Goal: Book appointment/travel/reservation

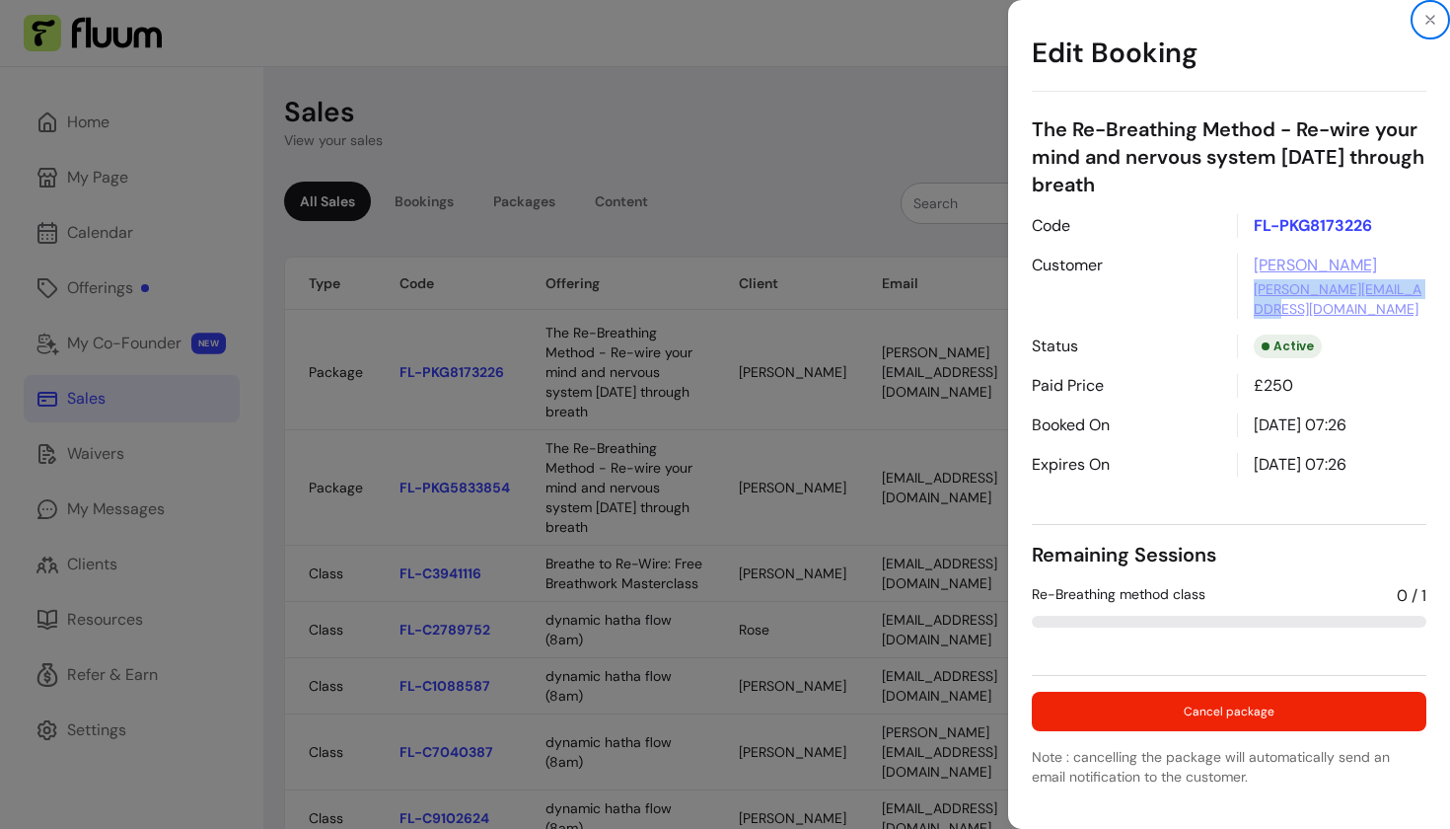
click at [1433, 20] on icon "Close" at bounding box center [1431, 20] width 16 height 16
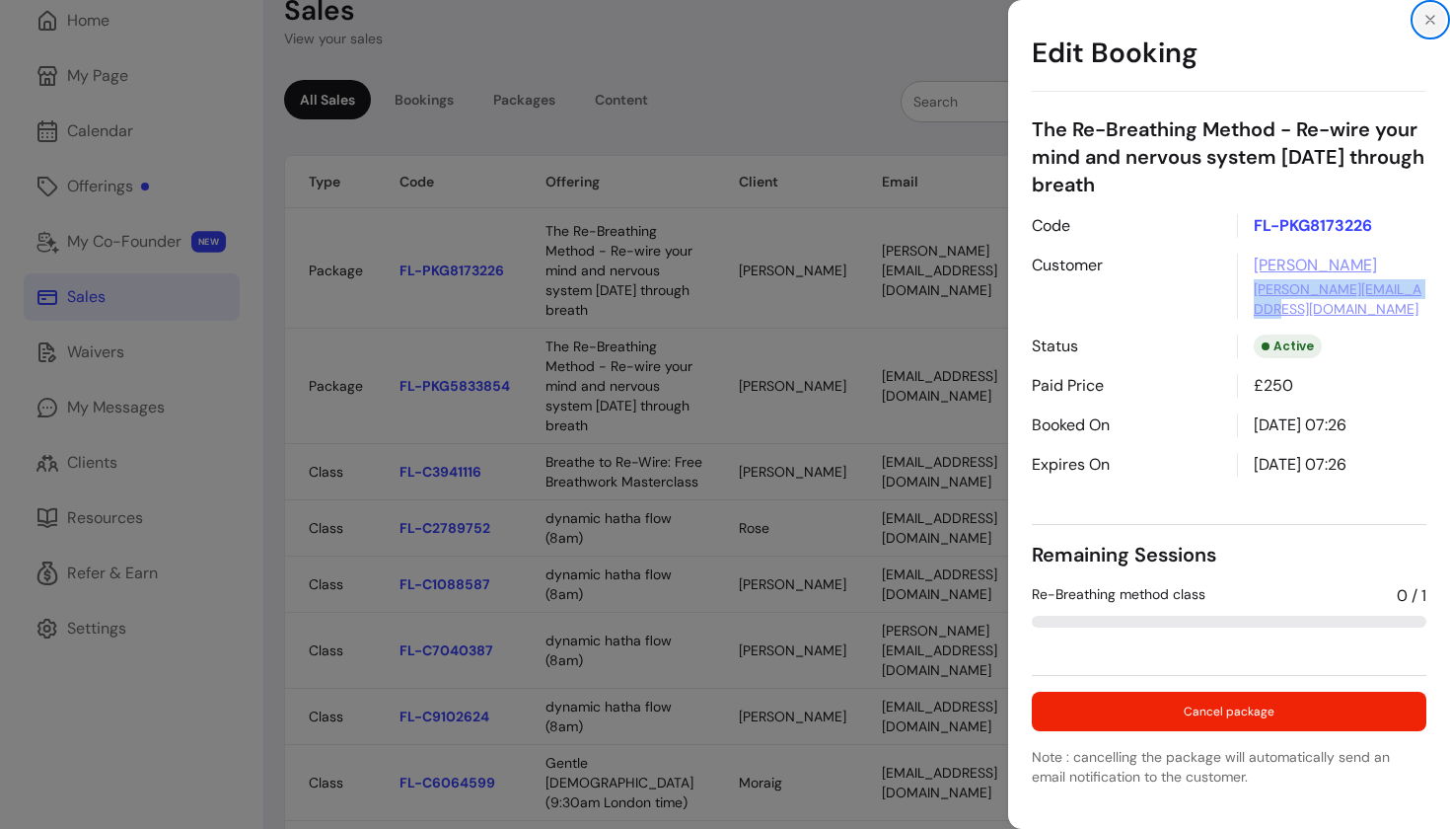
click at [1430, 24] on icon "Close" at bounding box center [1431, 20] width 16 height 16
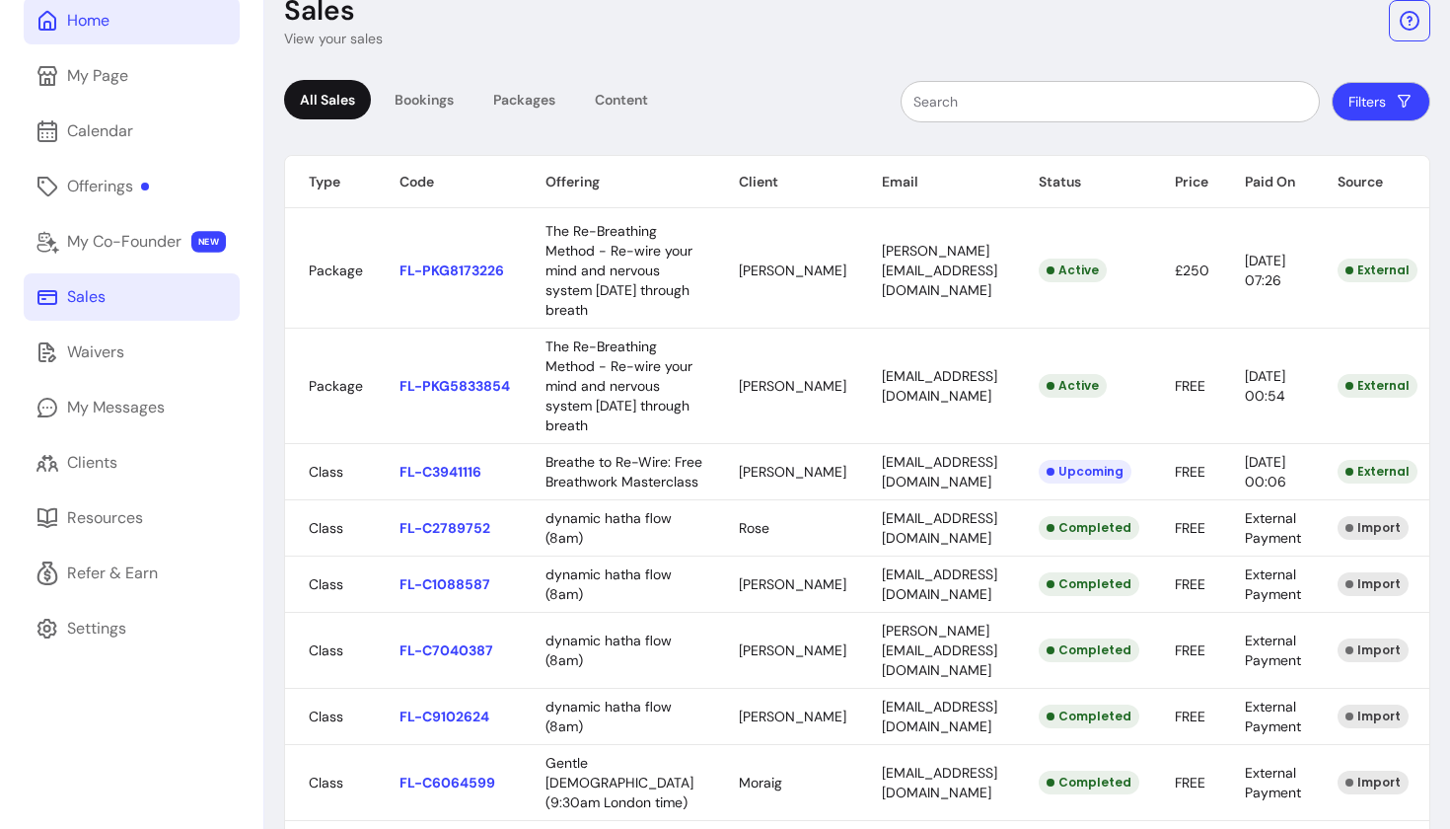
click at [103, 25] on div "Home" at bounding box center [88, 21] width 42 height 24
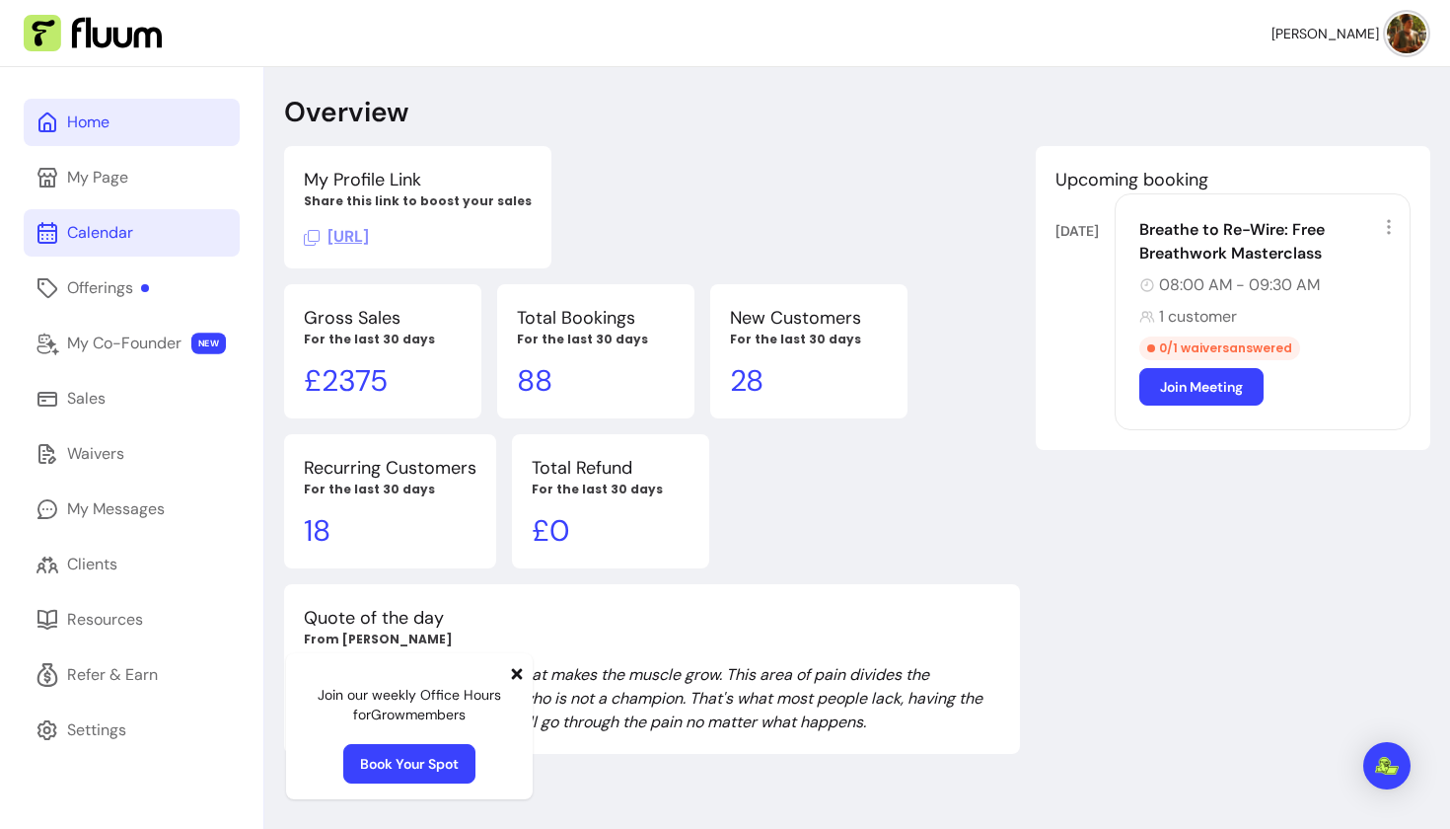
click at [109, 240] on div "Calendar" at bounding box center [100, 233] width 66 height 24
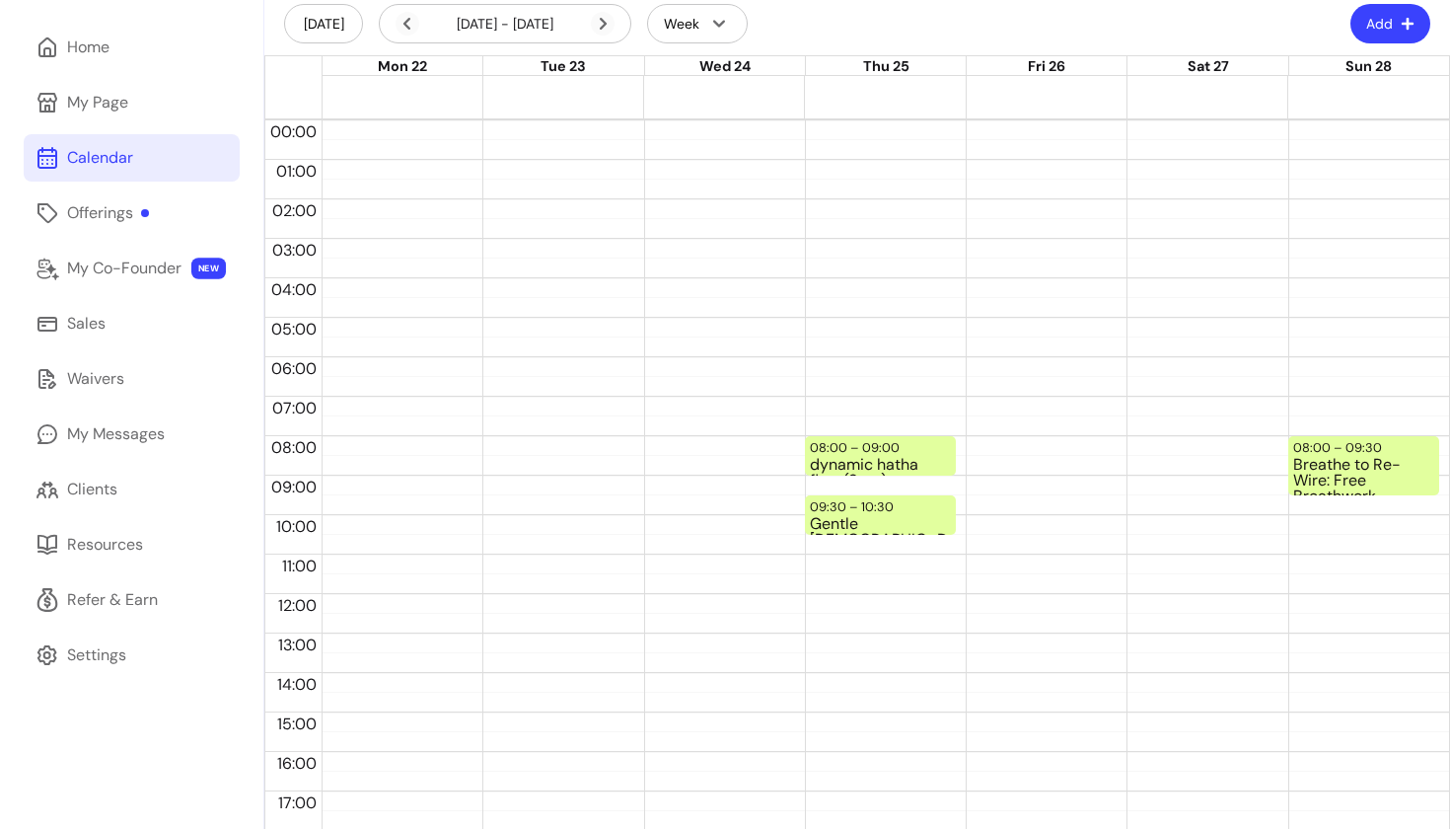
scroll to position [83, 0]
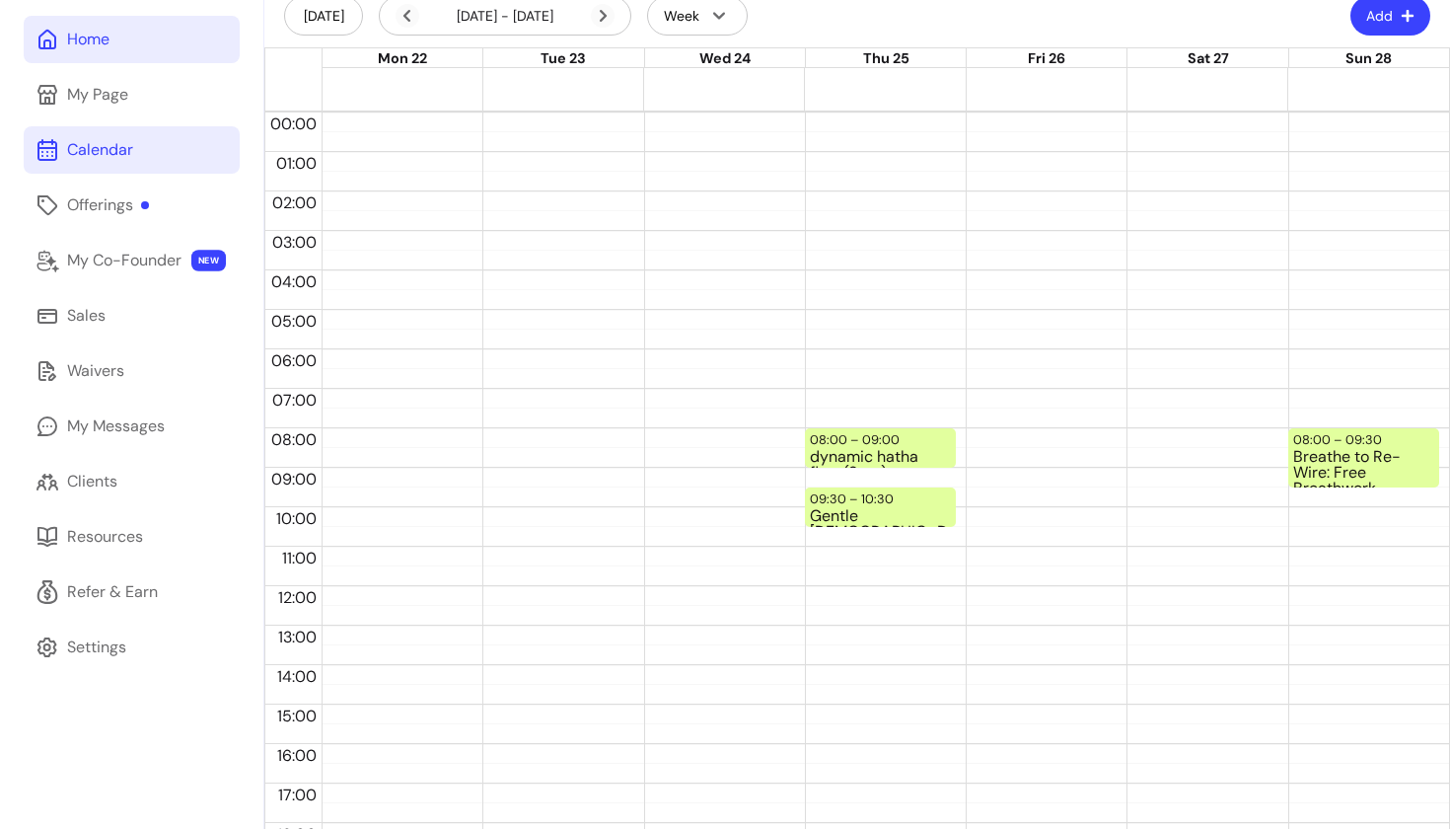
click at [110, 40] on link "Home" at bounding box center [132, 39] width 216 height 47
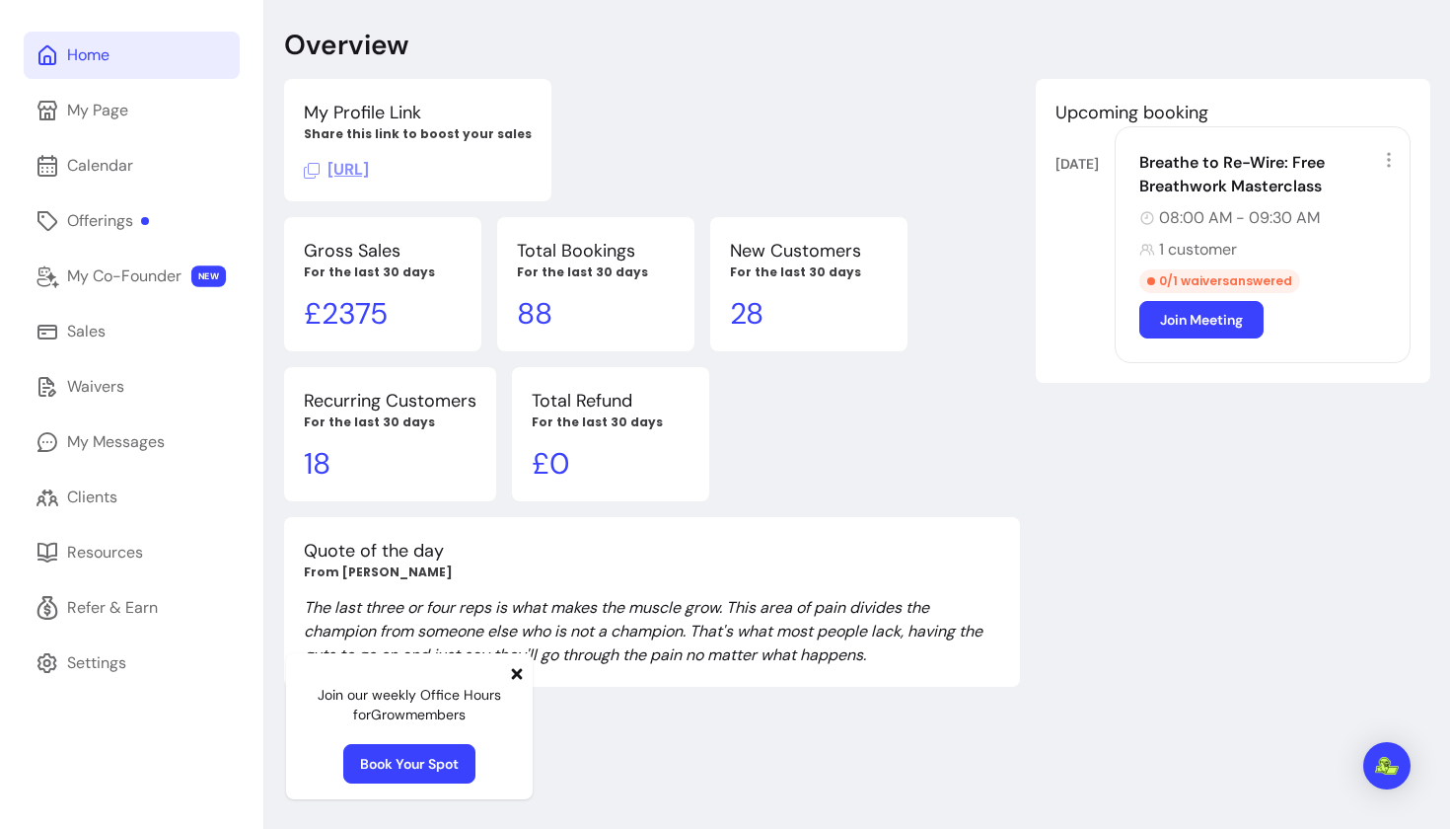
click at [120, 31] on div "Home My Page Calendar Offerings My Co-Founder NEW Sales Waivers My Messages Cli…" at bounding box center [131, 414] width 263 height 829
click at [104, 58] on div "Home" at bounding box center [88, 55] width 42 height 24
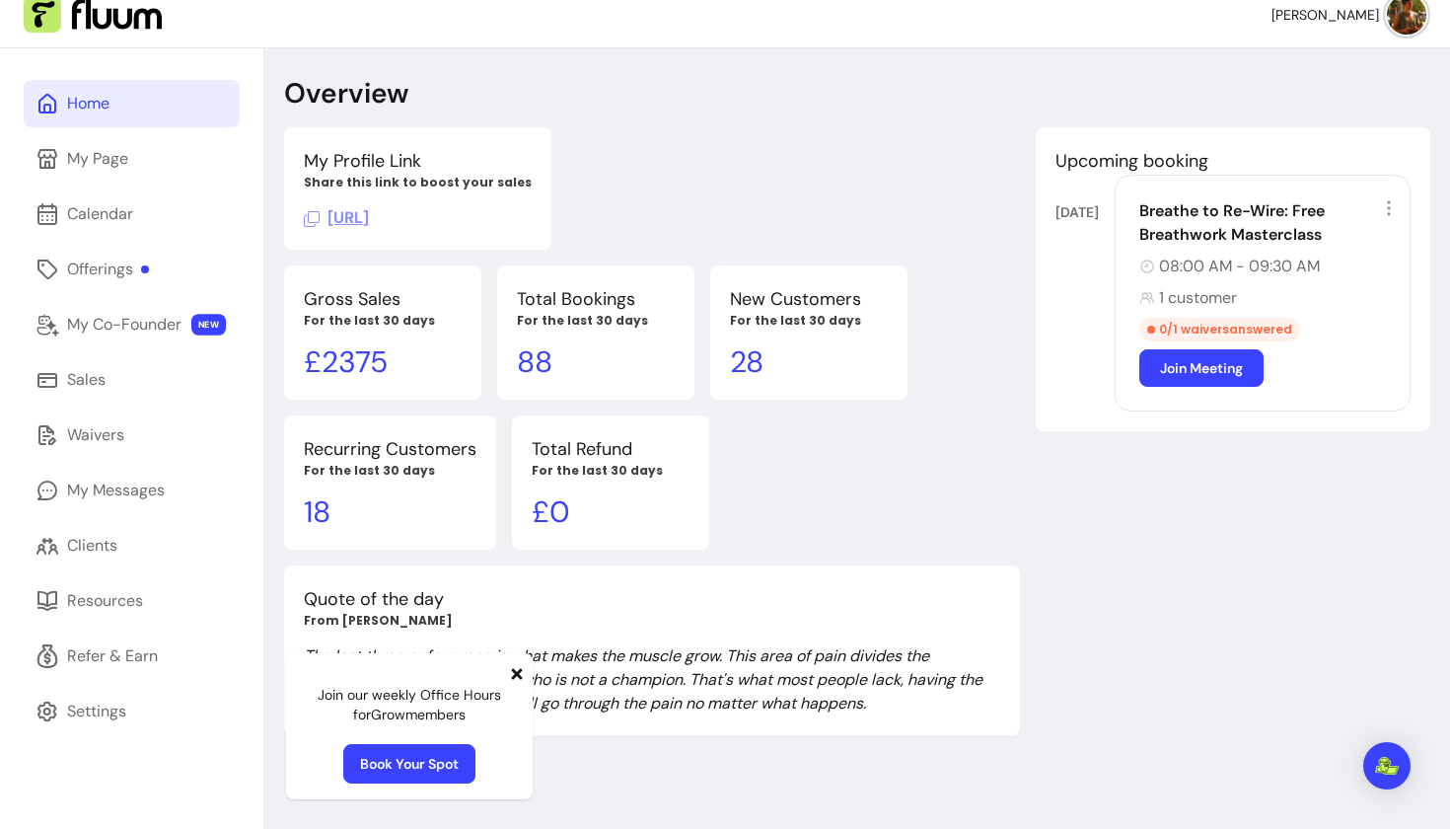
scroll to position [0, 0]
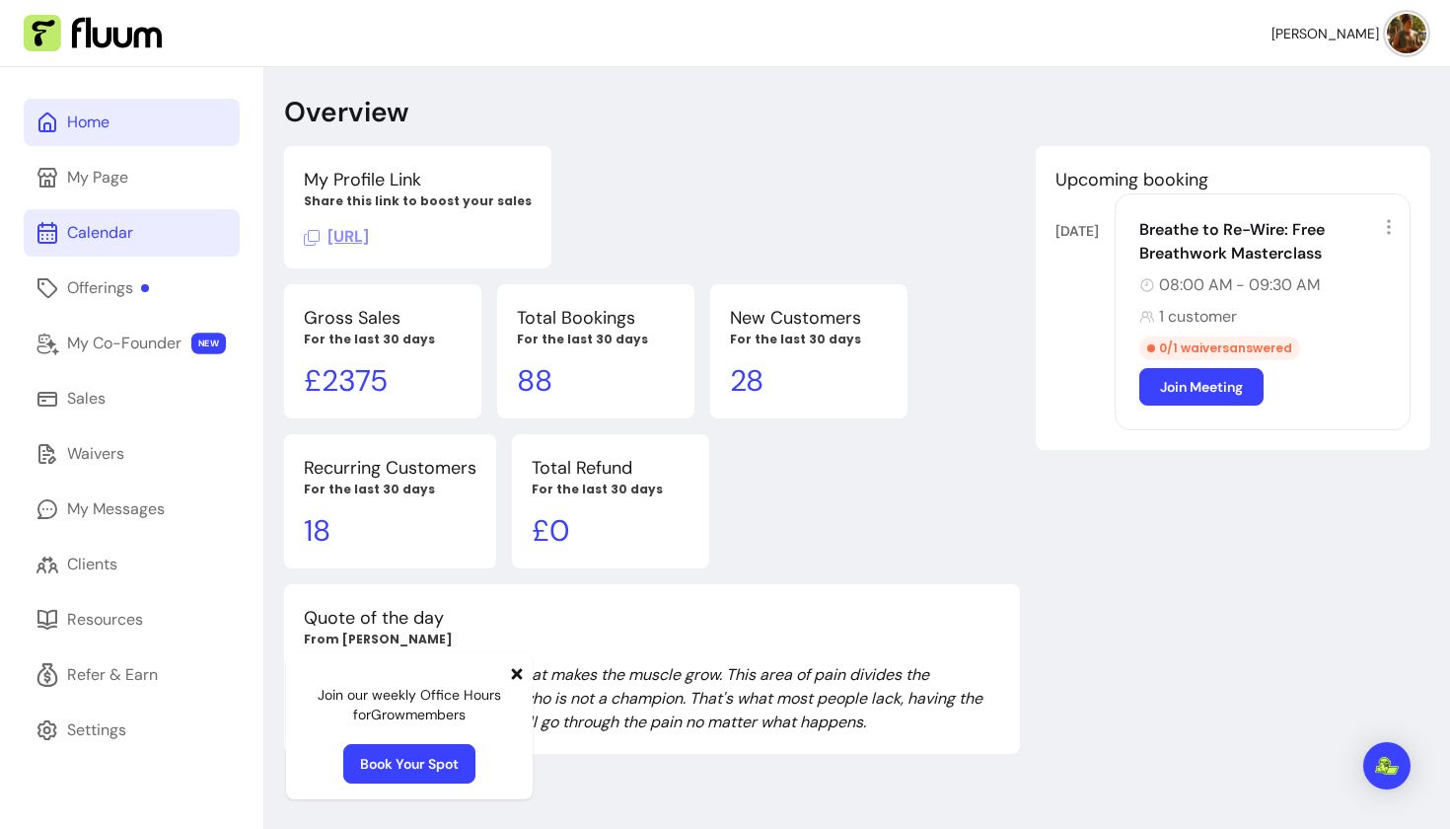
click at [121, 242] on div "Calendar" at bounding box center [100, 233] width 66 height 24
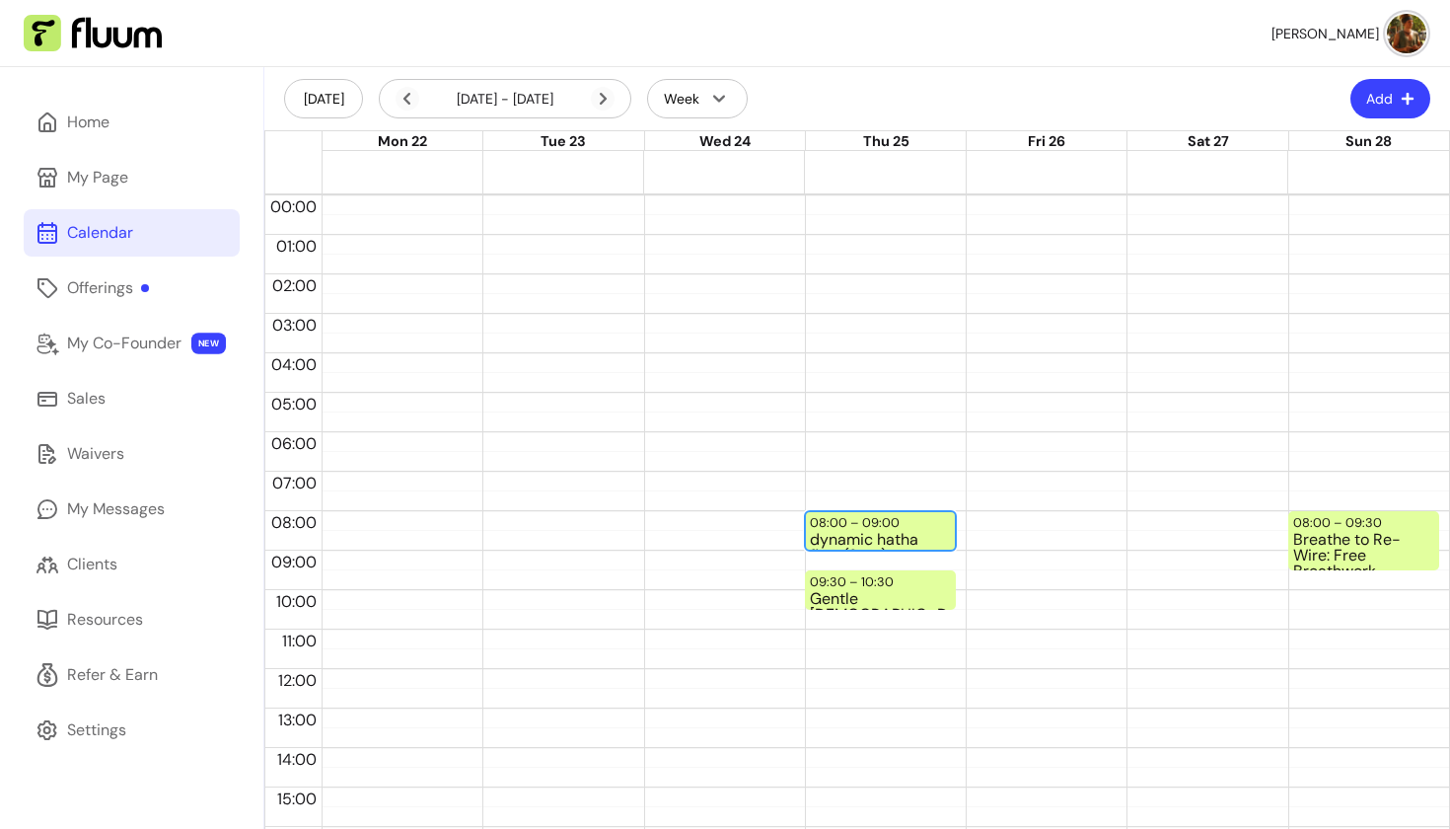
click at [838, 546] on div "dynamic hatha flow (8am)" at bounding box center [880, 540] width 141 height 17
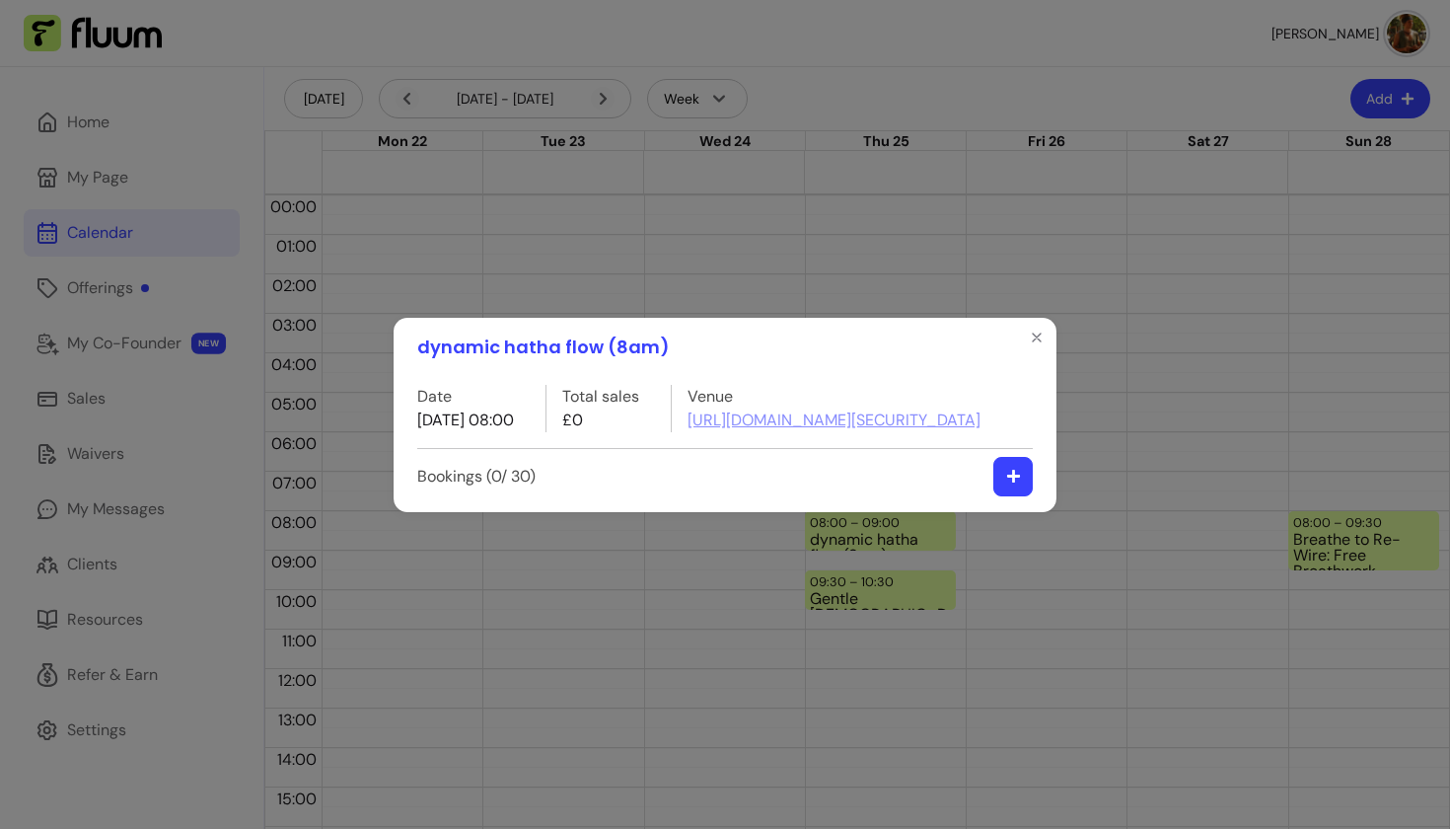
click at [1015, 482] on icon "button" at bounding box center [1012, 476] width 13 height 13
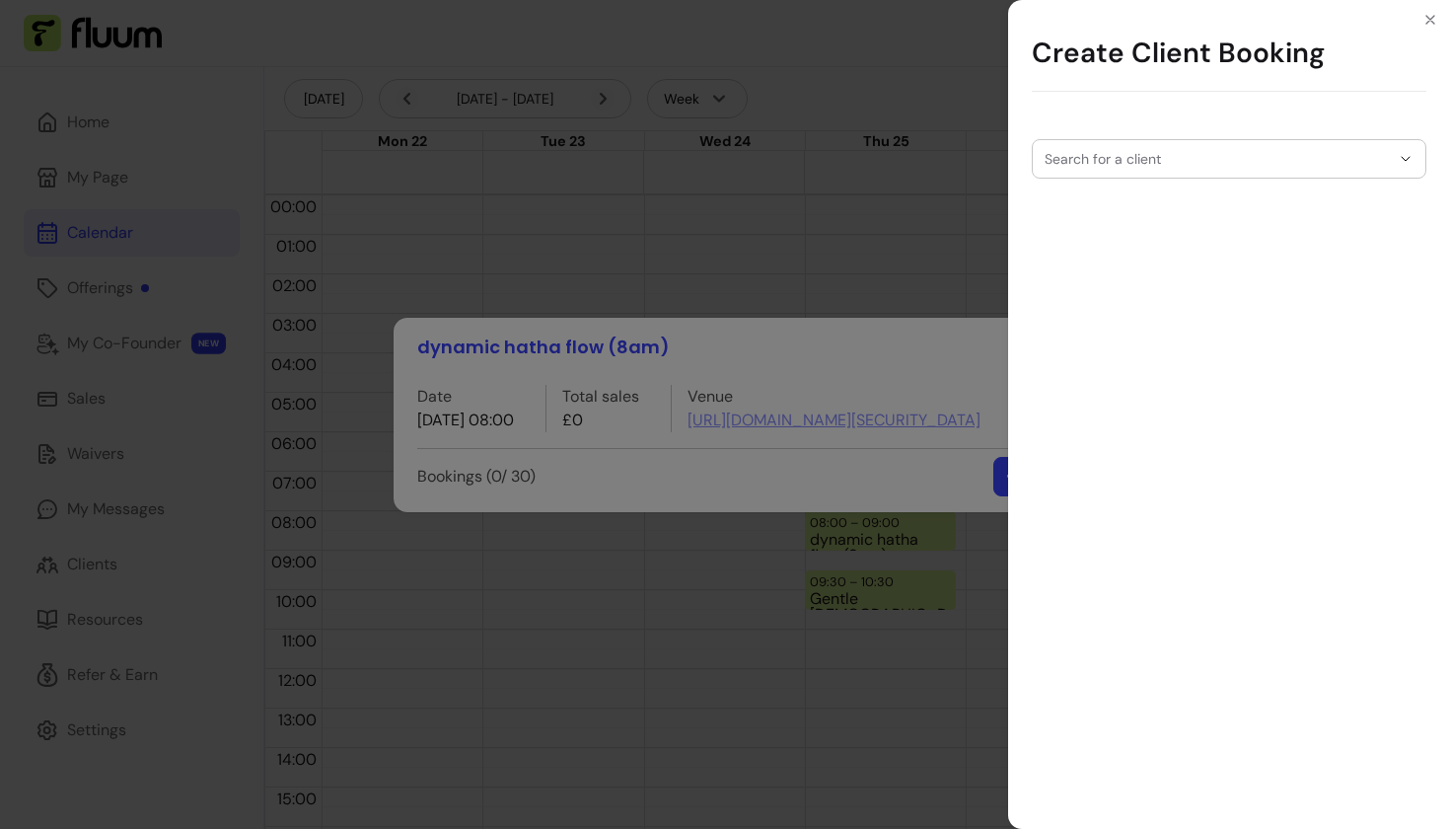
click at [1202, 179] on div "Search for a client" at bounding box center [1229, 468] width 442 height 721
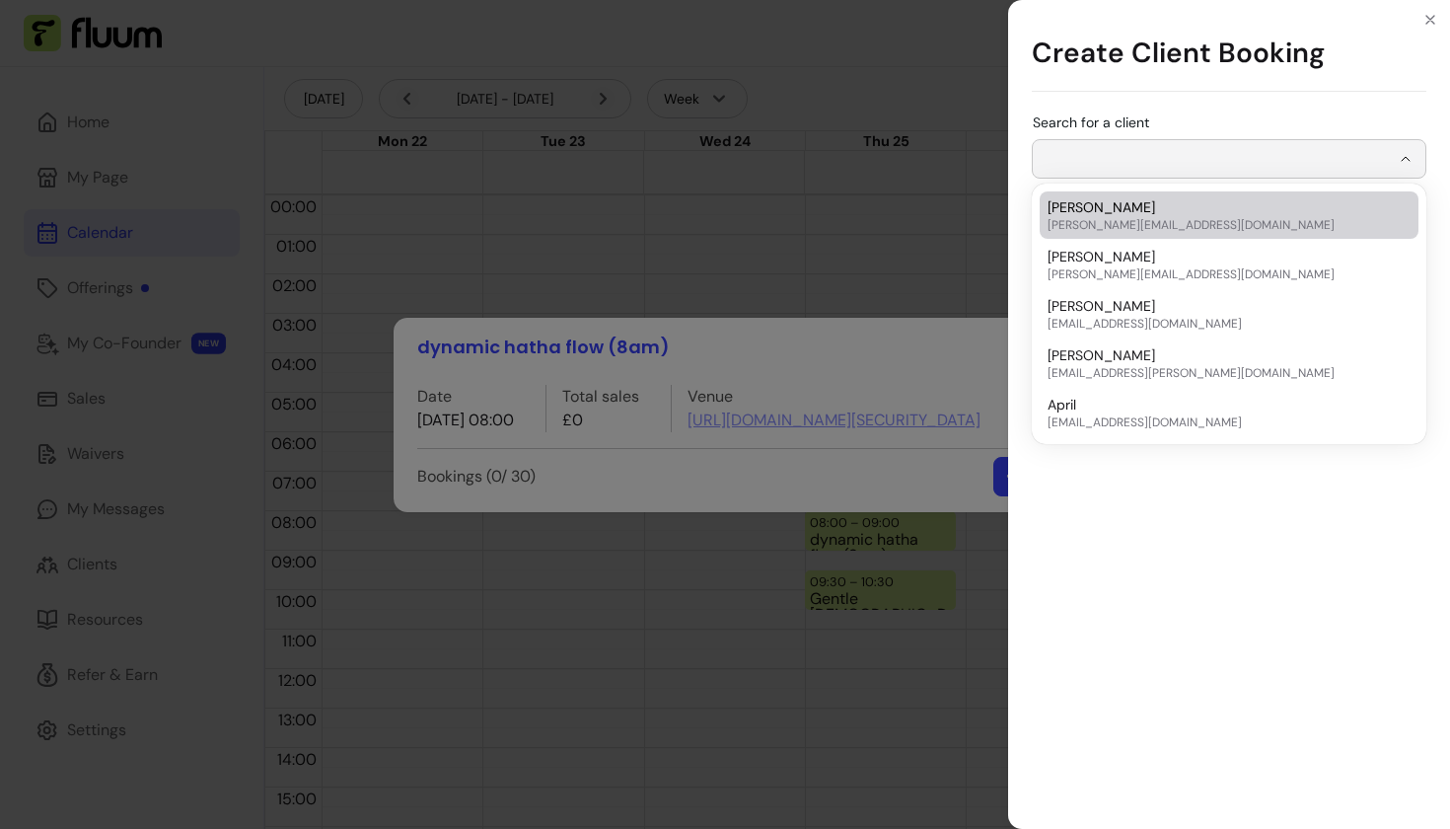
click at [1228, 156] on input "Search for a client" at bounding box center [1217, 159] width 345 height 20
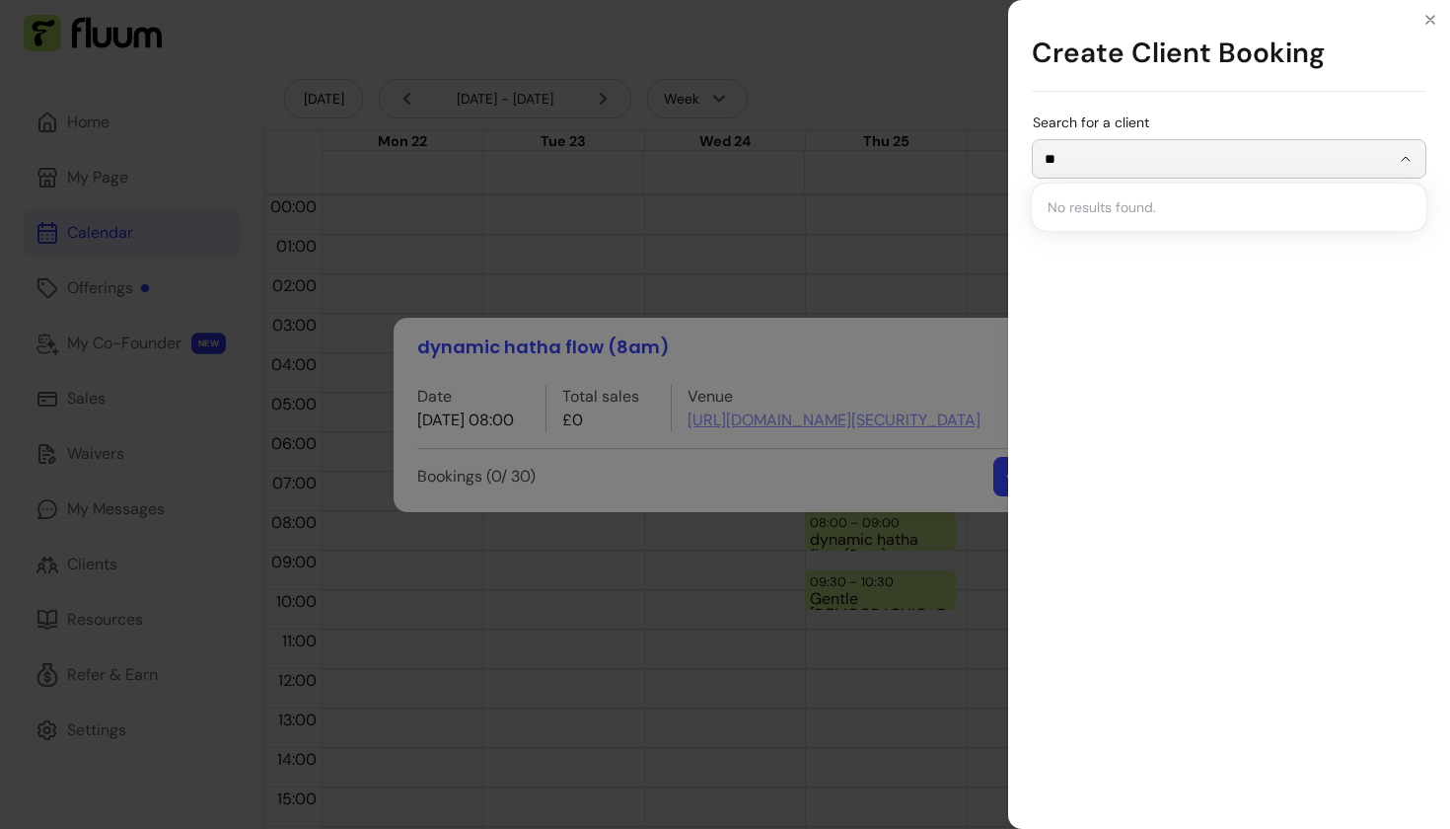
type input "*"
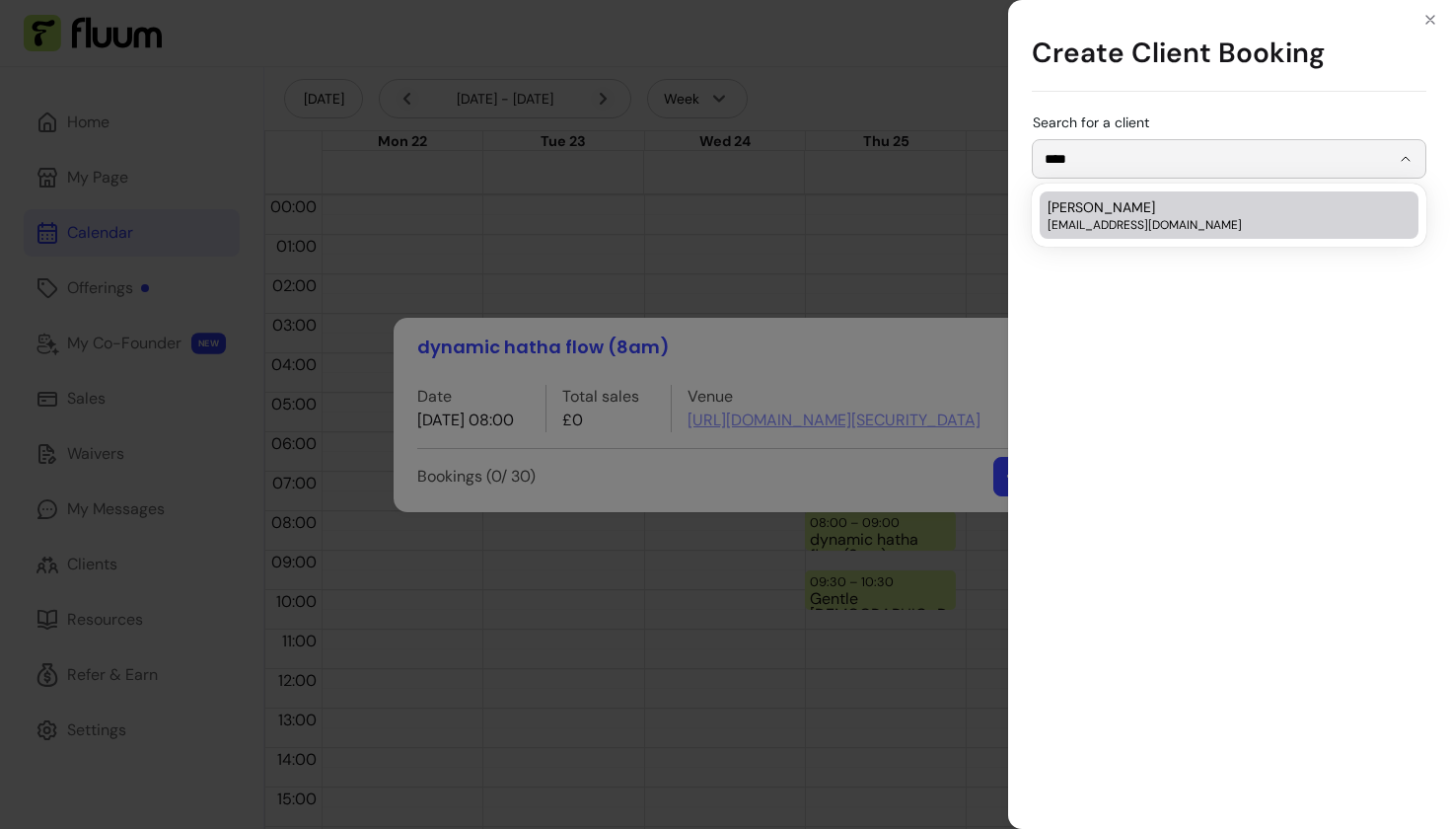
click at [1101, 213] on span "[PERSON_NAME]" at bounding box center [1102, 207] width 108 height 20
type input "**********"
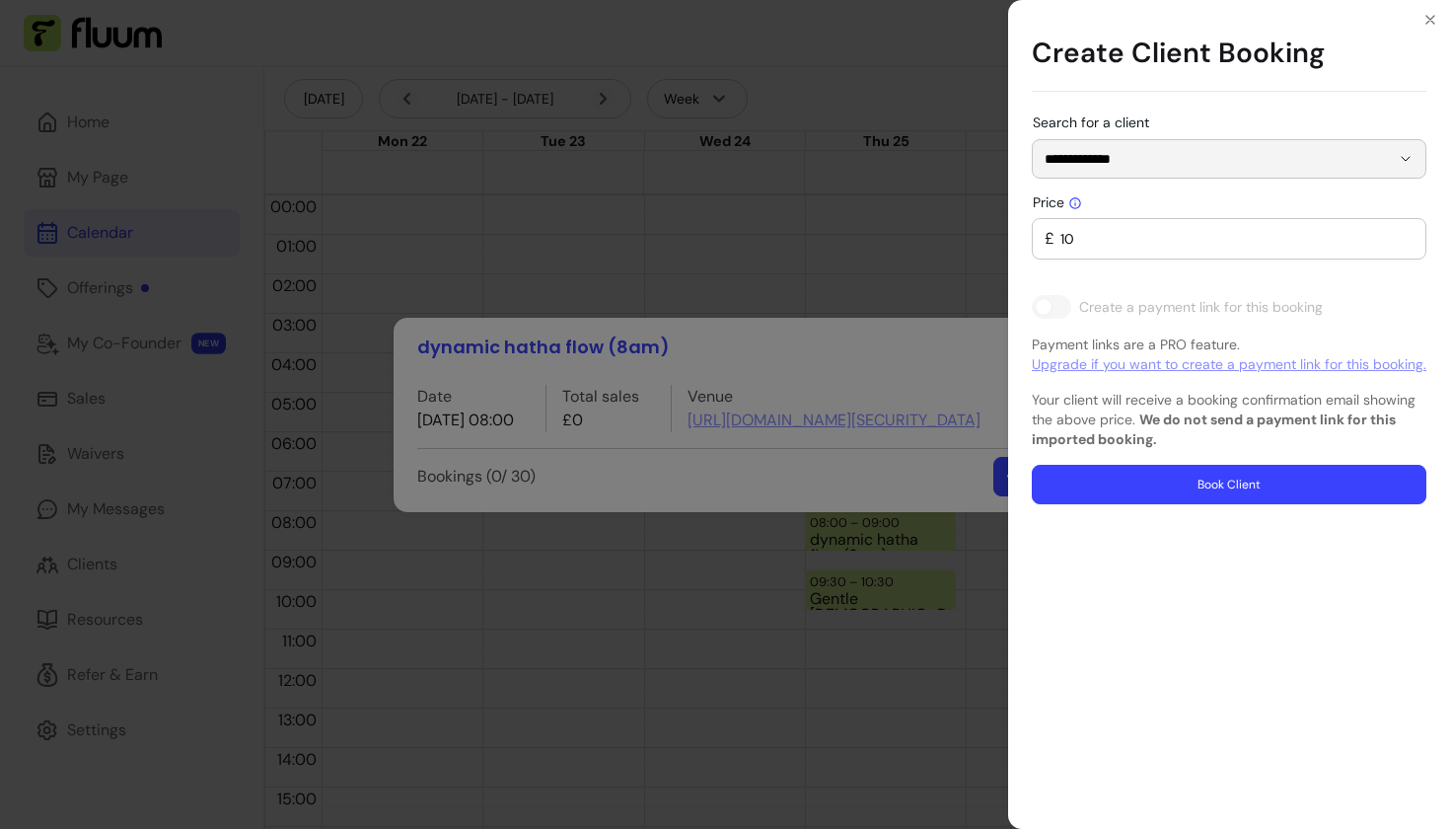
type input "0"
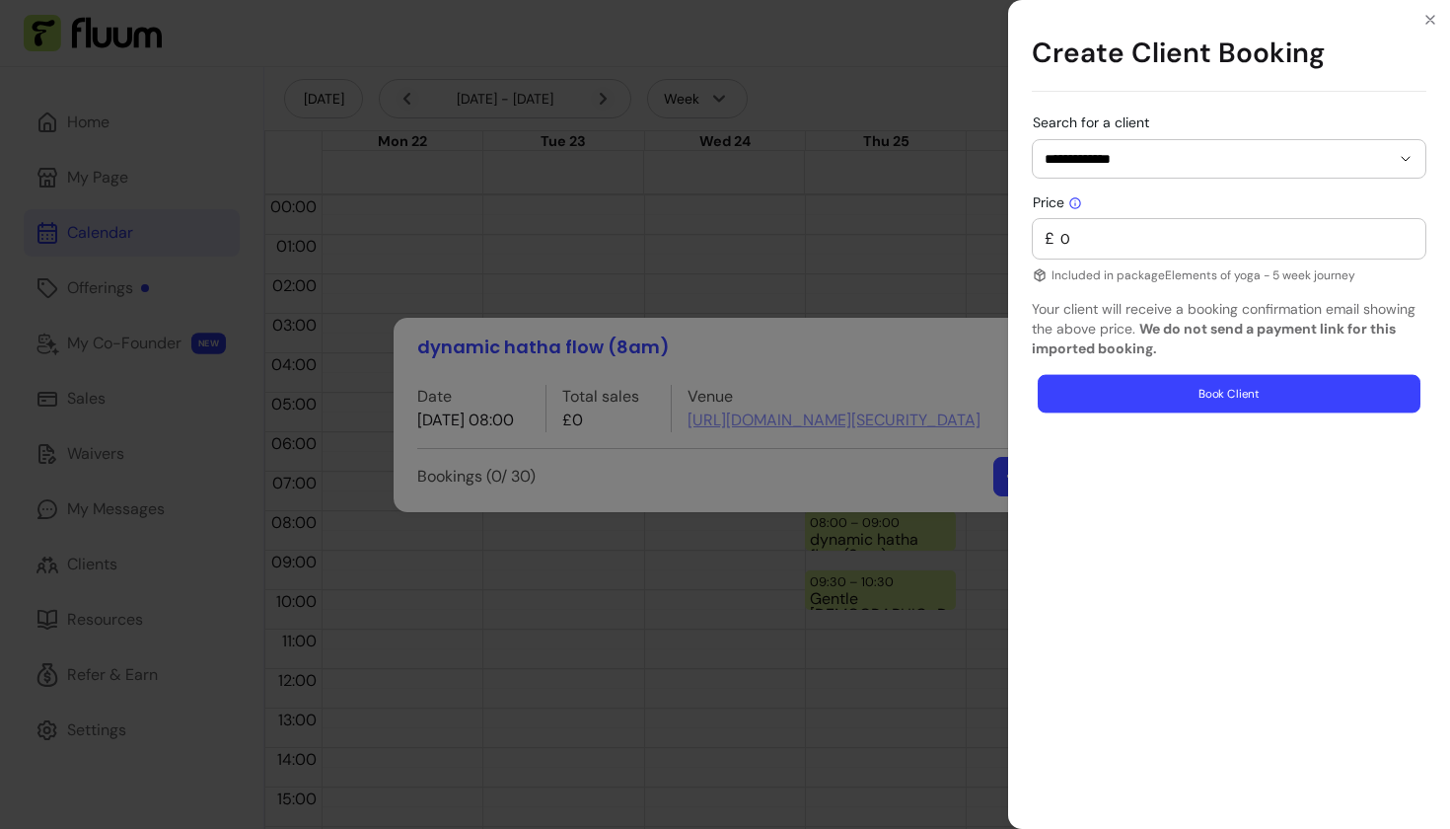
click at [1157, 396] on button "Book Client" at bounding box center [1229, 394] width 383 height 38
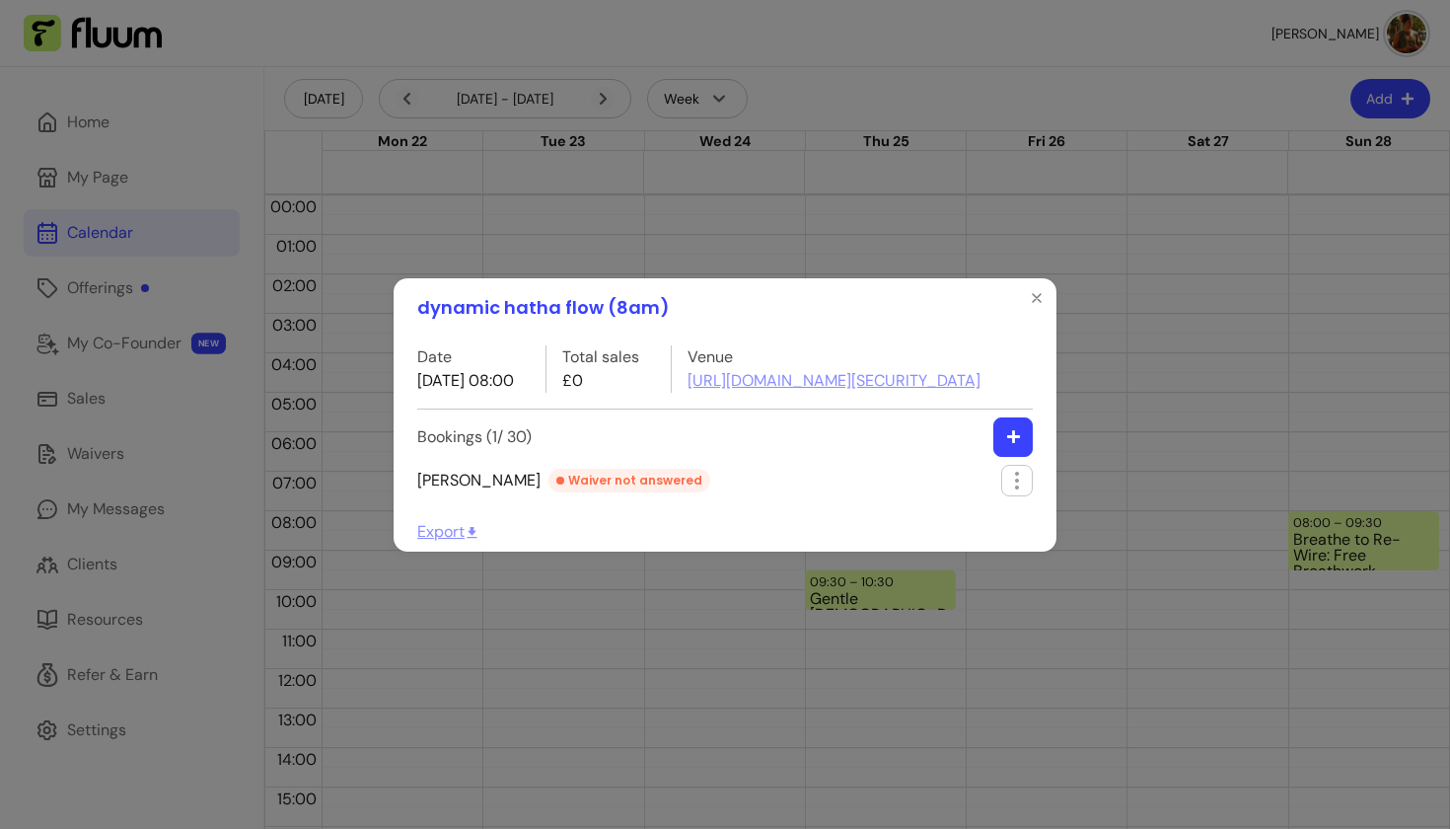
click at [1007, 444] on icon "button" at bounding box center [1013, 436] width 15 height 15
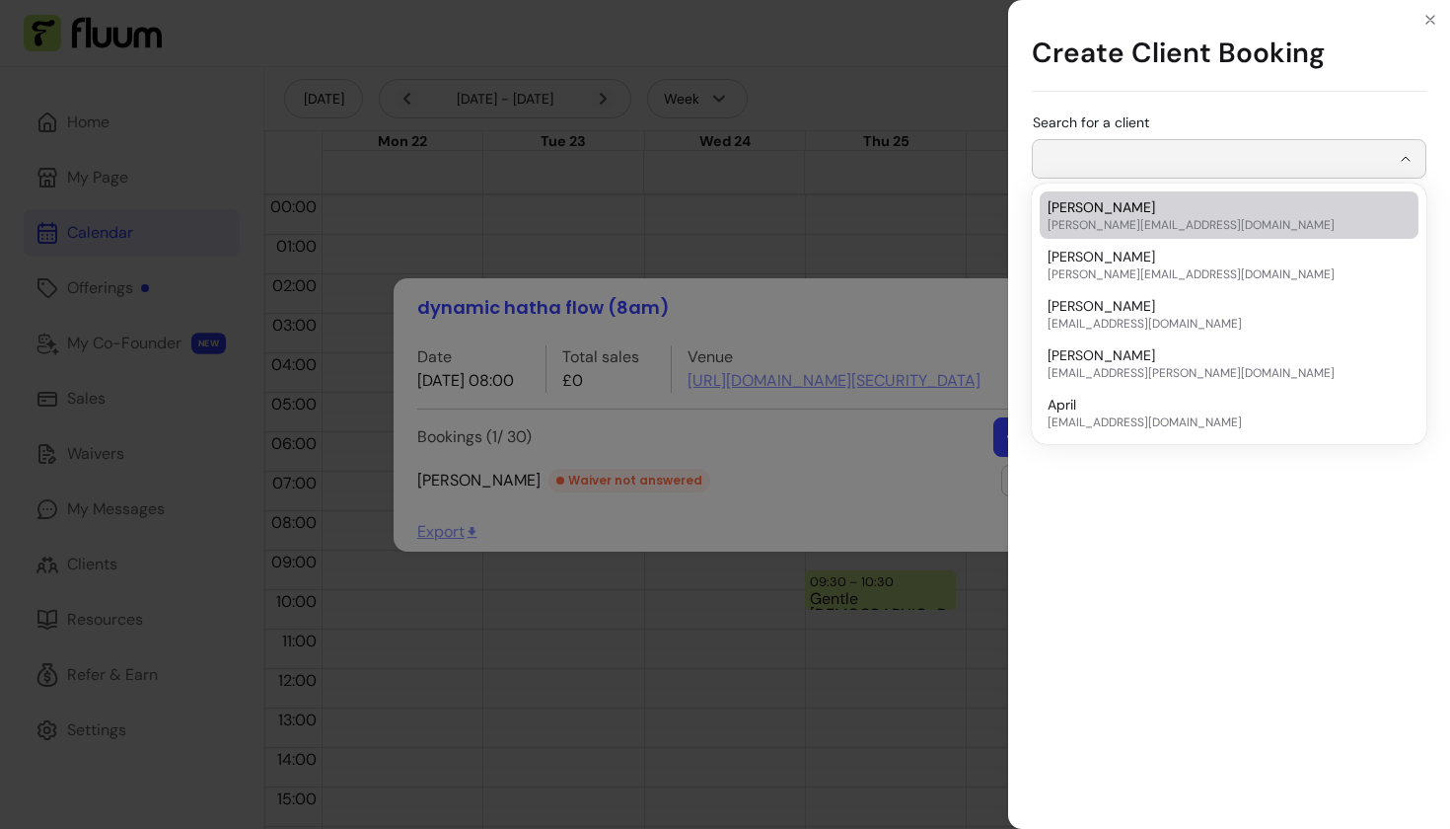
click at [1119, 159] on input "Search for a client" at bounding box center [1217, 159] width 345 height 20
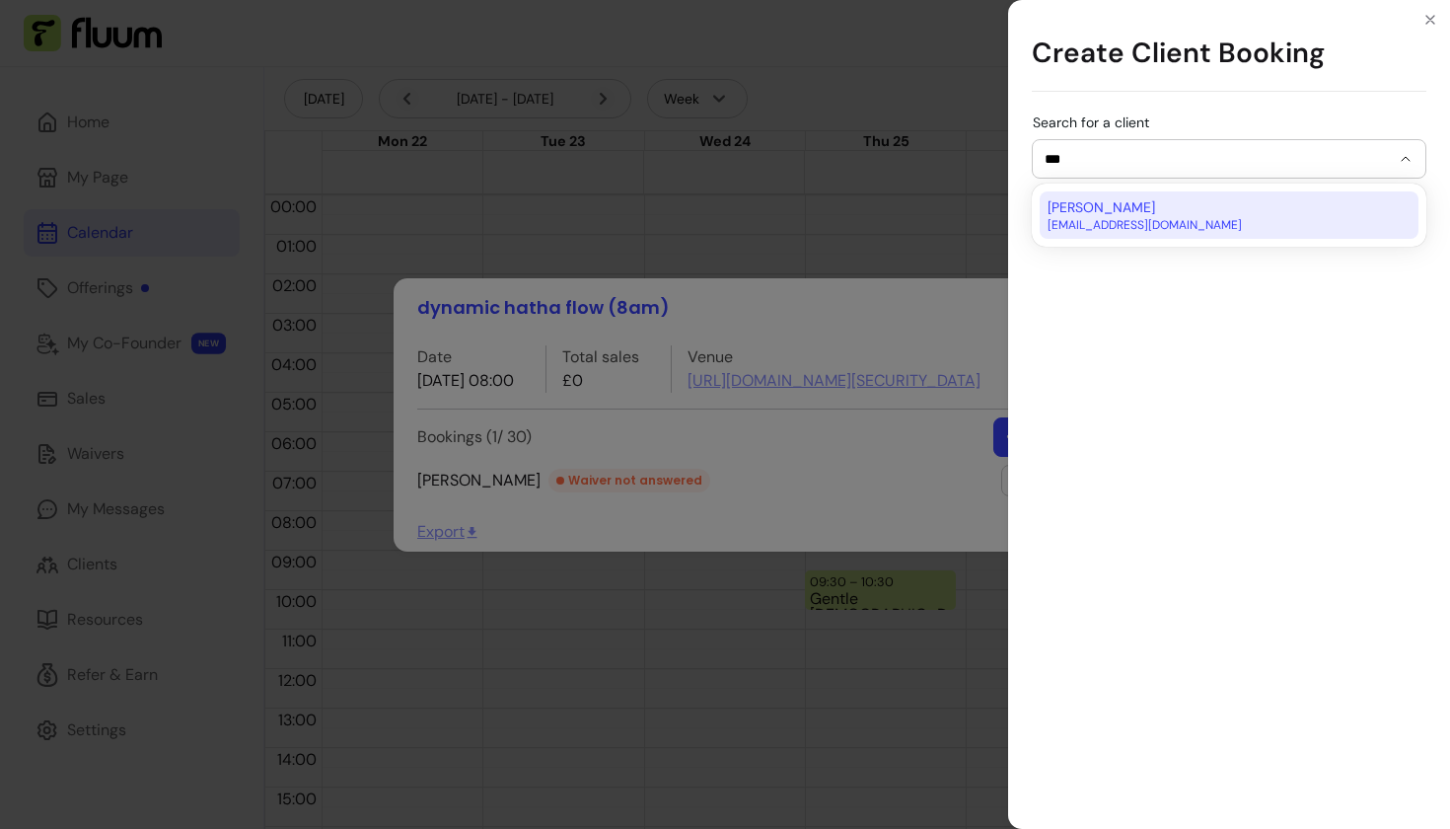
click at [1087, 204] on span "[PERSON_NAME]" at bounding box center [1102, 207] width 108 height 20
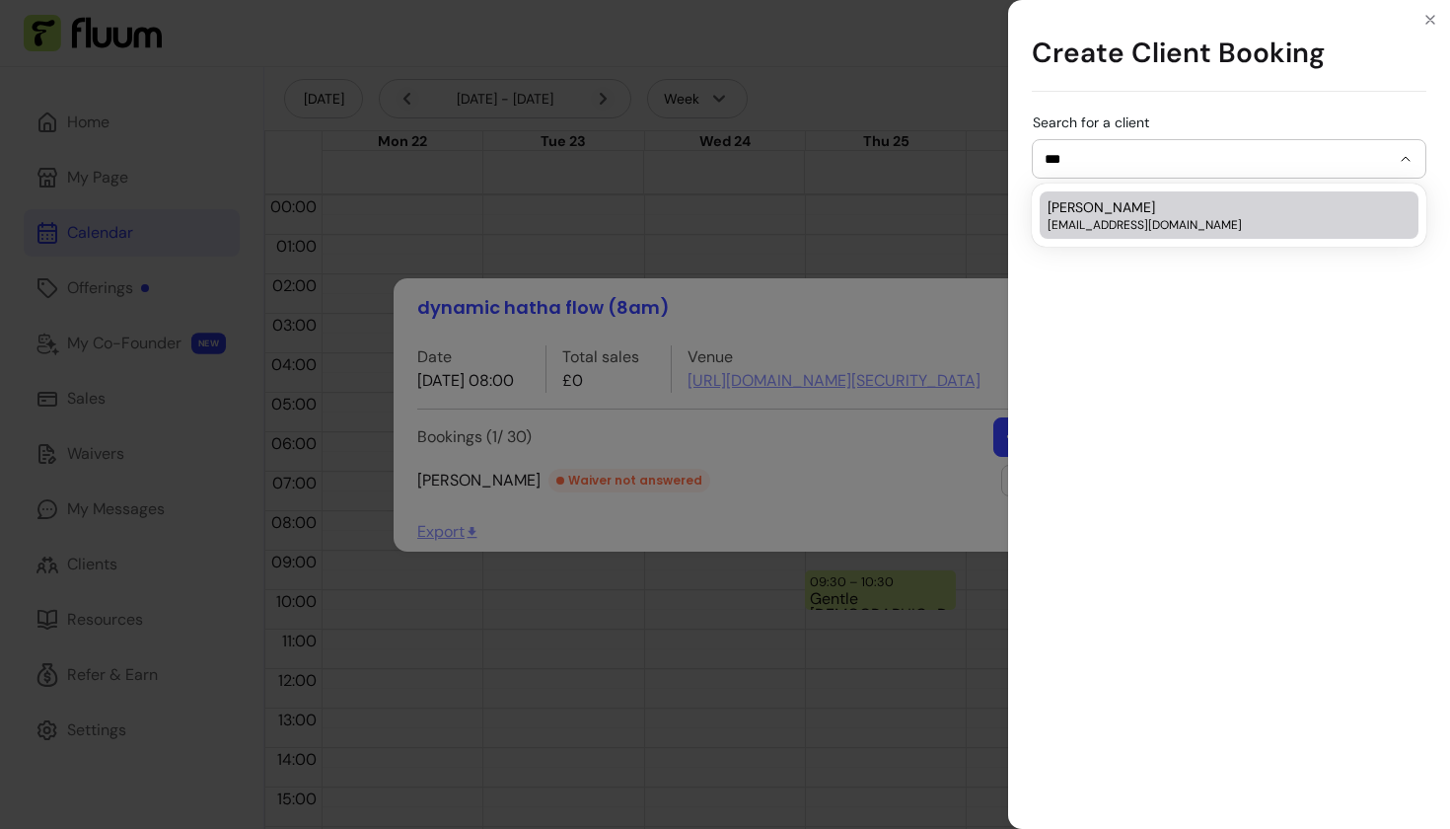
type input "*******"
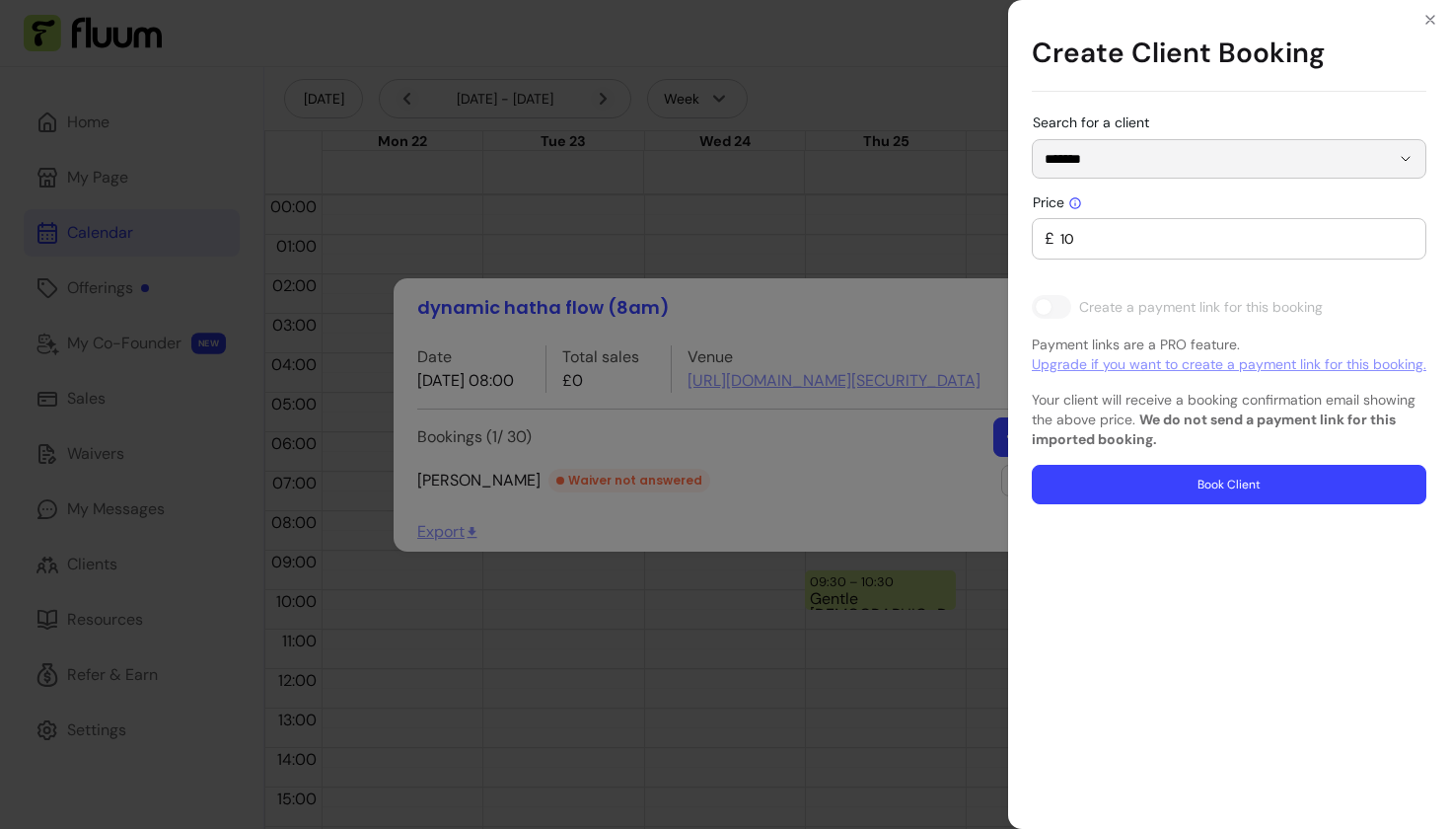
type input "0"
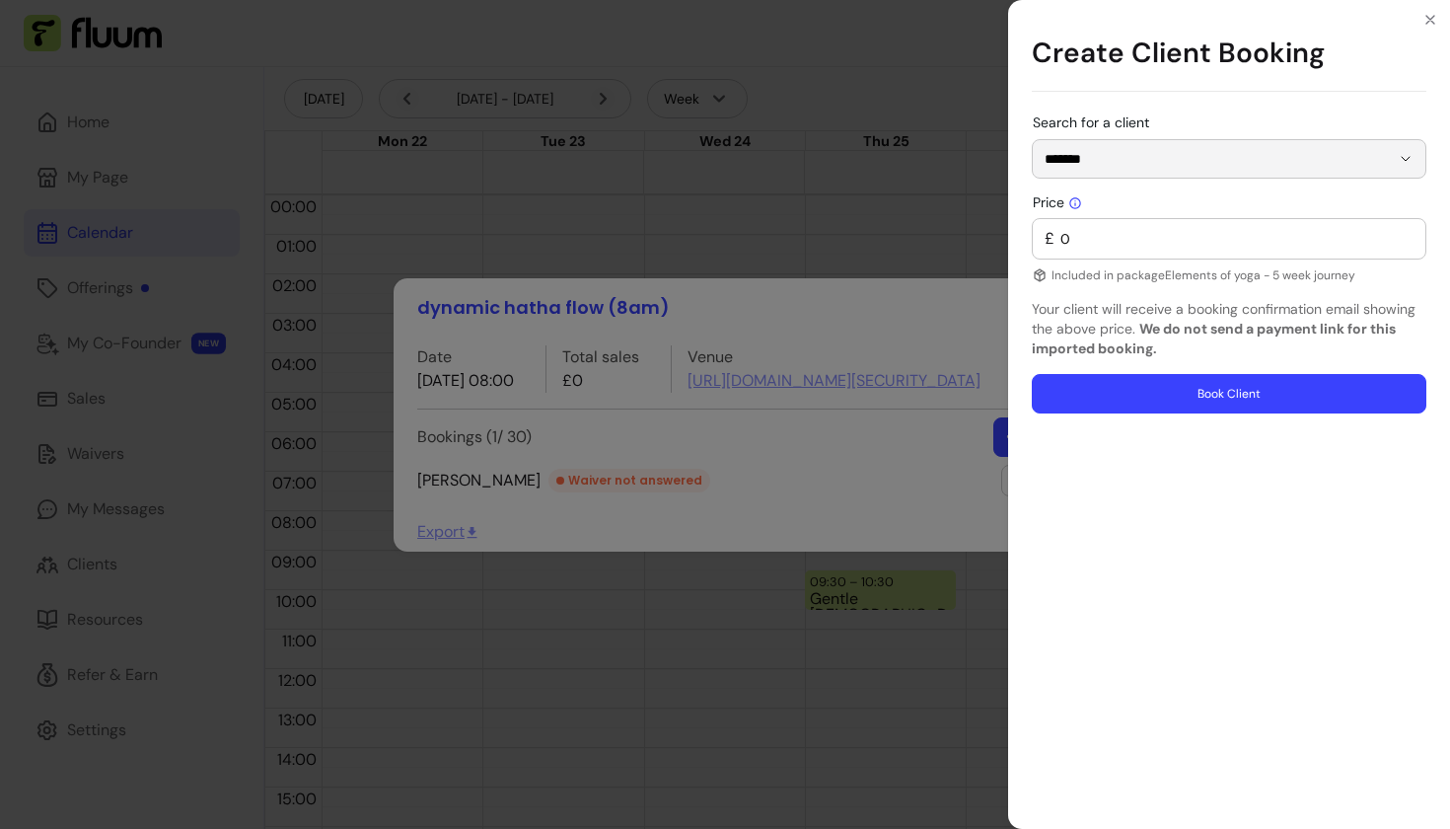
click at [1199, 391] on button "Book Client" at bounding box center [1229, 393] width 395 height 39
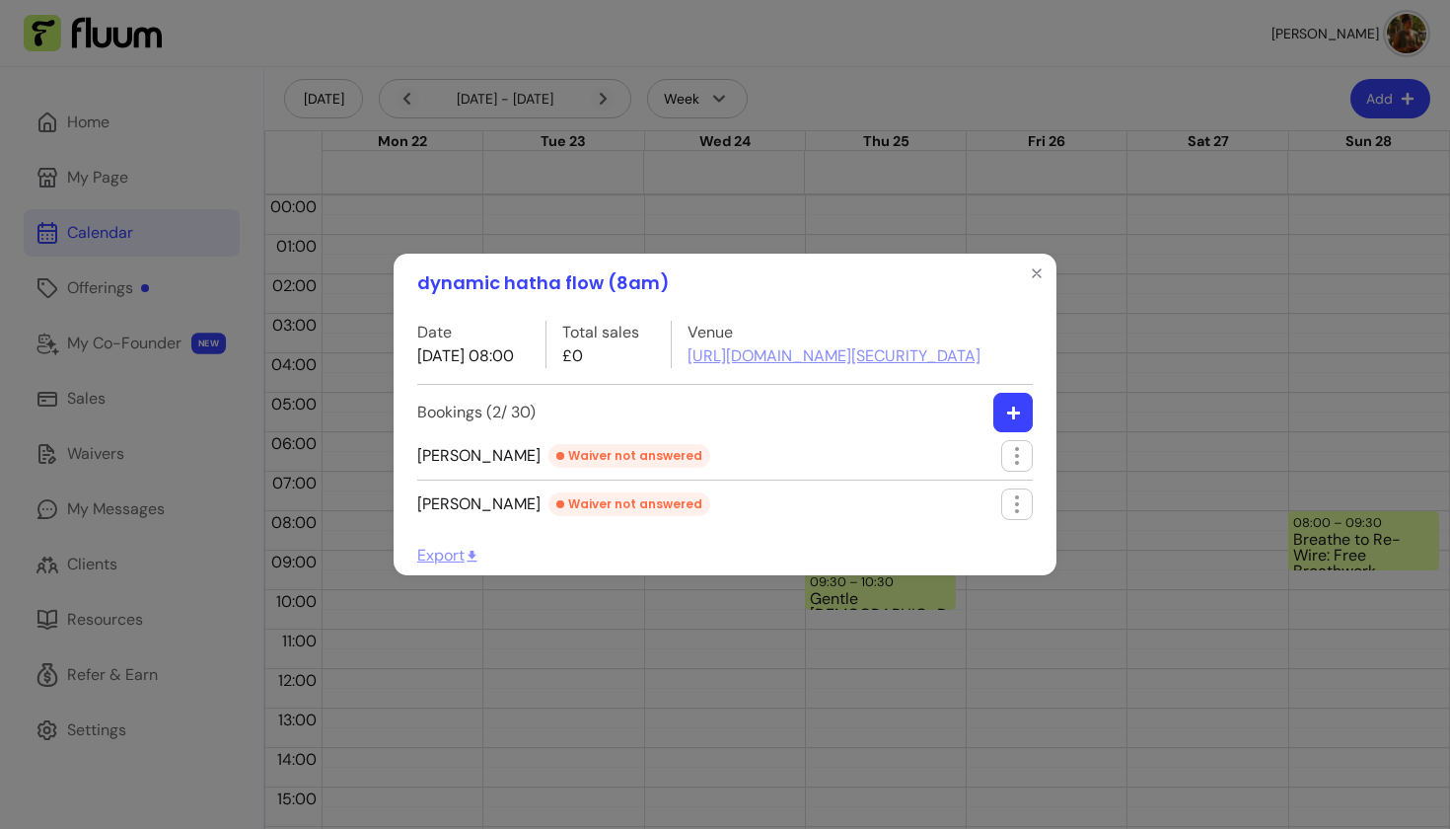
click at [1016, 426] on button "button" at bounding box center [1012, 412] width 39 height 39
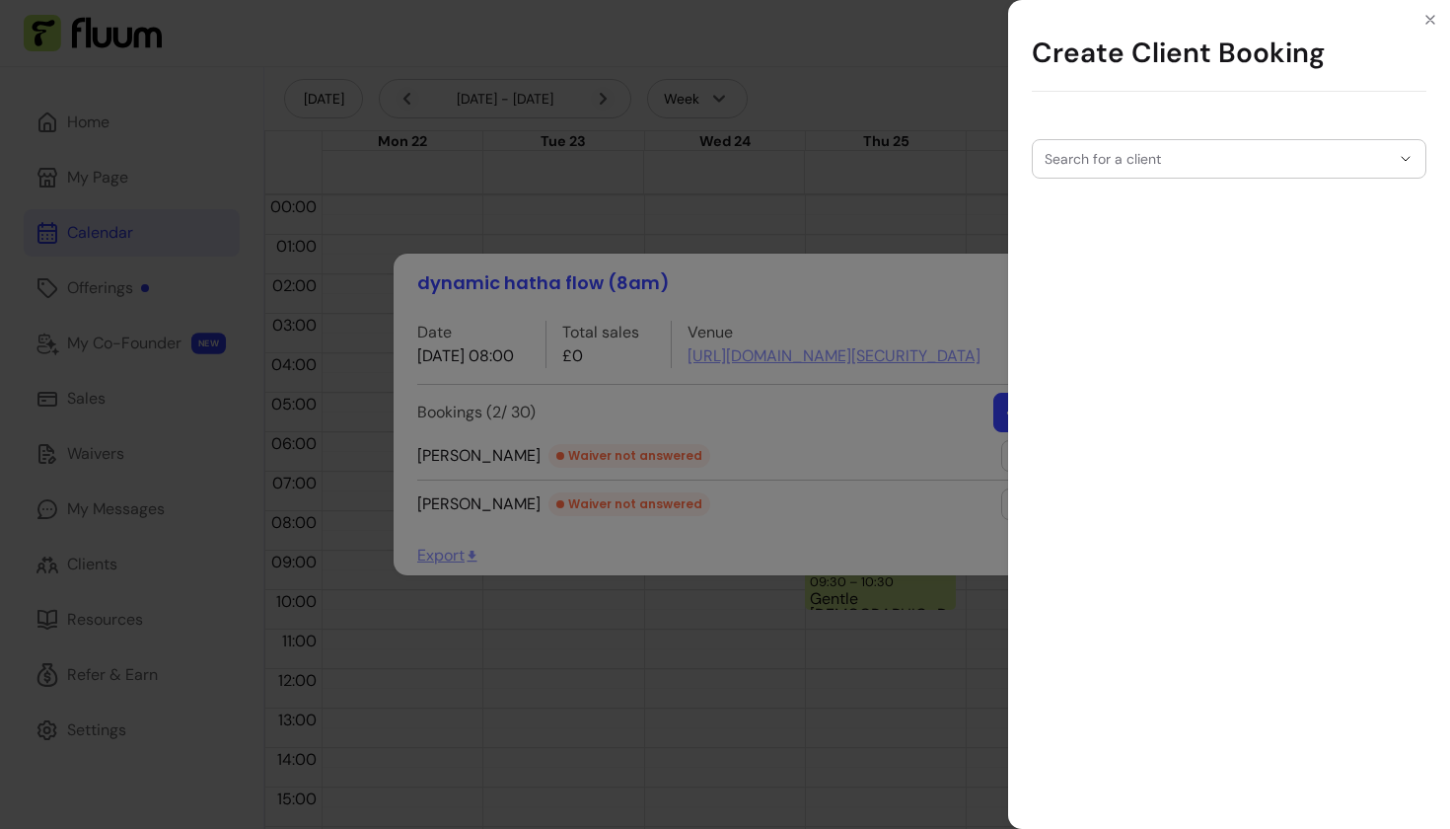
click at [1258, 156] on input "Search for a client" at bounding box center [1217, 159] width 345 height 20
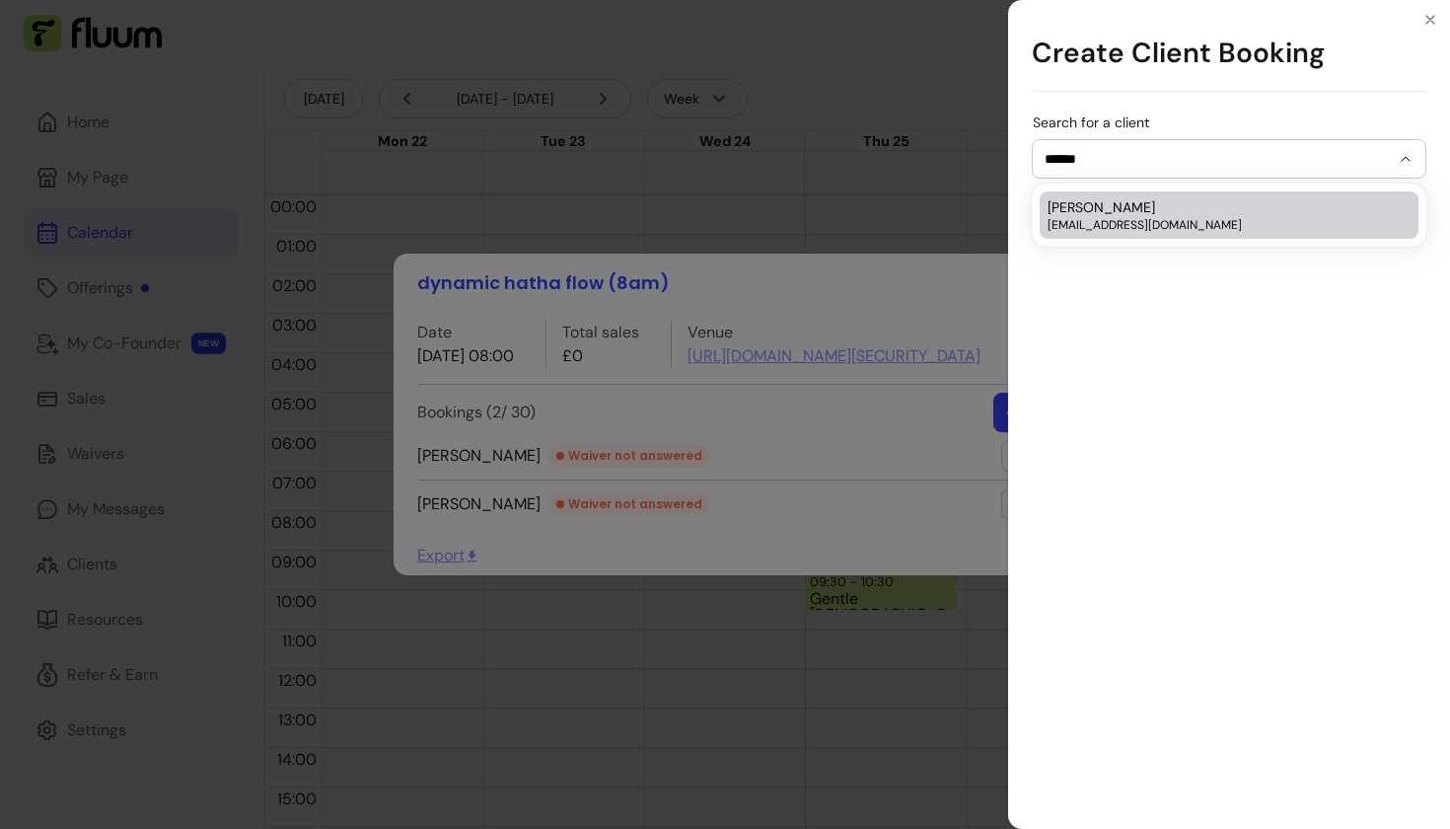
click at [1159, 219] on span "[EMAIL_ADDRESS][DOMAIN_NAME]" at bounding box center [1219, 225] width 343 height 16
type input "**********"
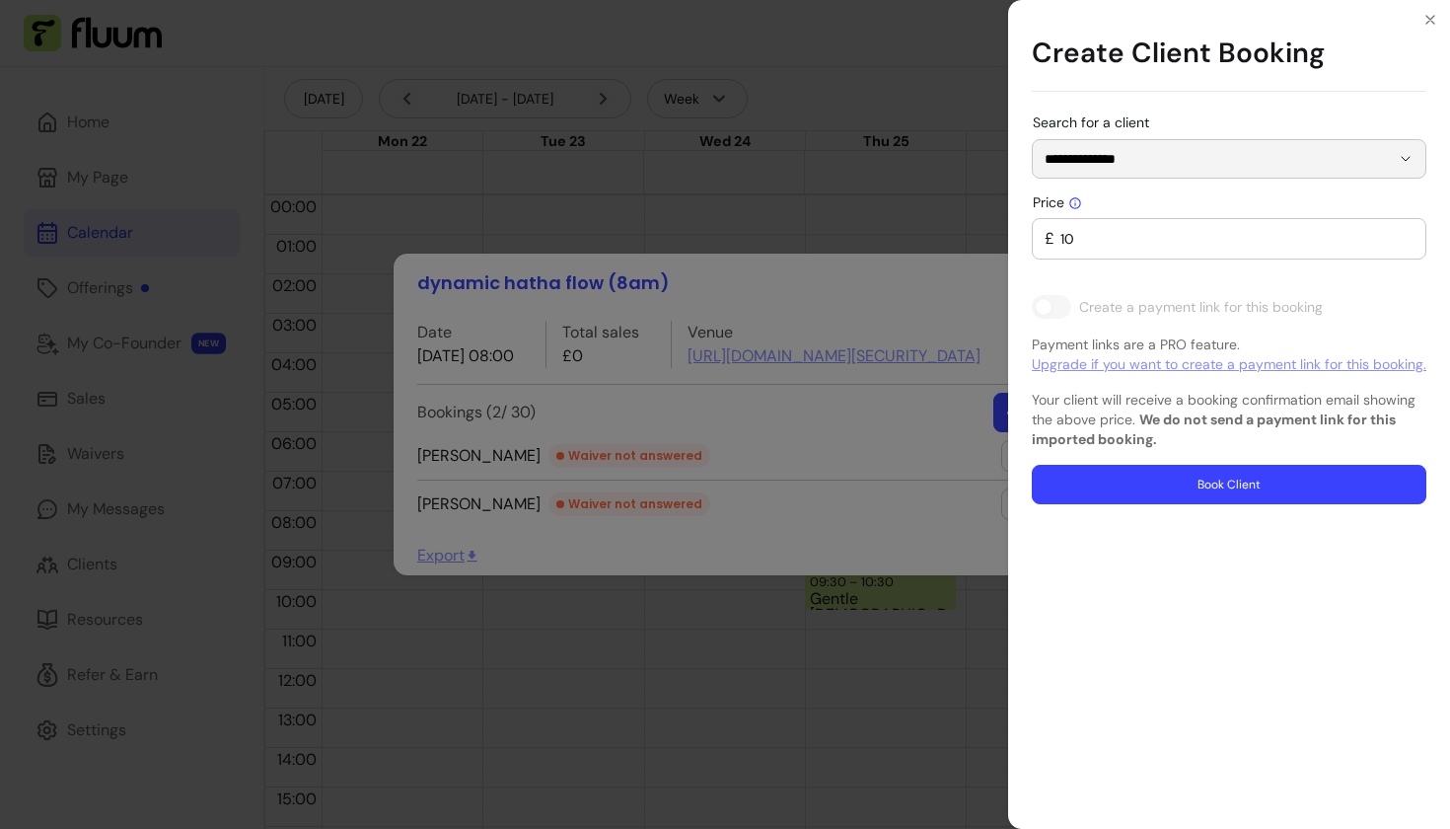
type input "0"
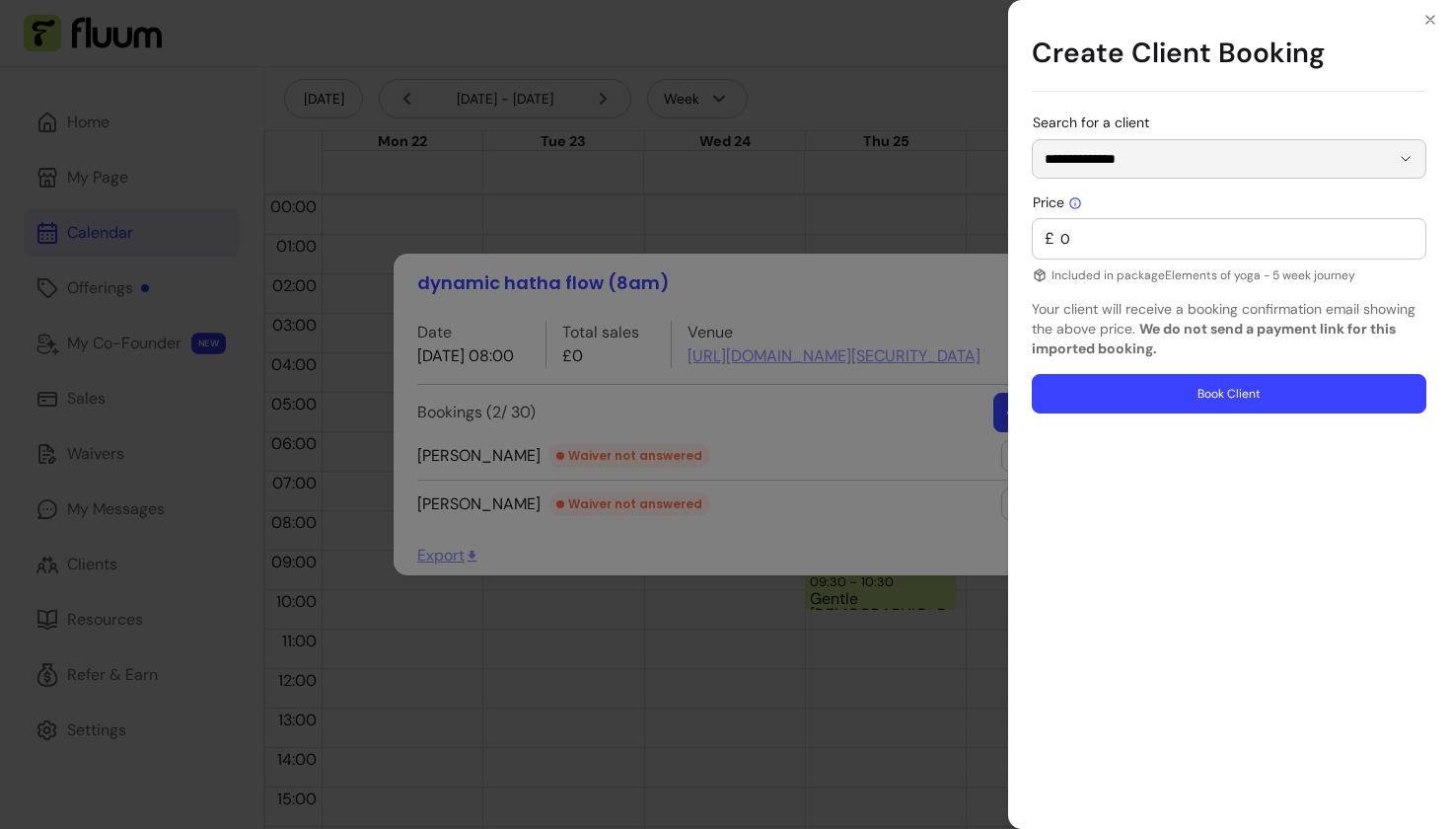
click at [1141, 400] on button "Book Client" at bounding box center [1229, 393] width 395 height 39
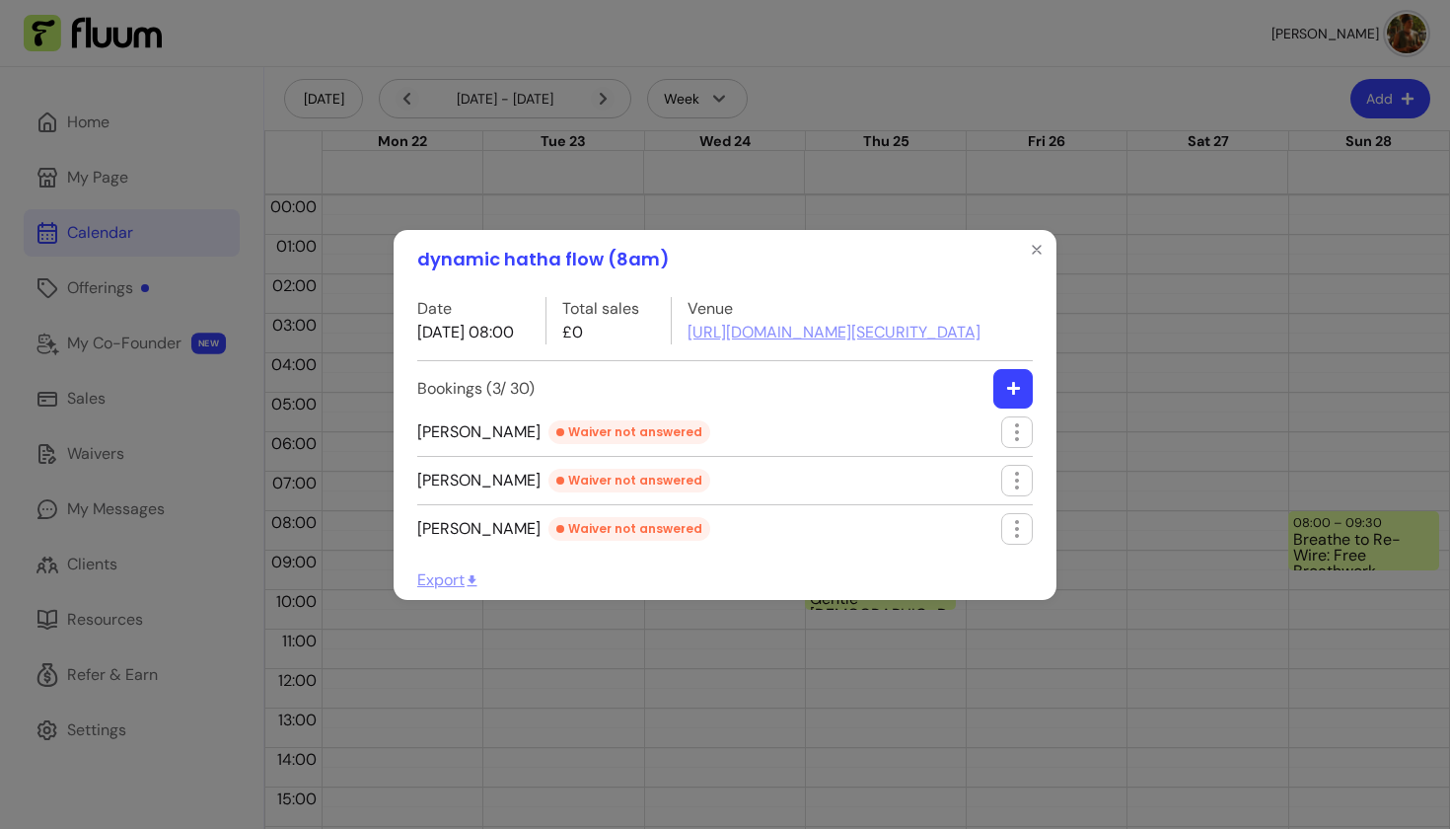
click at [1015, 395] on icon "button" at bounding box center [1012, 388] width 13 height 13
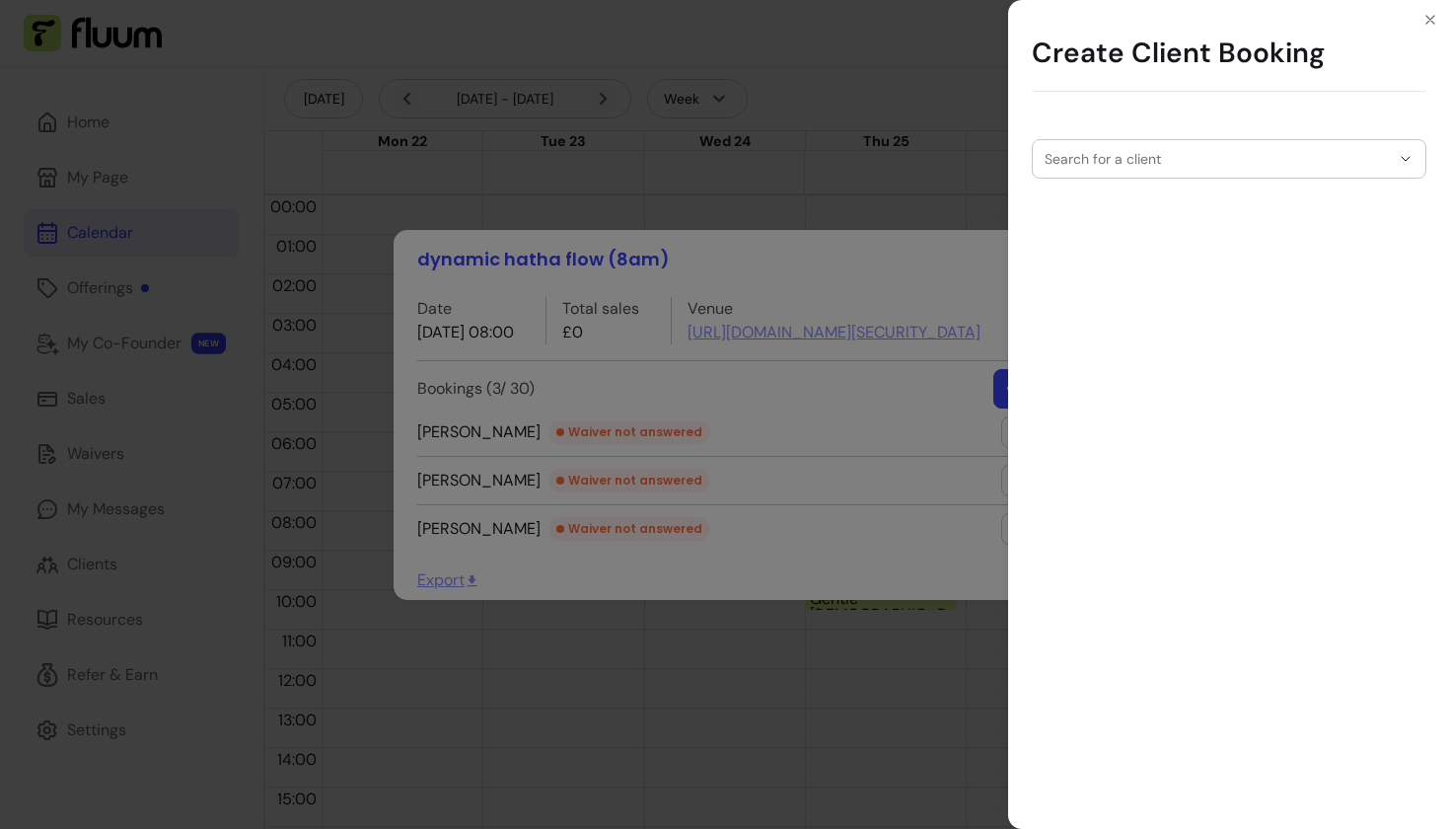
click at [1126, 172] on div at bounding box center [1229, 158] width 369 height 37
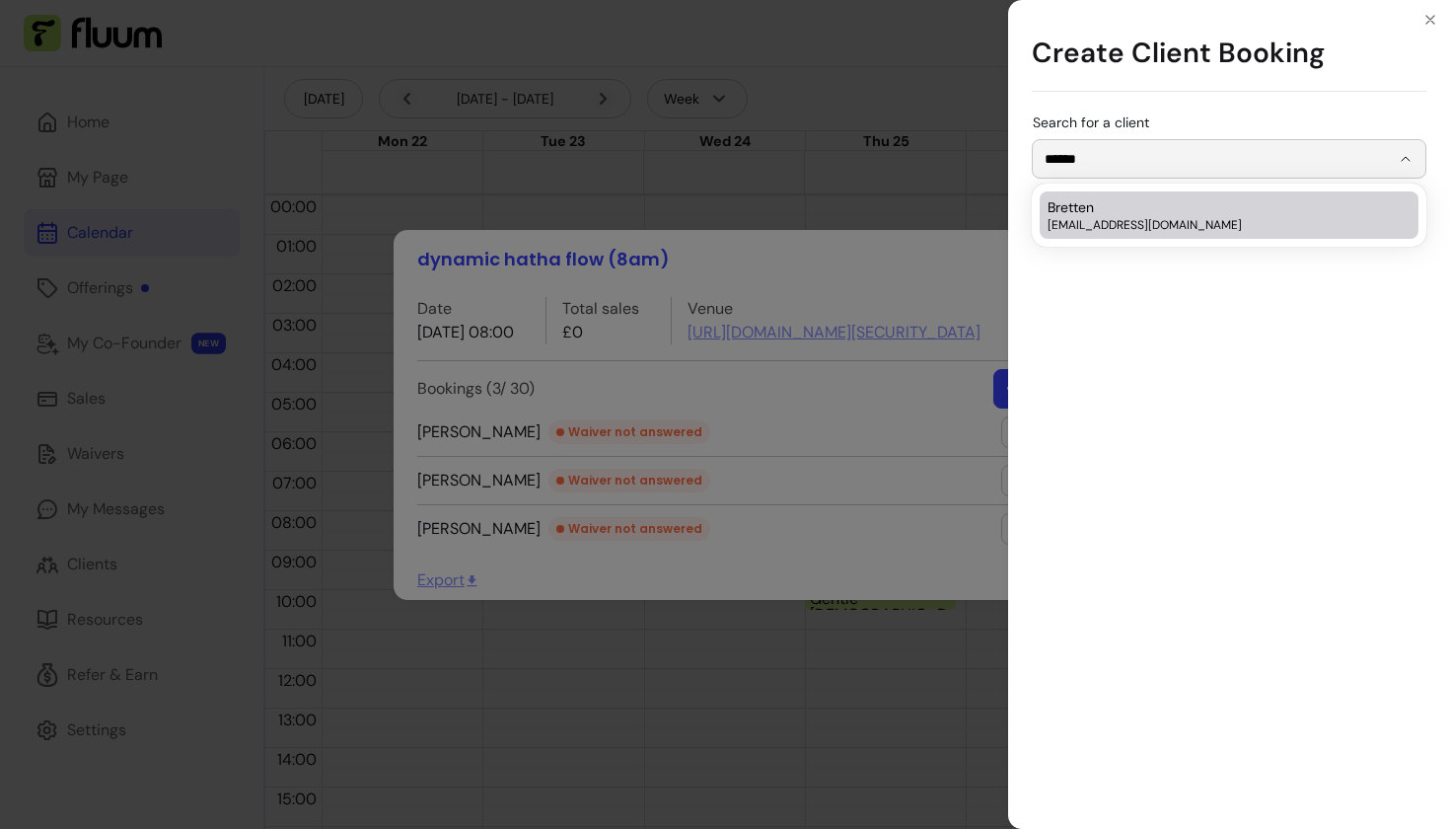
click at [1091, 215] on span "Bretten" at bounding box center [1071, 207] width 46 height 20
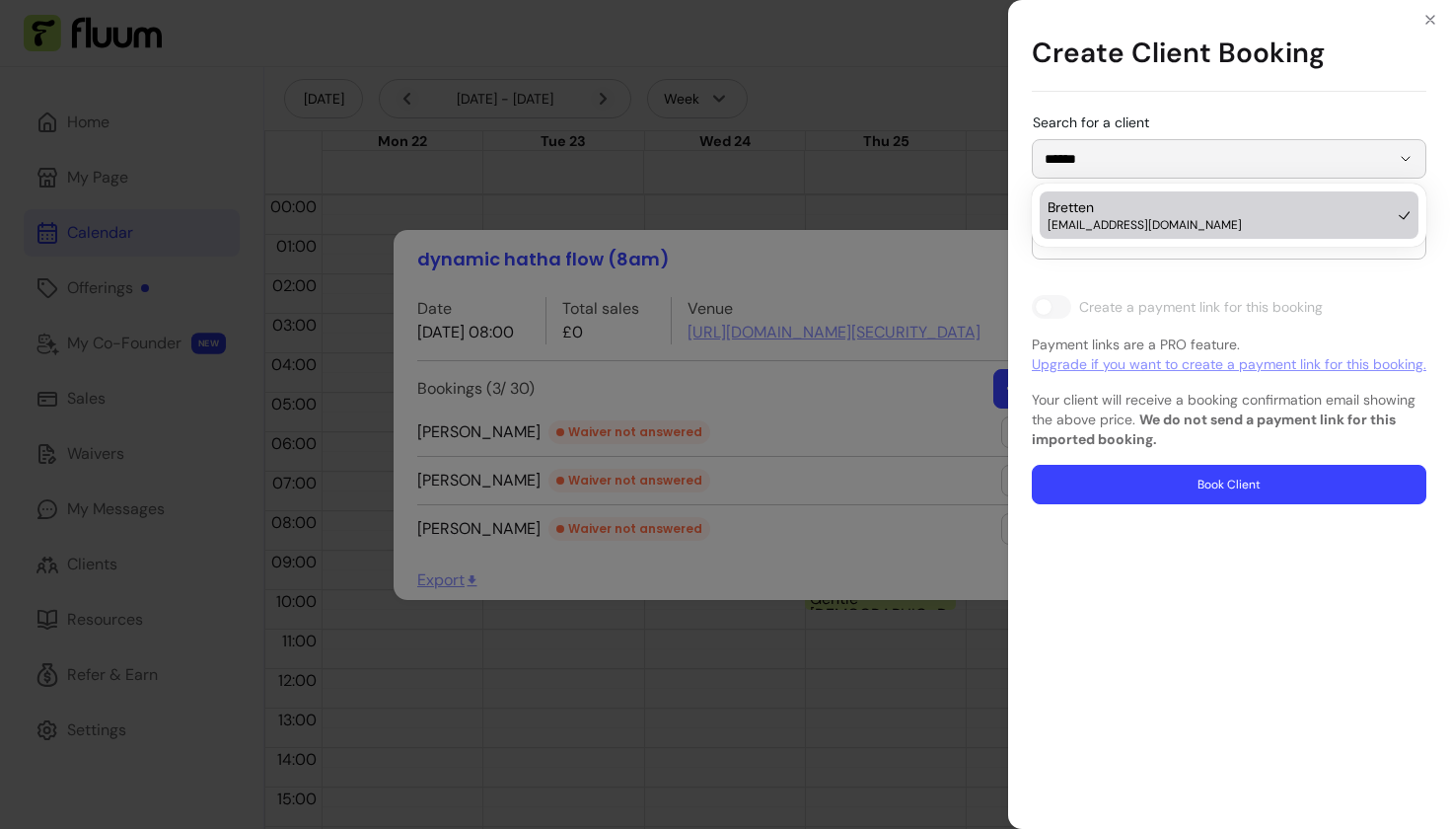
type input "*******"
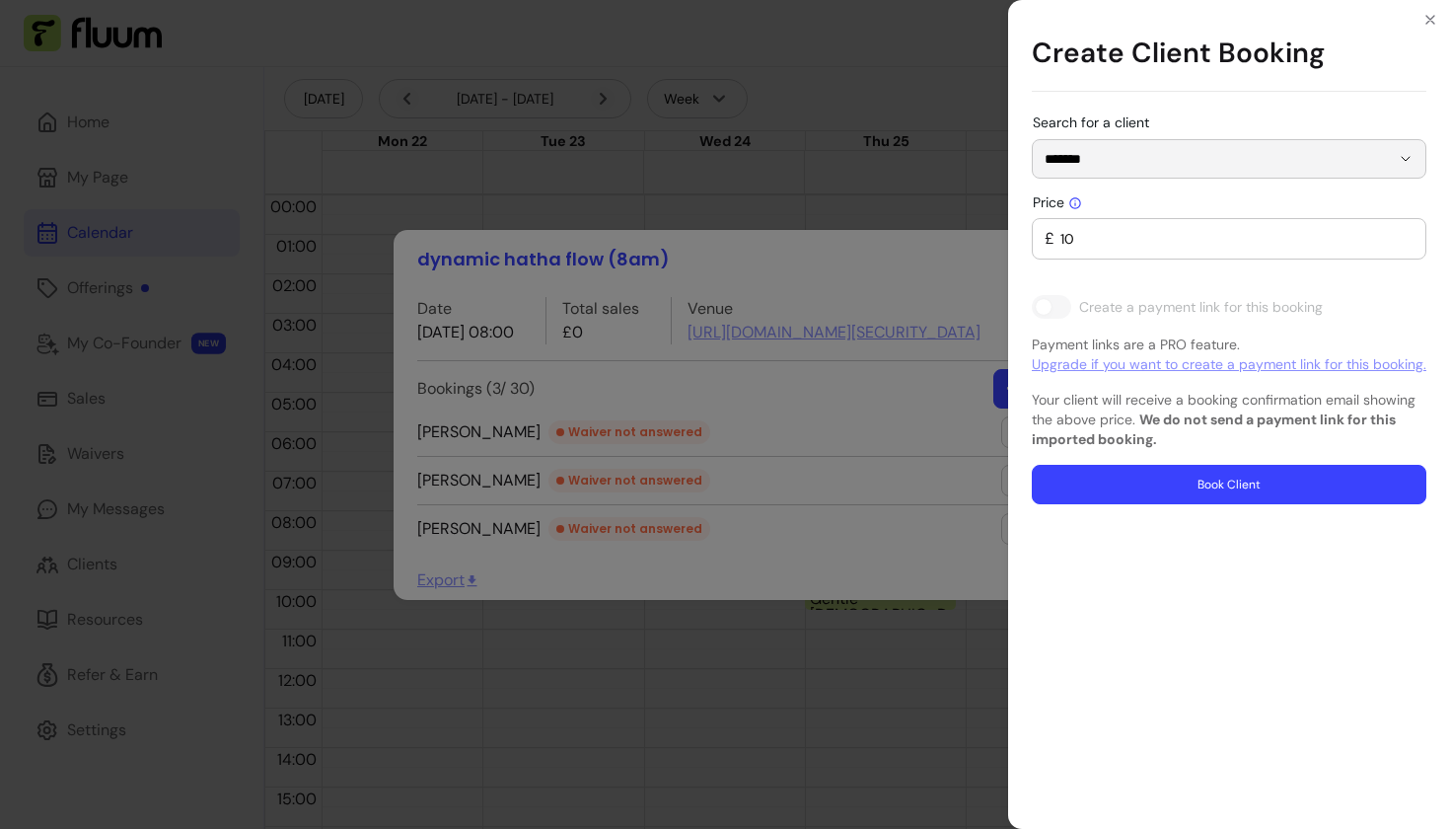
type input "0"
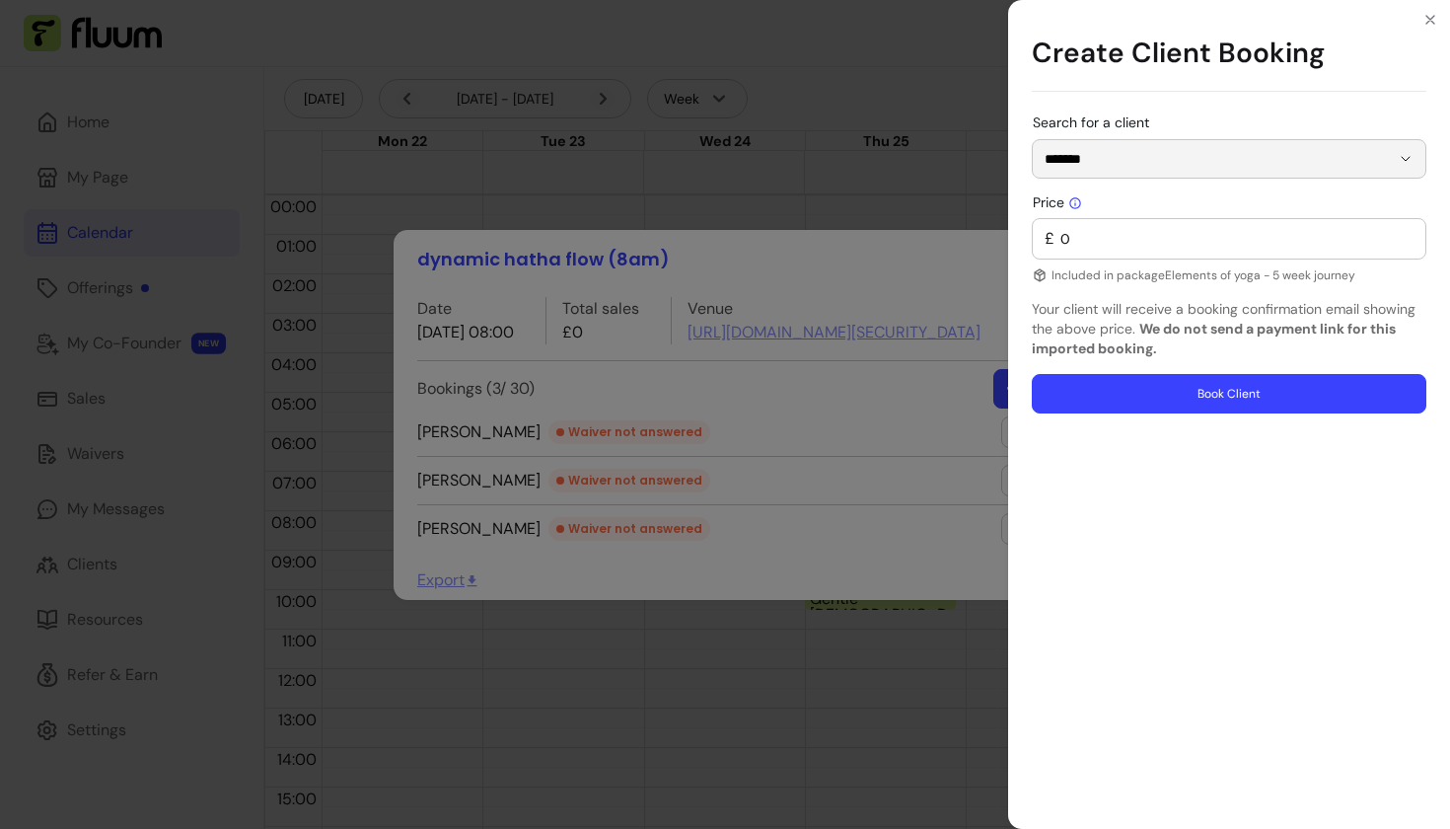
click at [1129, 411] on button "Book Client" at bounding box center [1229, 393] width 395 height 39
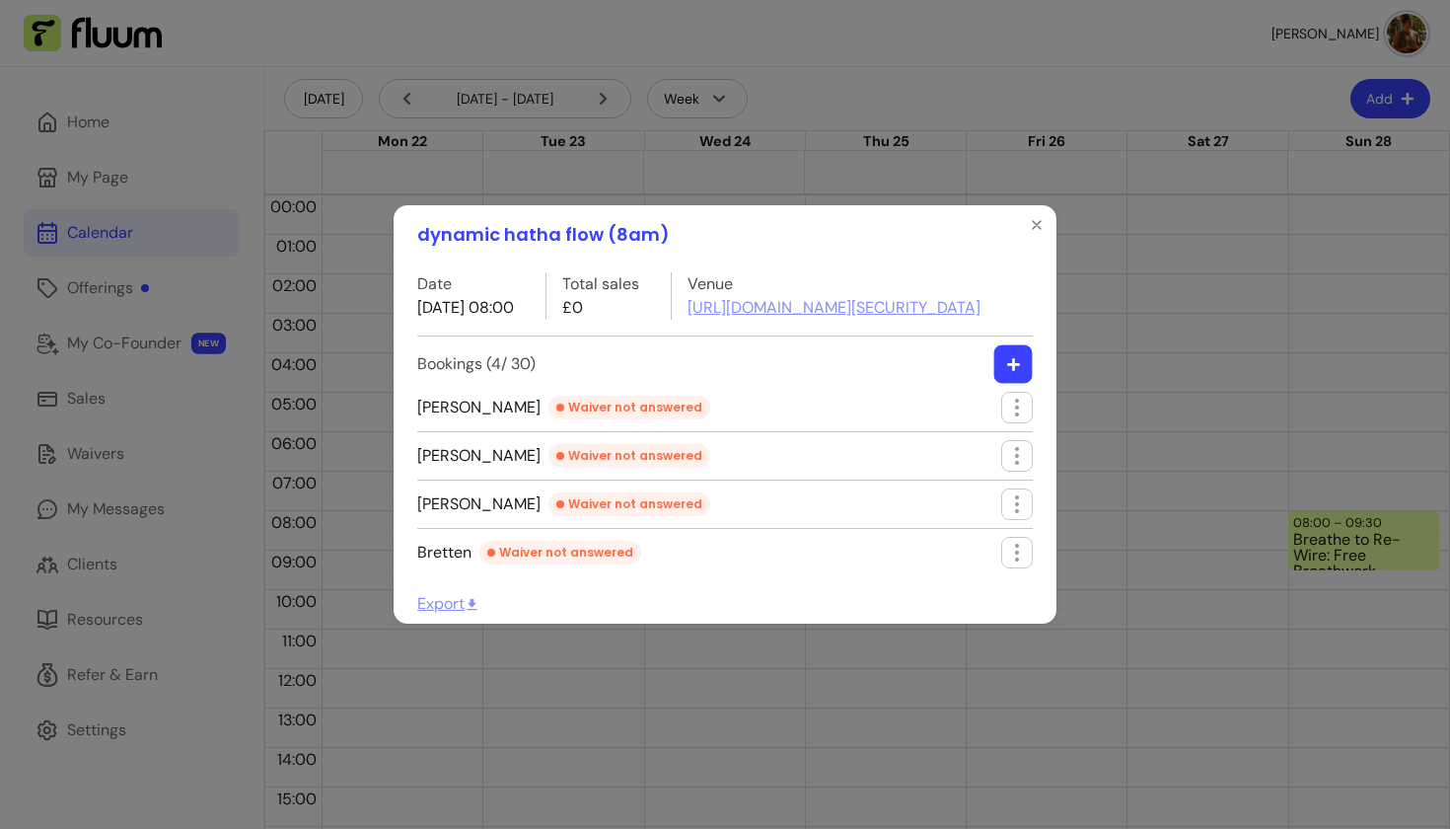
click at [1016, 372] on icon "button" at bounding box center [1013, 364] width 15 height 15
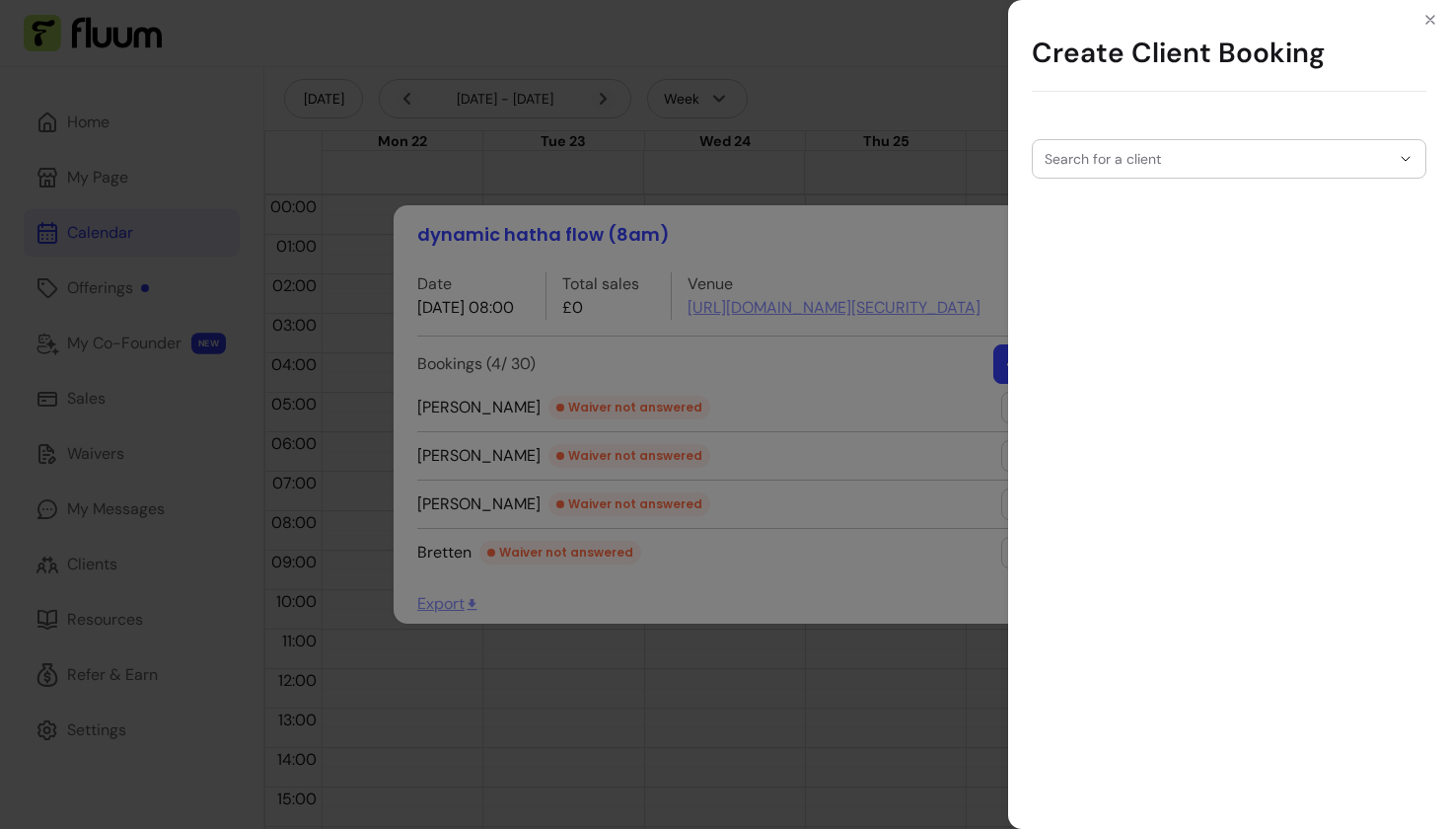
click at [1122, 162] on input "Search for a client" at bounding box center [1217, 159] width 345 height 20
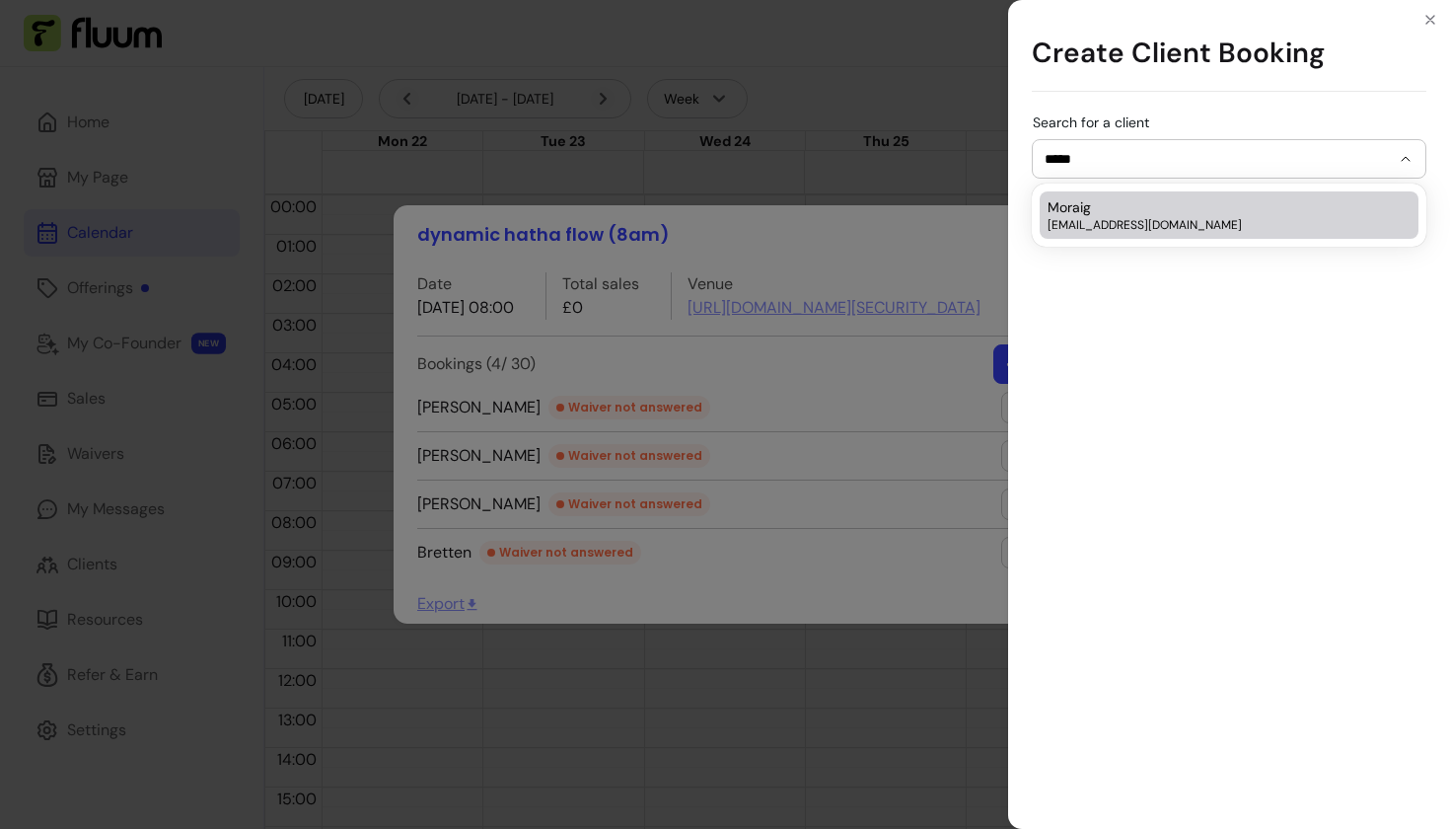
click at [1109, 214] on div "Moraig [EMAIL_ADDRESS][DOMAIN_NAME]" at bounding box center [1219, 215] width 343 height 36
type input "******"
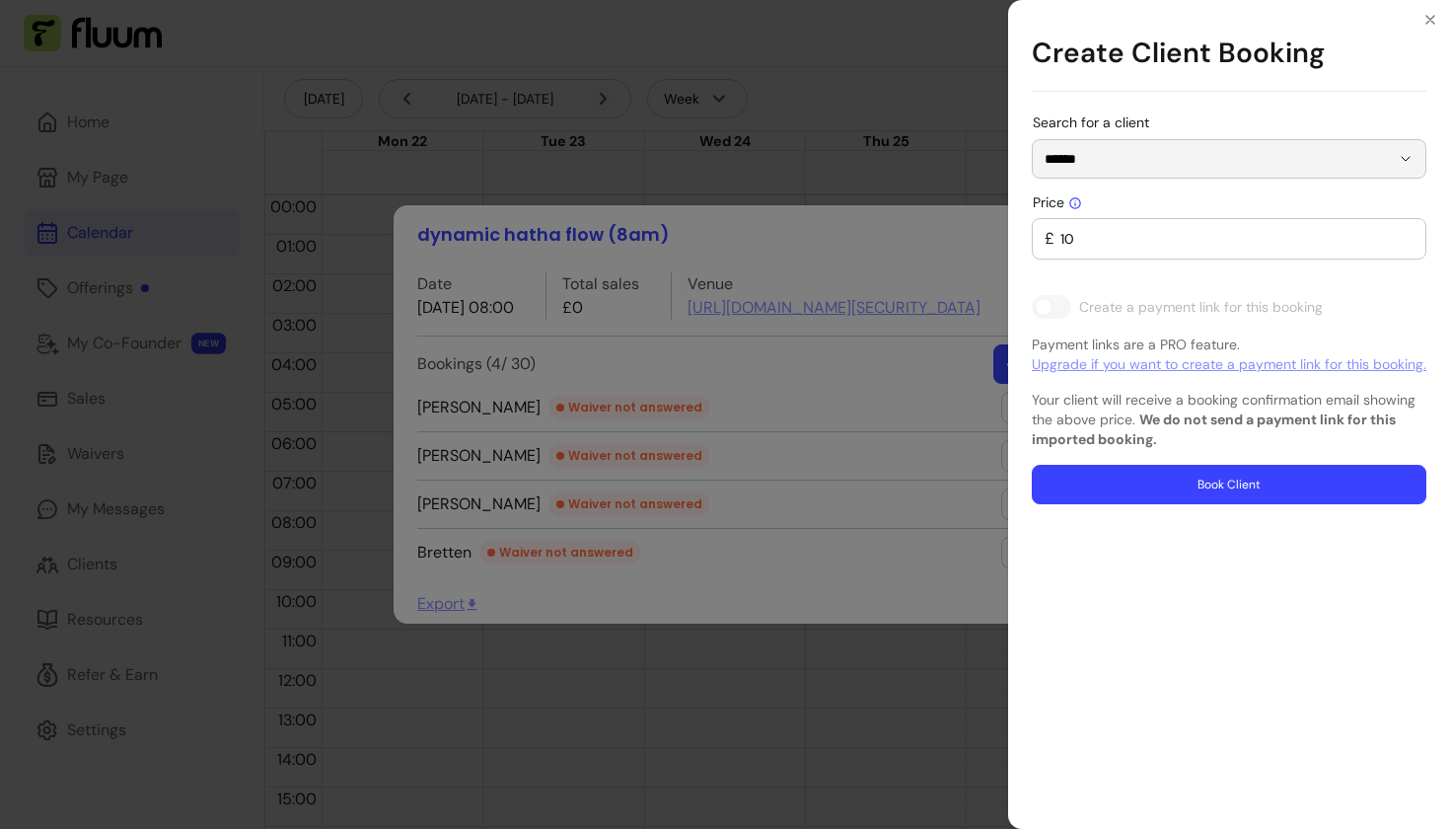
type input "0"
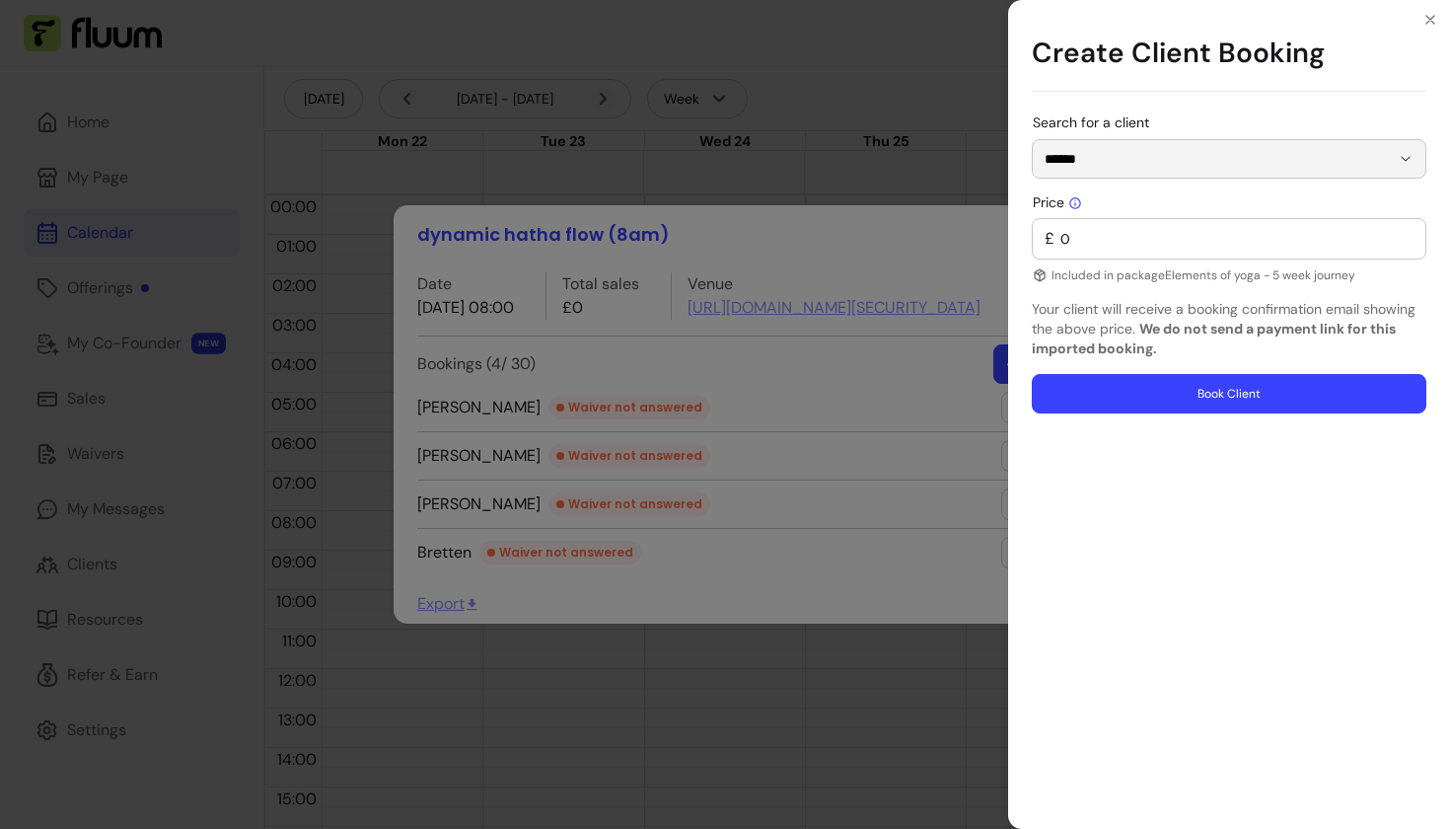
click at [1173, 397] on button "Book Client" at bounding box center [1229, 393] width 395 height 39
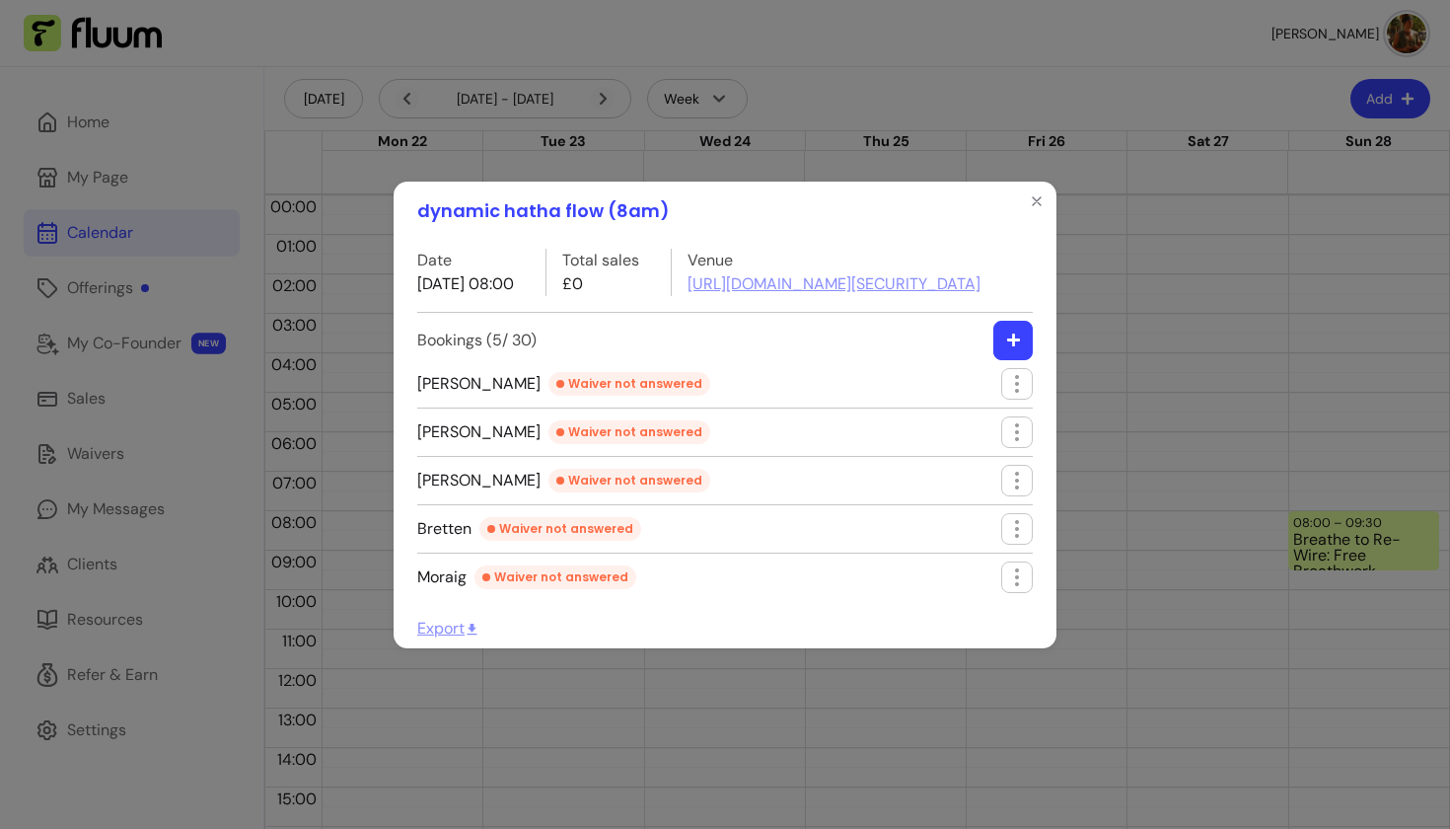
click at [1004, 360] on button "button" at bounding box center [1012, 340] width 39 height 39
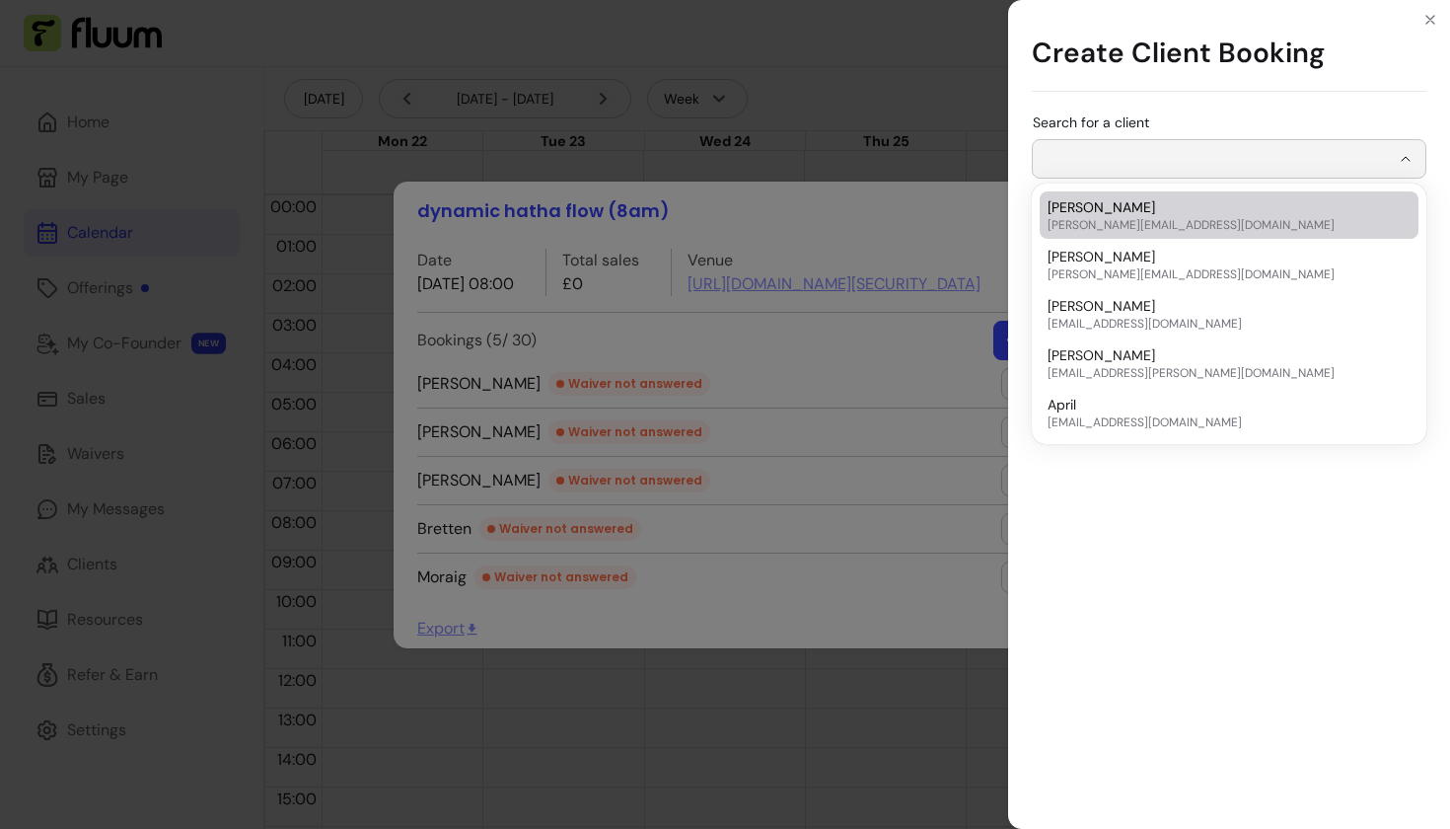
click at [1113, 168] on input "Search for a client" at bounding box center [1217, 159] width 345 height 20
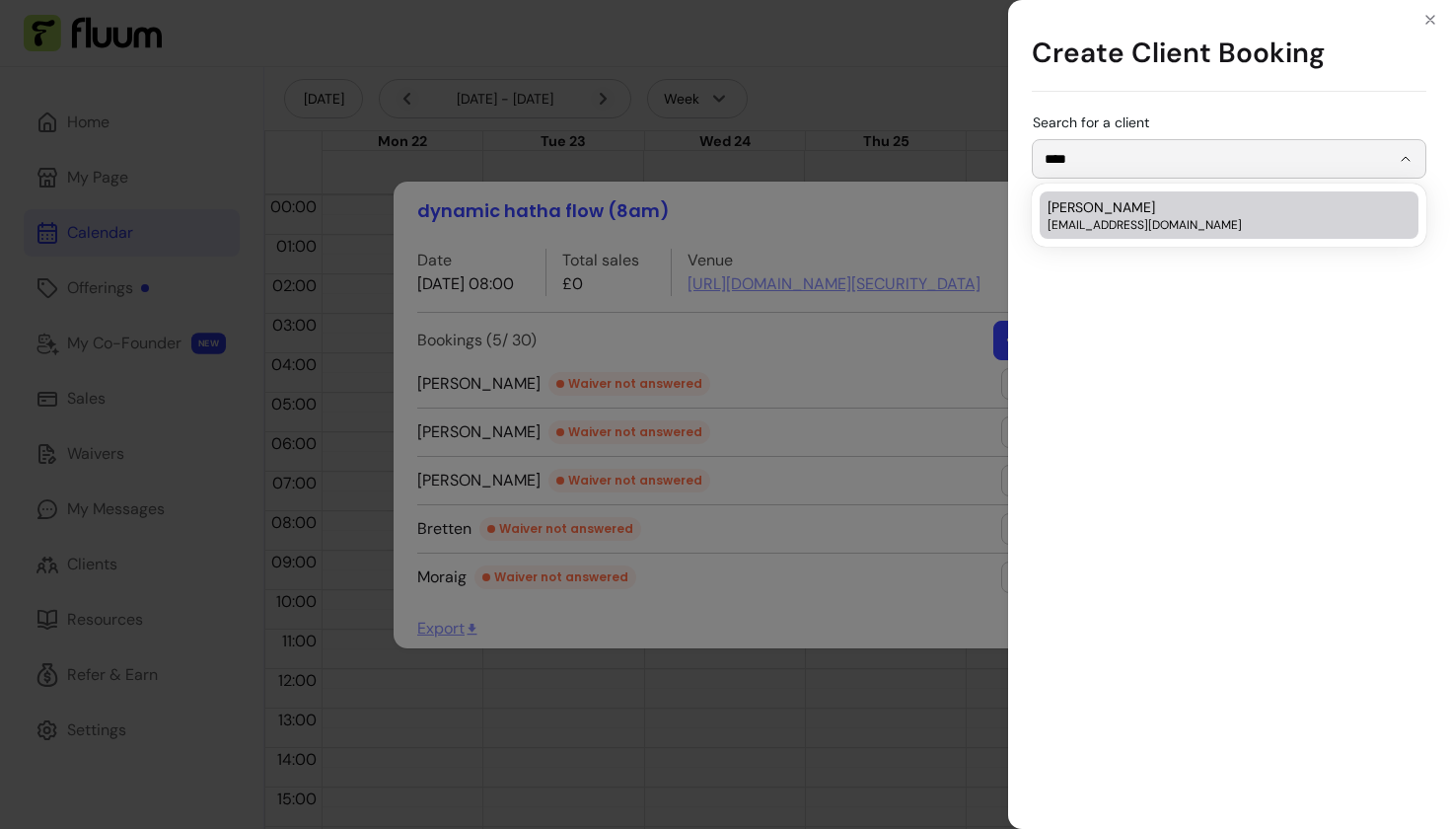
click at [1119, 222] on span "[EMAIL_ADDRESS][DOMAIN_NAME]" at bounding box center [1219, 225] width 343 height 16
type input "*****"
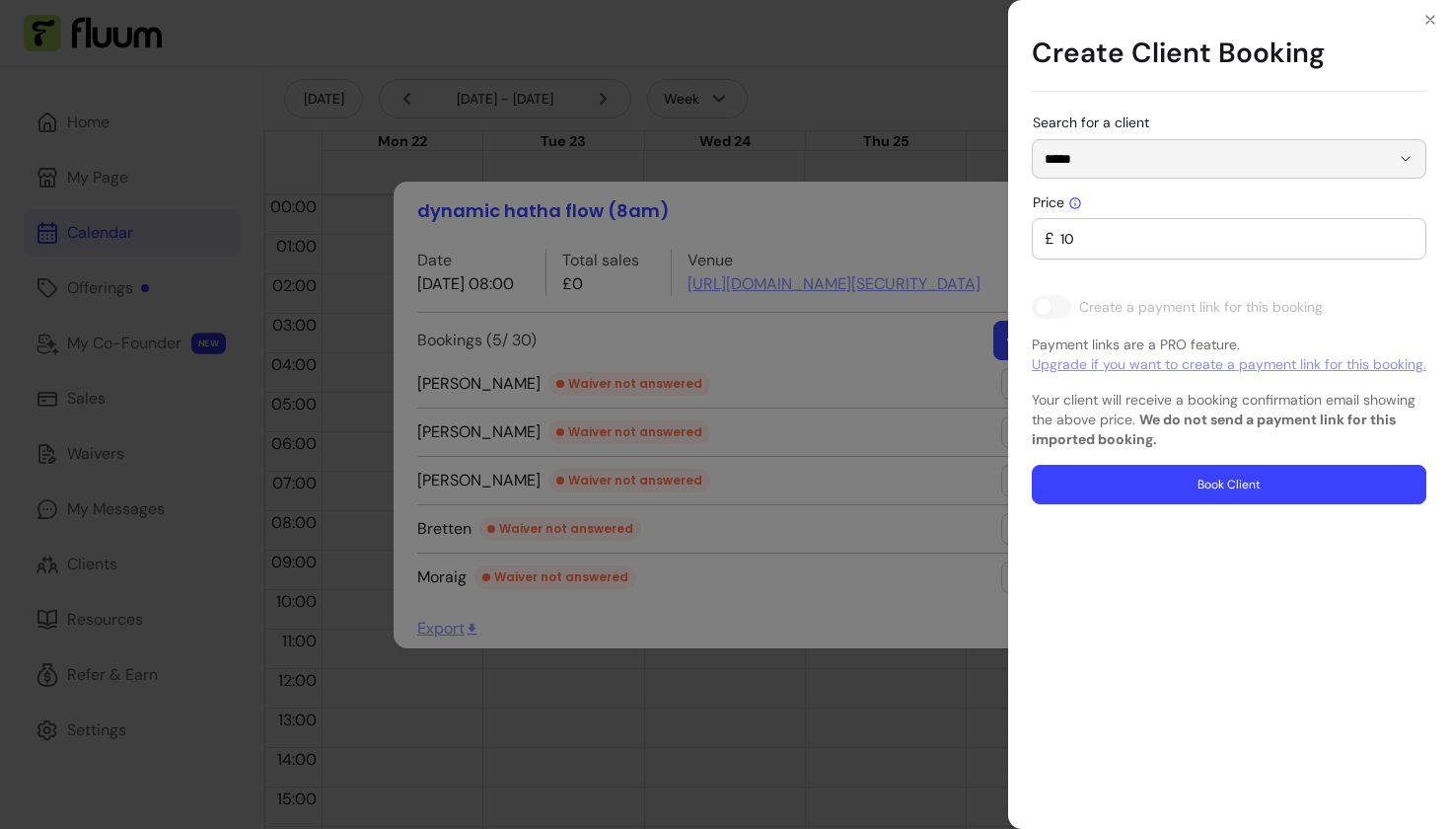
type input "0"
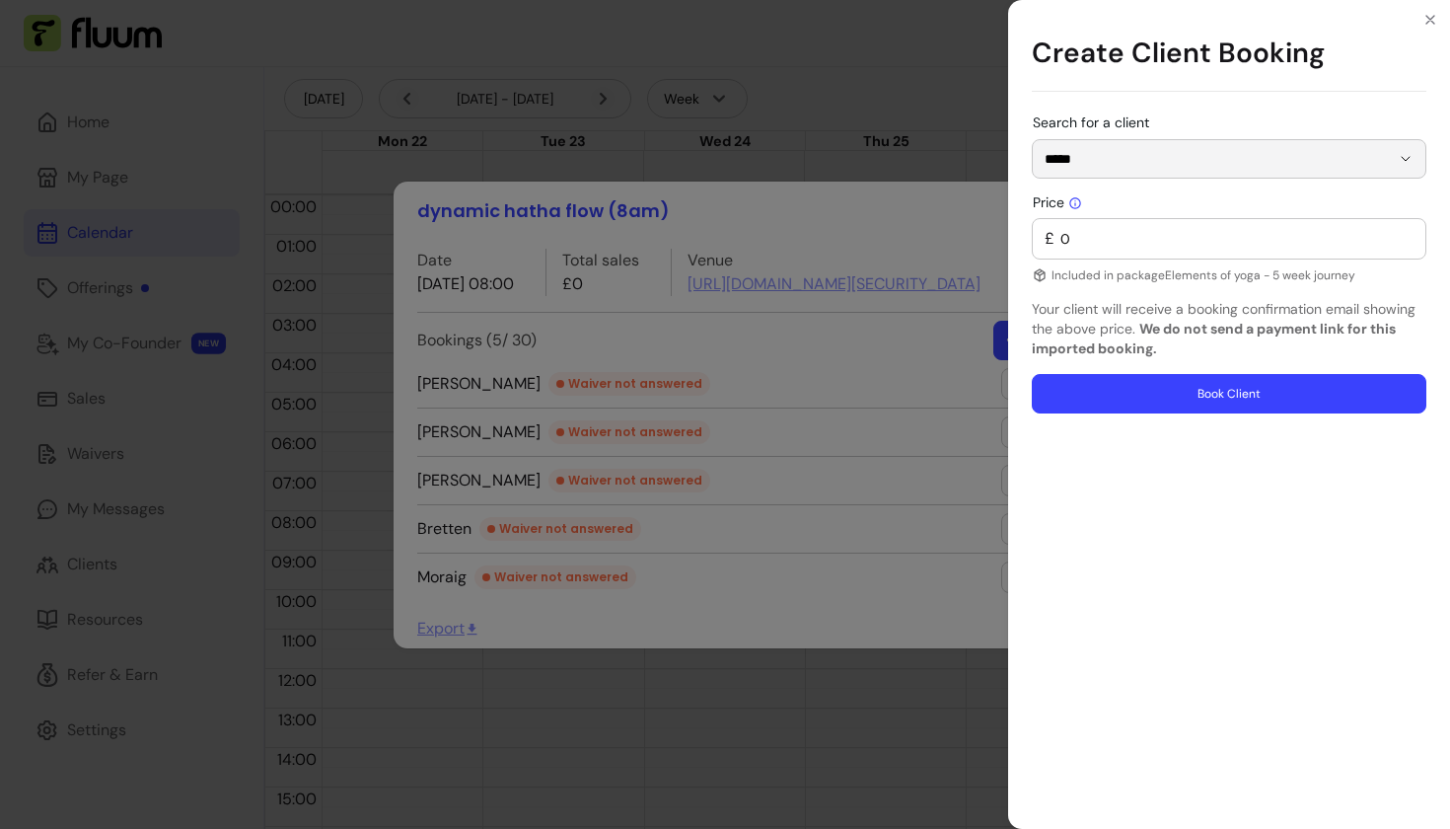
click at [1110, 385] on button "Book Client" at bounding box center [1229, 393] width 395 height 39
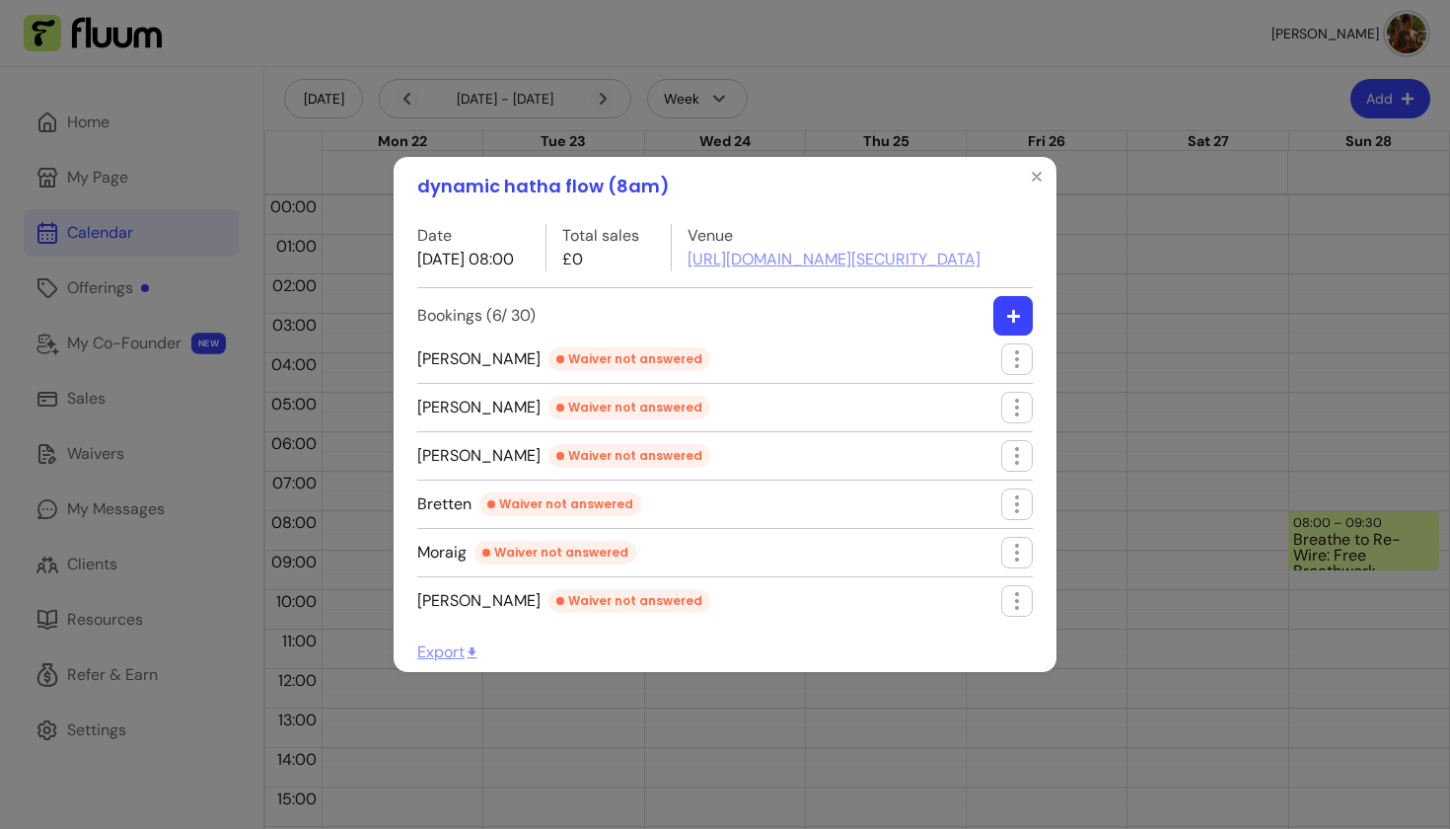
click at [1004, 331] on button "button" at bounding box center [1012, 315] width 39 height 39
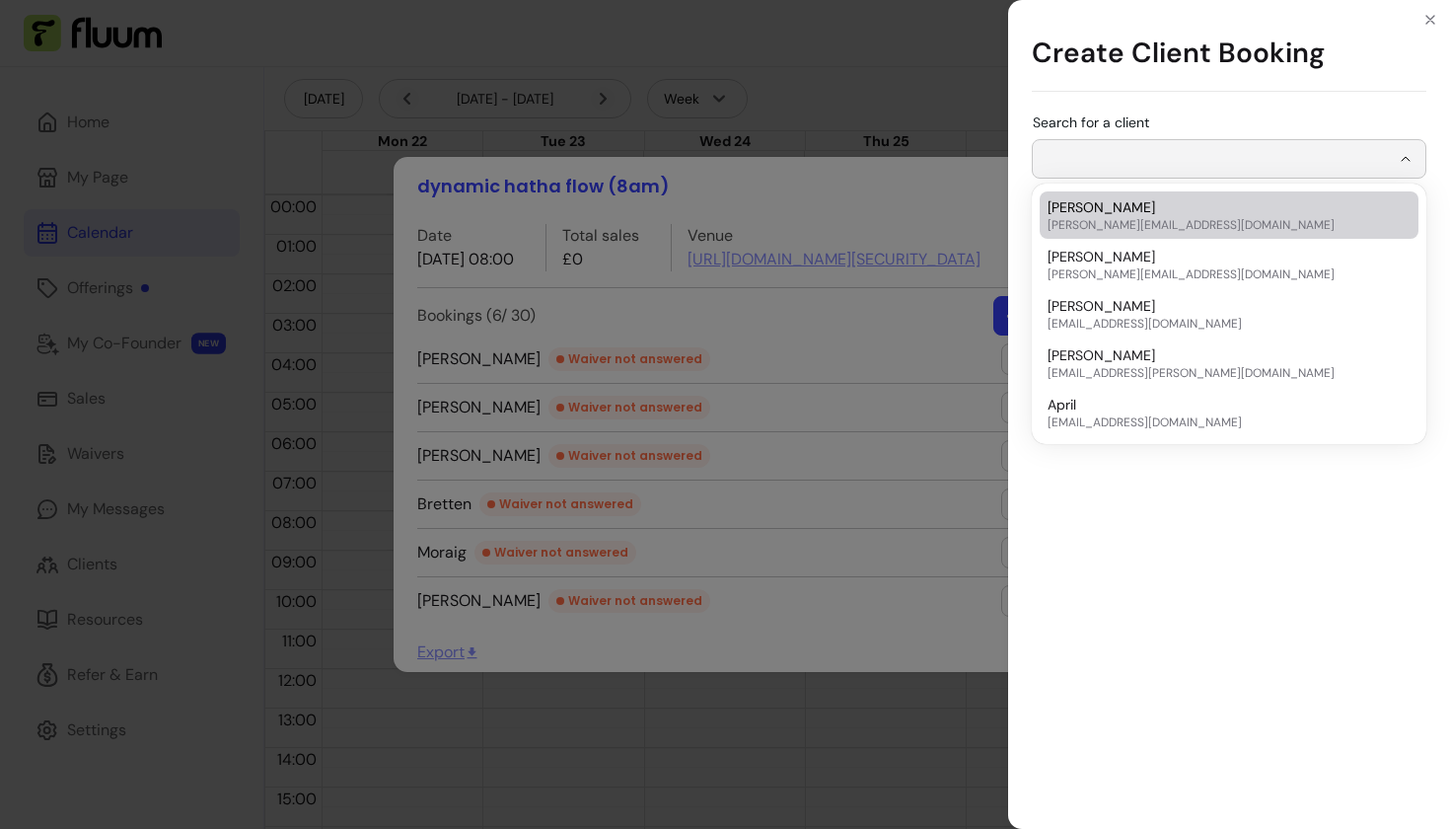
click at [1157, 151] on input "Search for a client" at bounding box center [1217, 159] width 345 height 20
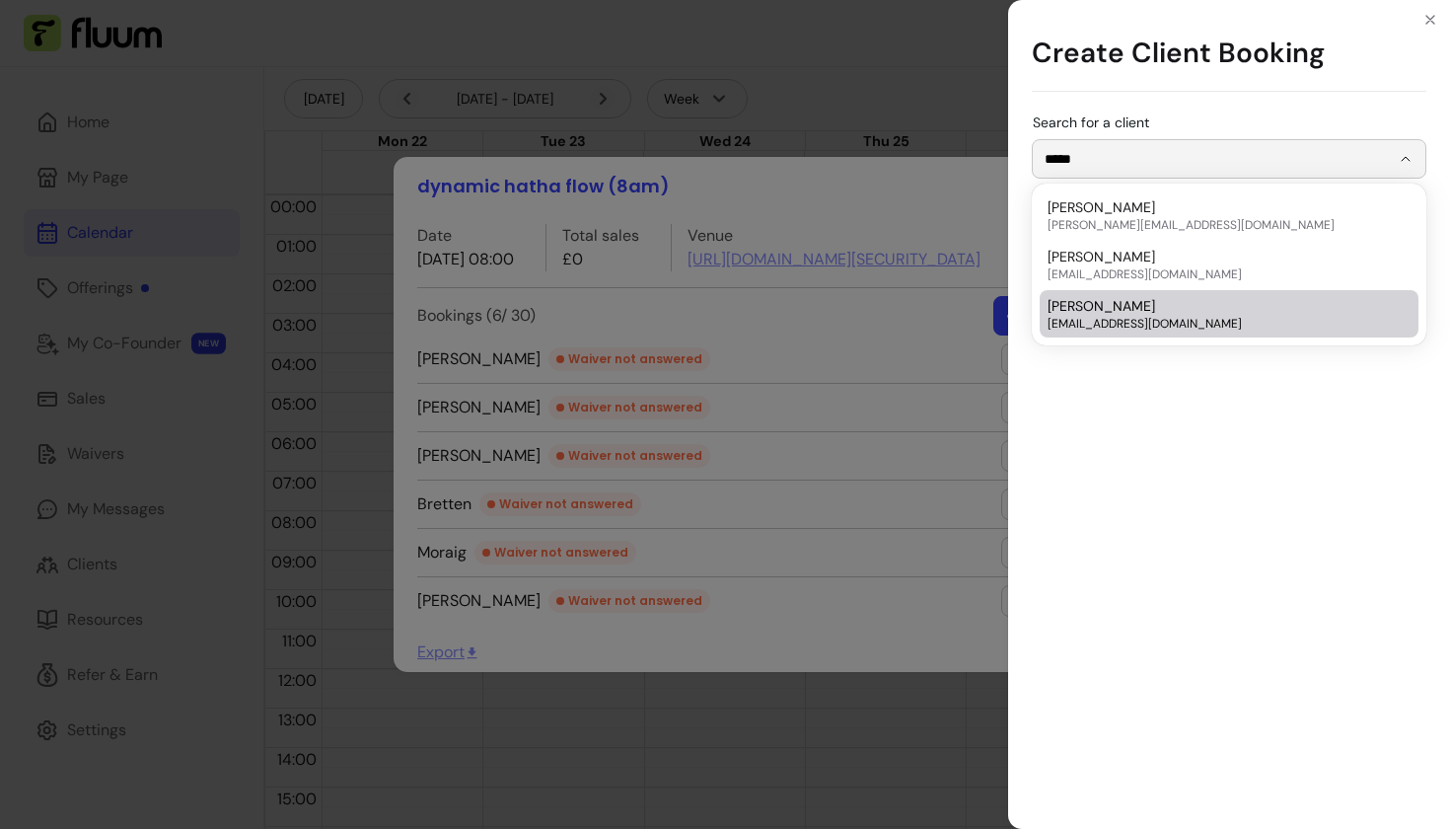
click at [1112, 322] on span "[EMAIL_ADDRESS][DOMAIN_NAME]" at bounding box center [1219, 324] width 343 height 16
type input "**********"
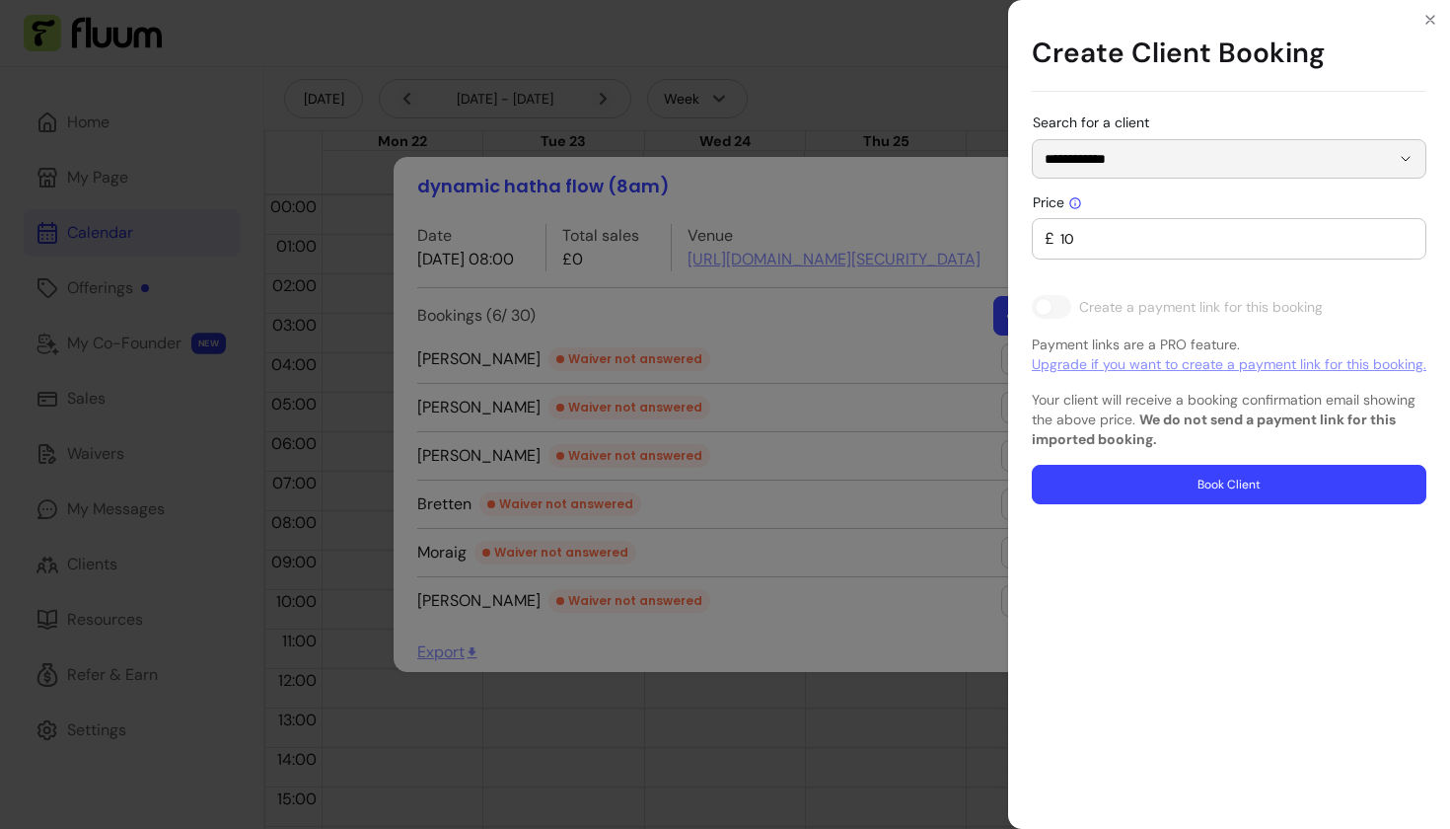
type input "0"
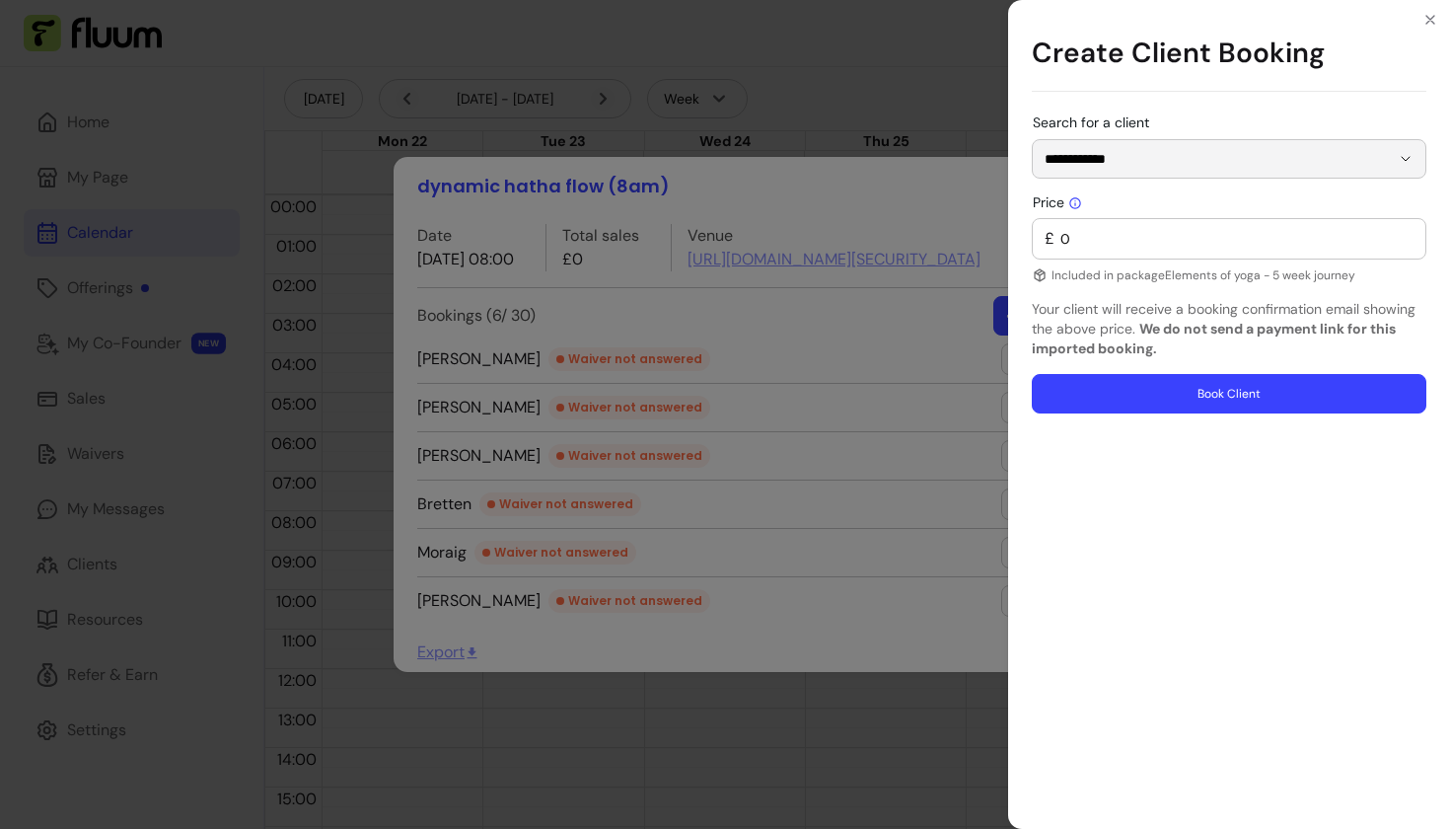
click at [1116, 398] on button "Book Client" at bounding box center [1229, 393] width 395 height 39
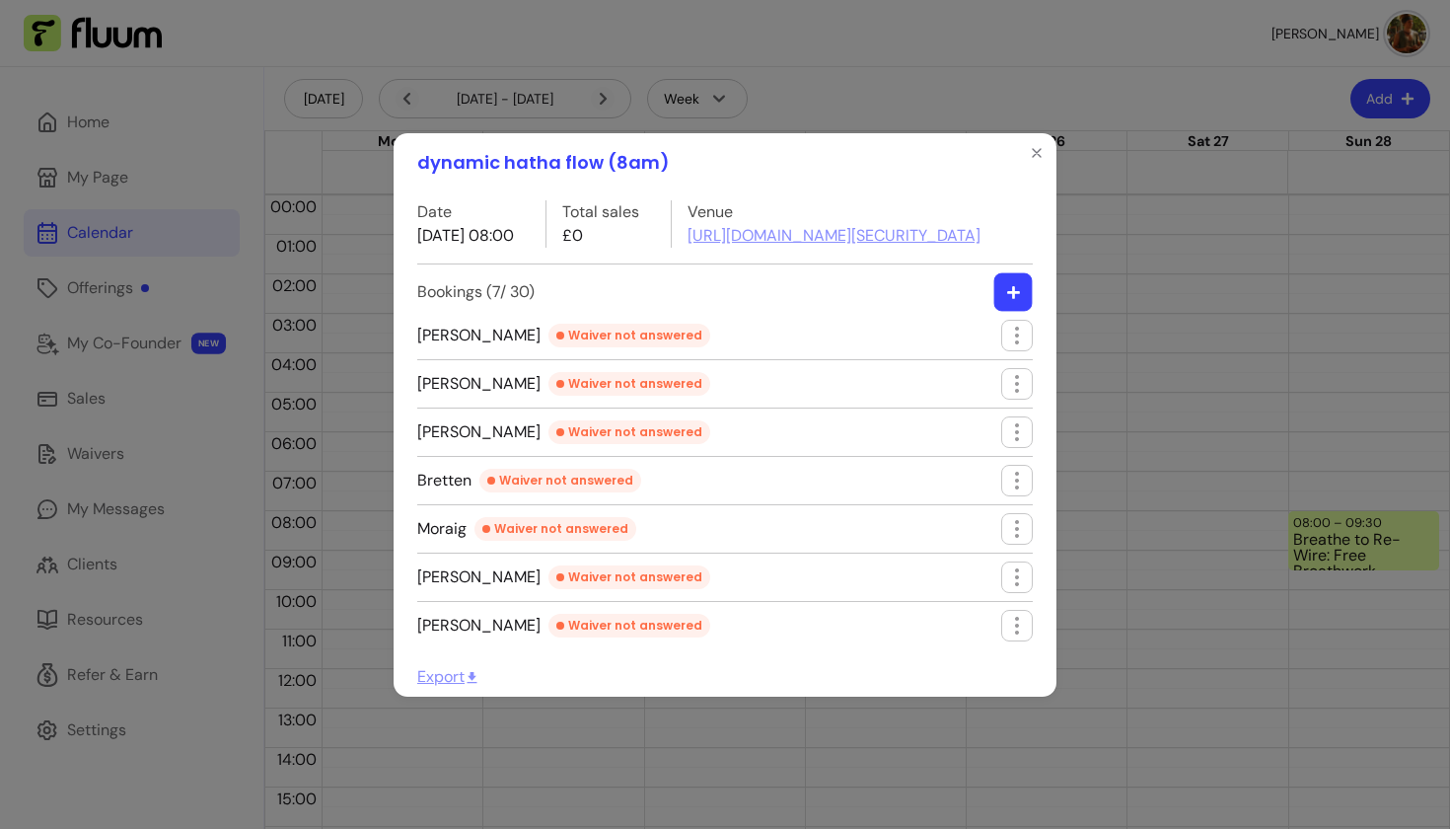
click at [1011, 299] on icon "button" at bounding box center [1013, 291] width 15 height 15
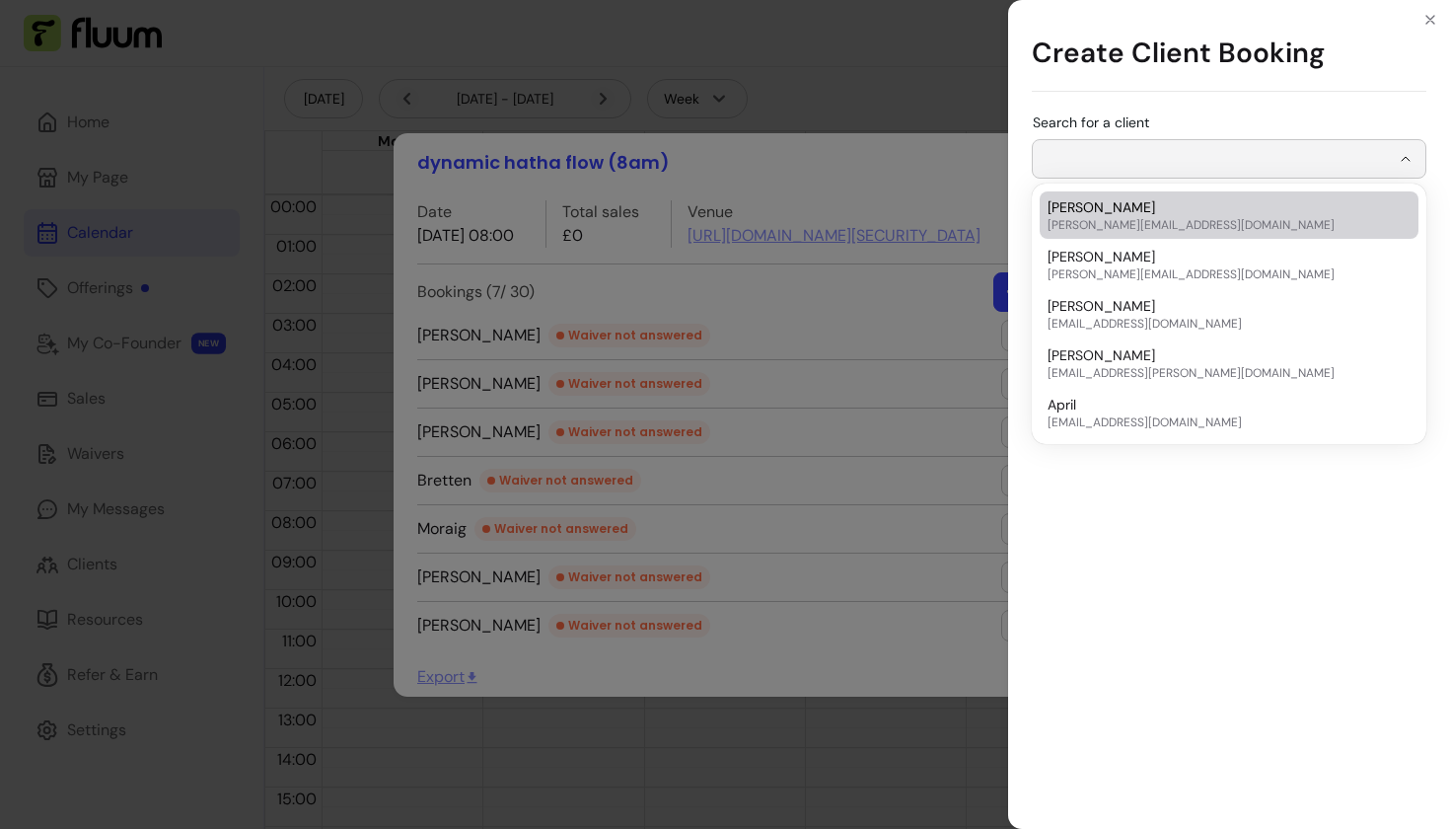
click at [1136, 163] on input "Search for a client" at bounding box center [1217, 159] width 345 height 20
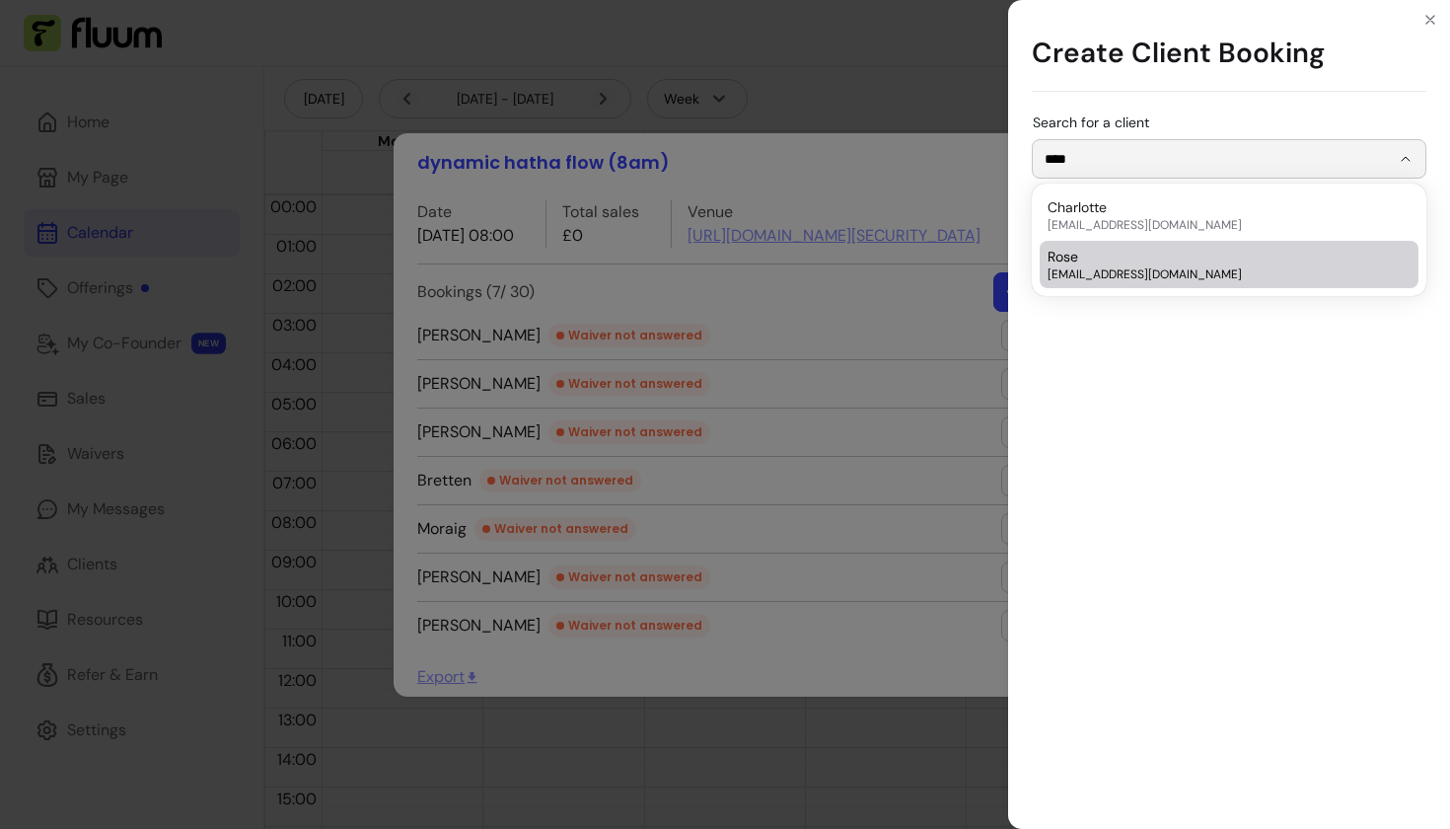
click at [1110, 264] on div "[PERSON_NAME] [PERSON_NAME][EMAIL_ADDRESS][DOMAIN_NAME]" at bounding box center [1219, 265] width 343 height 36
type input "****"
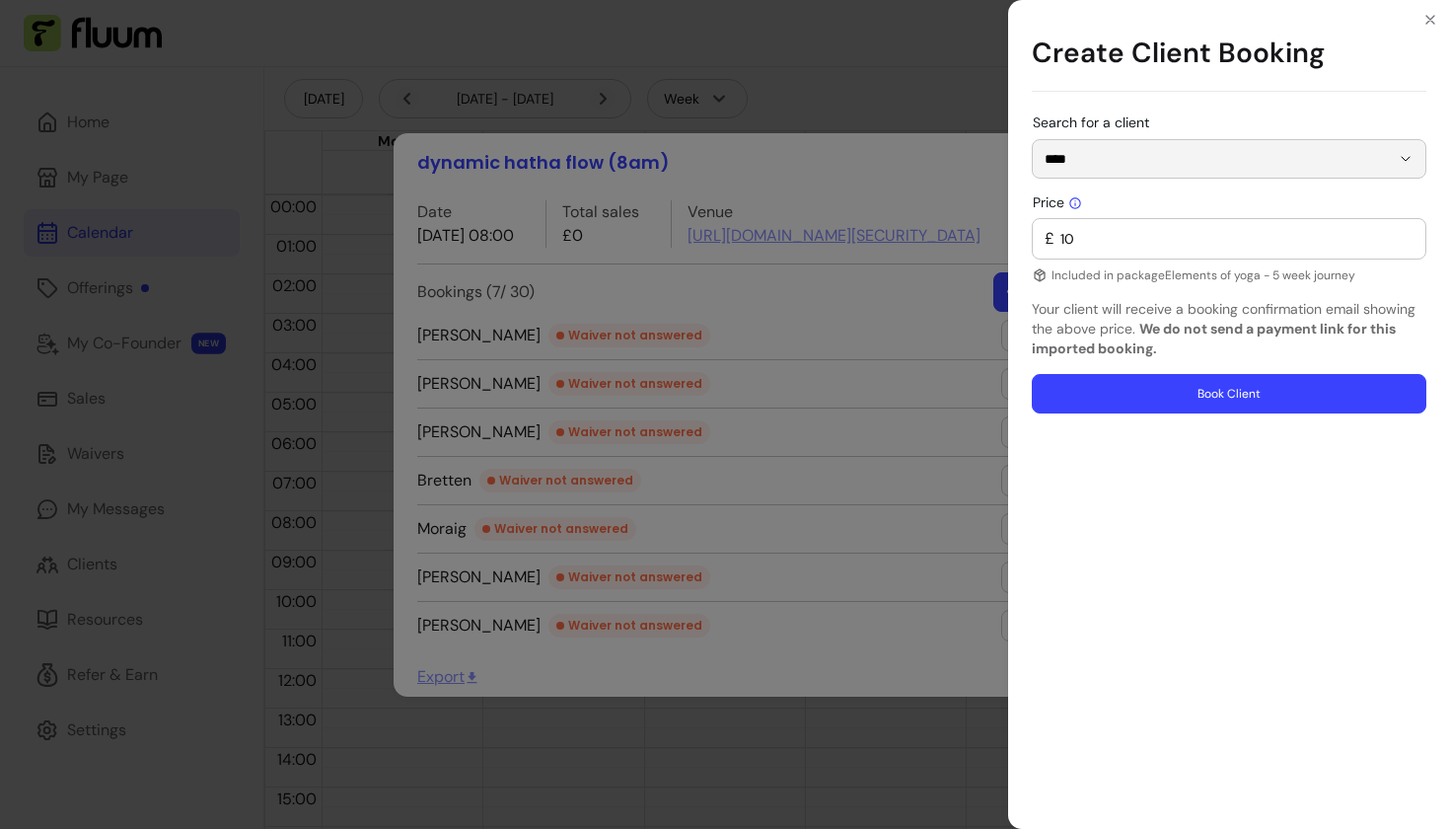
type input "0"
click at [1131, 403] on button "Book Client" at bounding box center [1229, 393] width 395 height 39
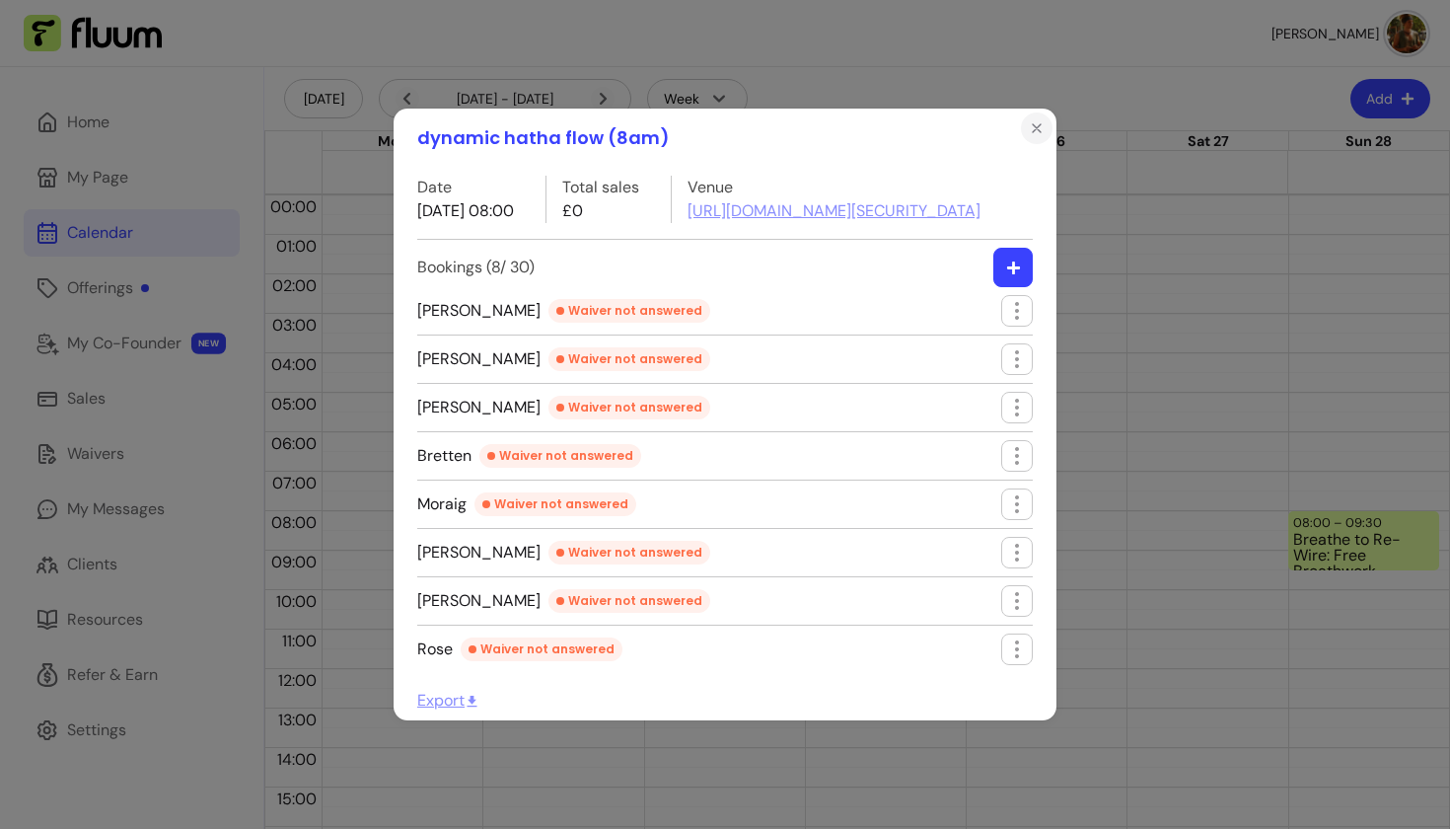
click at [1034, 120] on icon "Close" at bounding box center [1037, 128] width 16 height 16
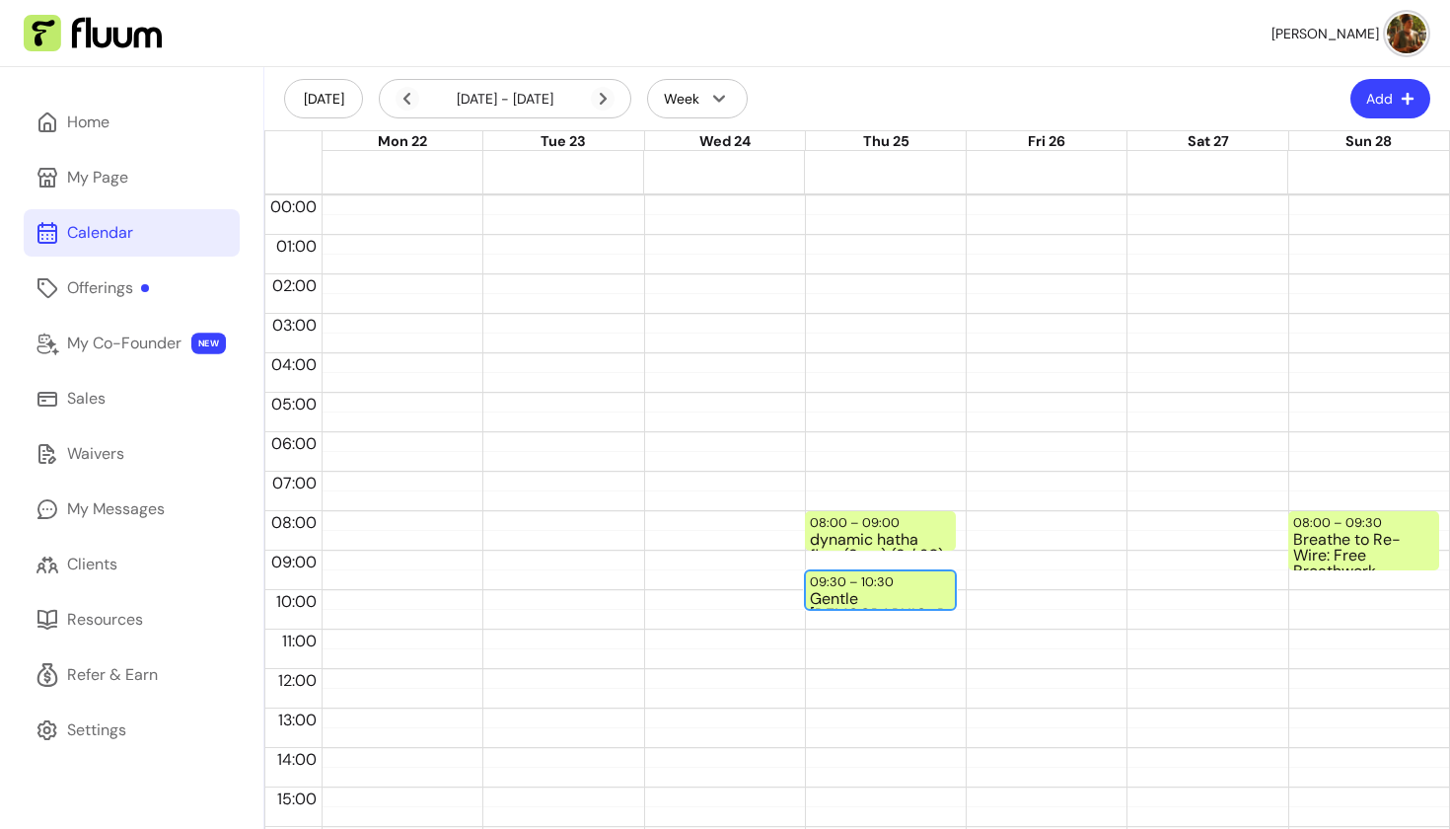
click at [845, 595] on div "Gentle [DEMOGRAPHIC_DATA] (9:30am London time)" at bounding box center [880, 599] width 141 height 17
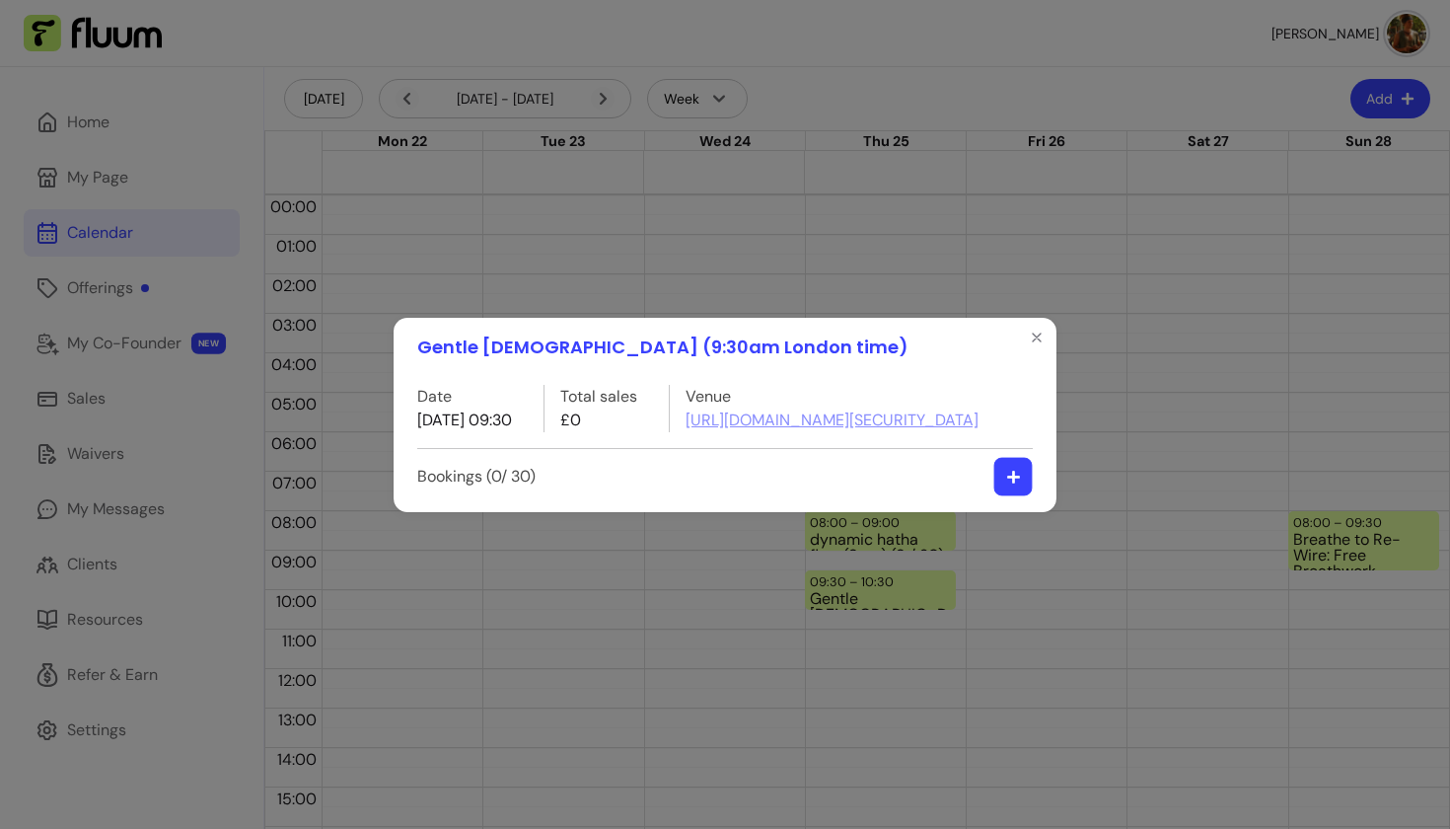
click at [1013, 495] on button "button" at bounding box center [1013, 476] width 38 height 38
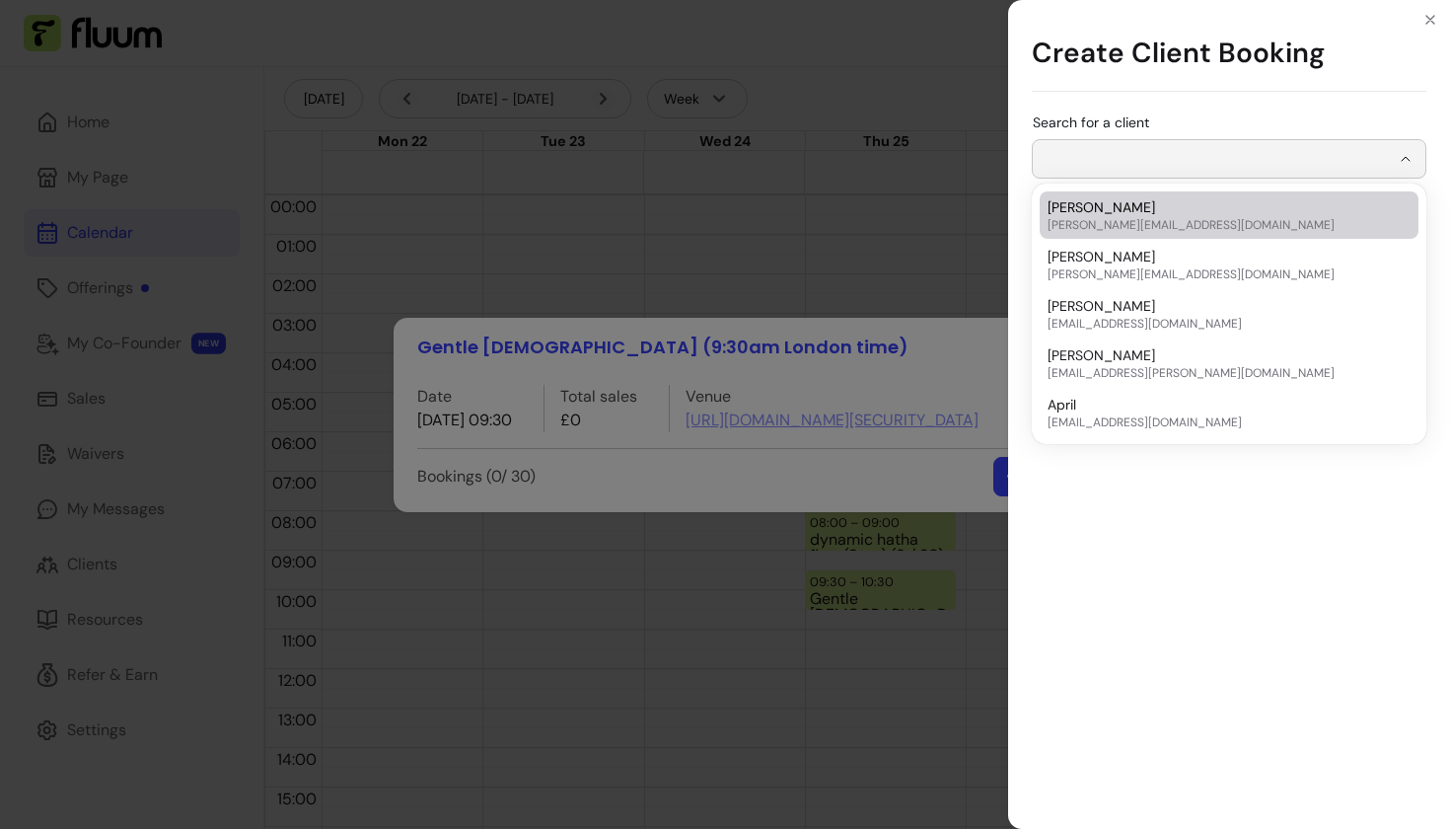
click at [1182, 154] on input "Search for a client" at bounding box center [1217, 159] width 345 height 20
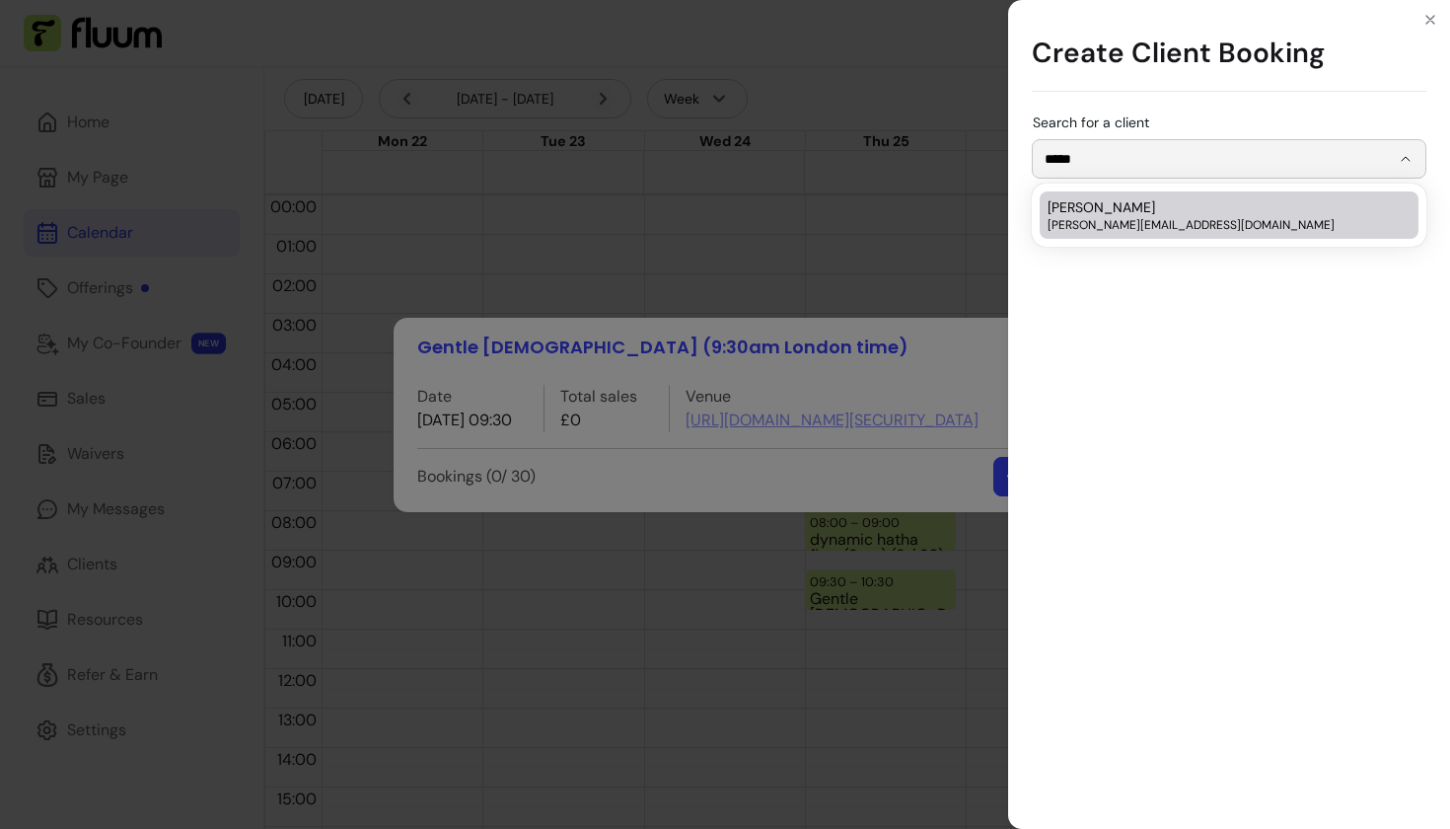
click at [1105, 215] on div "Jayne [EMAIL_ADDRESS][DOMAIN_NAME]" at bounding box center [1219, 215] width 343 height 36
type input "*****"
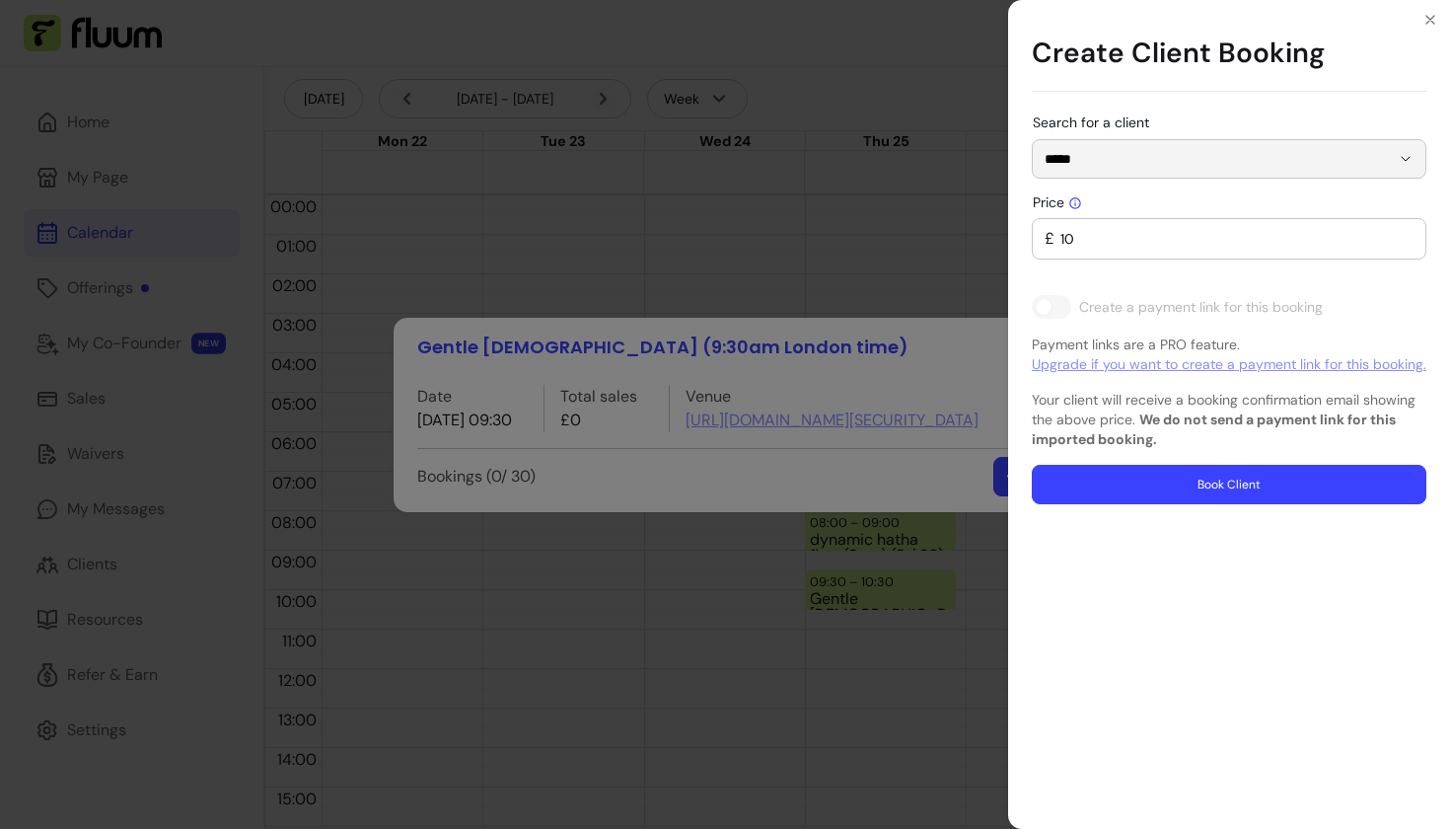
type input "0"
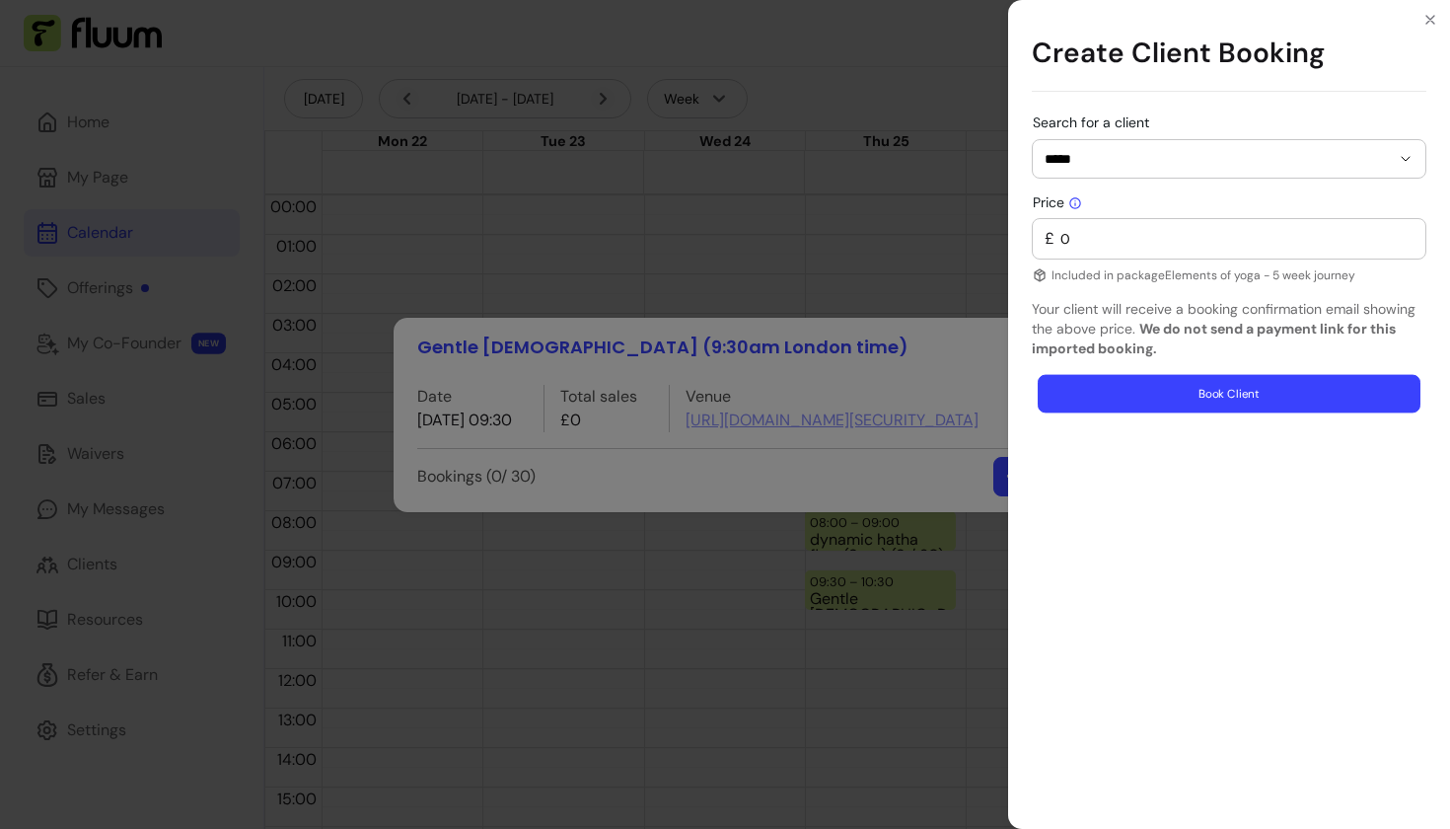
click at [1140, 404] on button "Book Client" at bounding box center [1229, 394] width 383 height 38
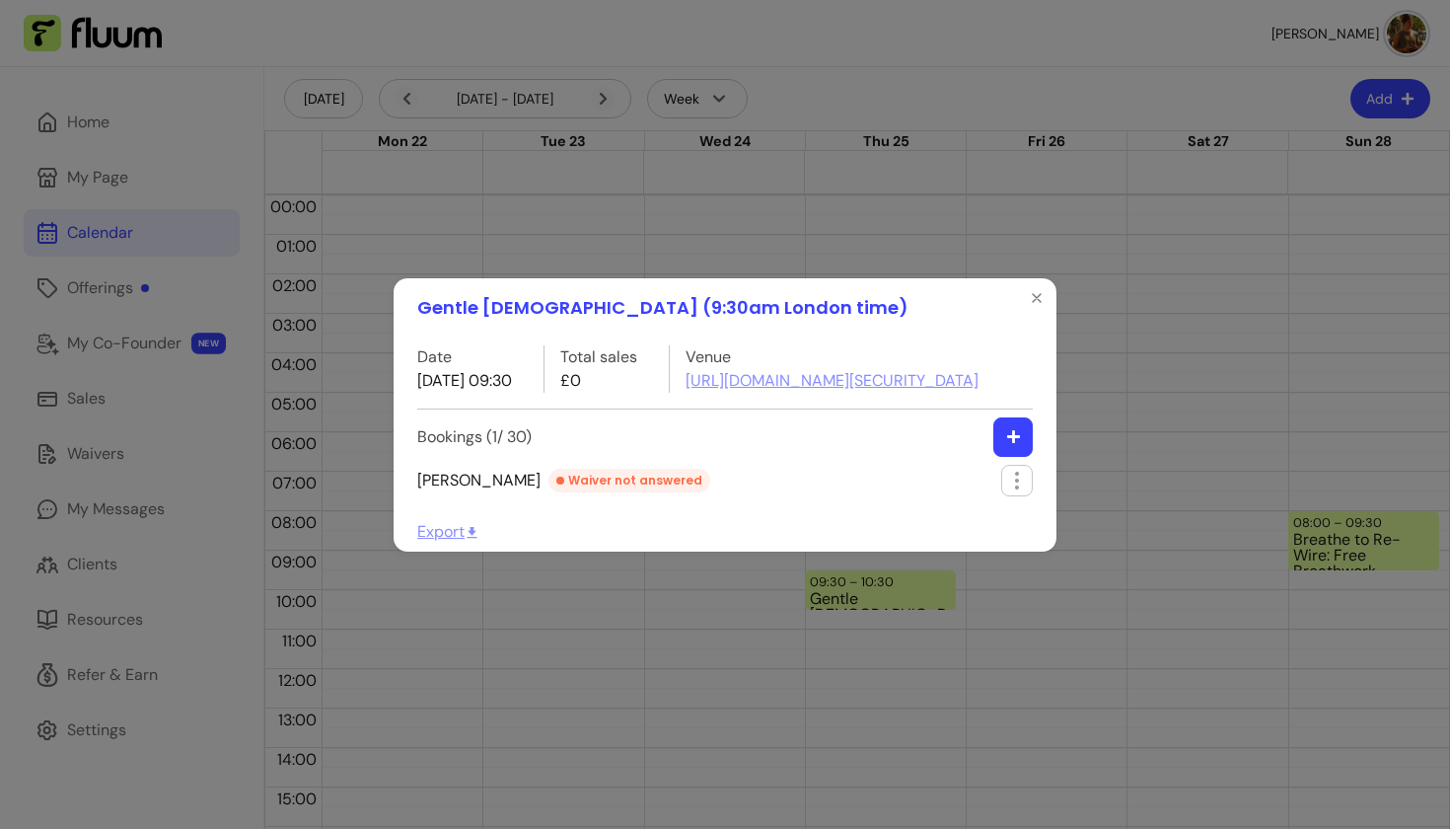
click at [1011, 444] on icon "button" at bounding box center [1013, 436] width 15 height 15
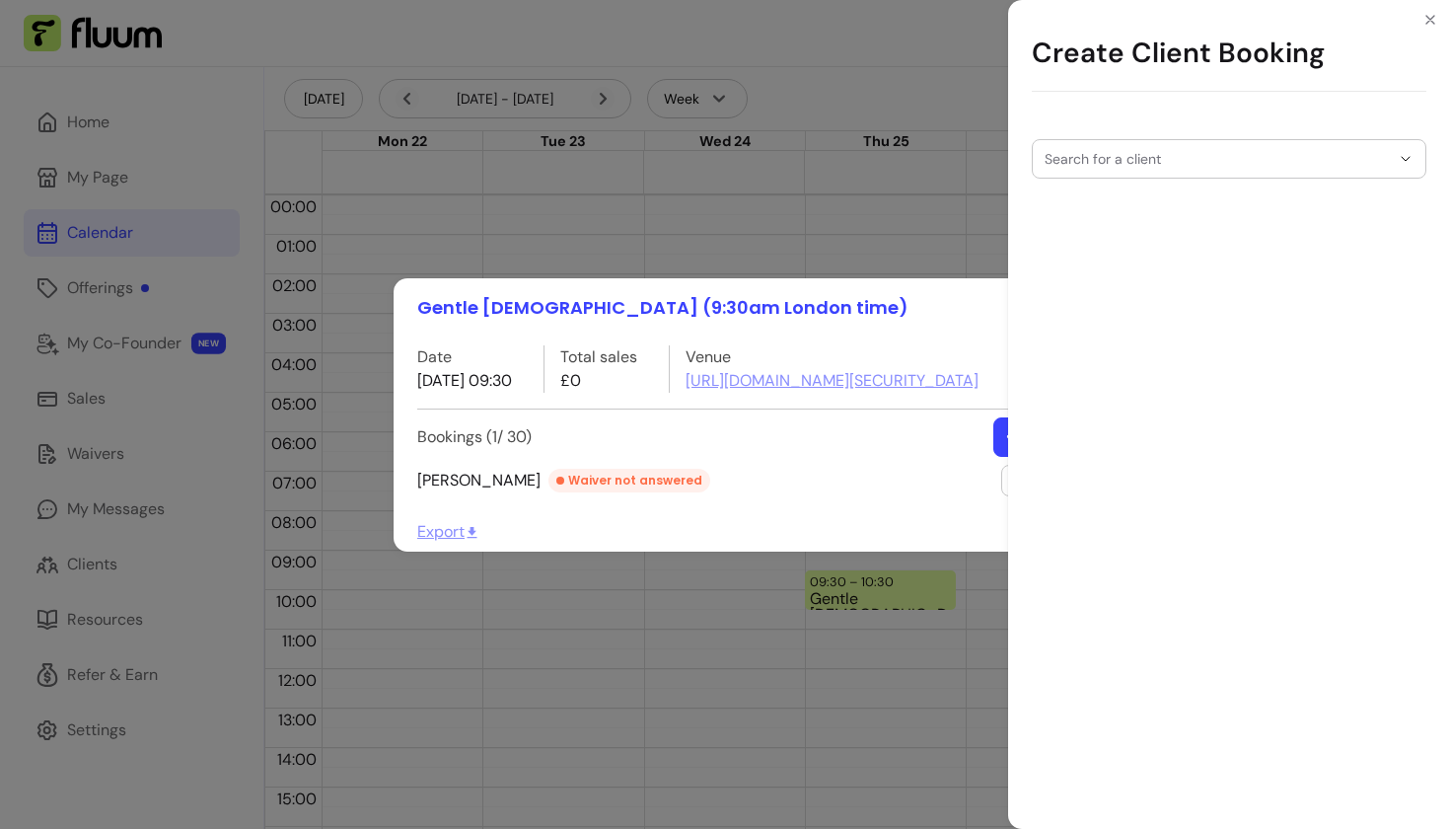
drag, startPoint x: 1011, startPoint y: 465, endPoint x: 1013, endPoint y: 401, distance: 64.2
click at [1011, 442] on div "Search for a client" at bounding box center [1229, 468] width 442 height 721
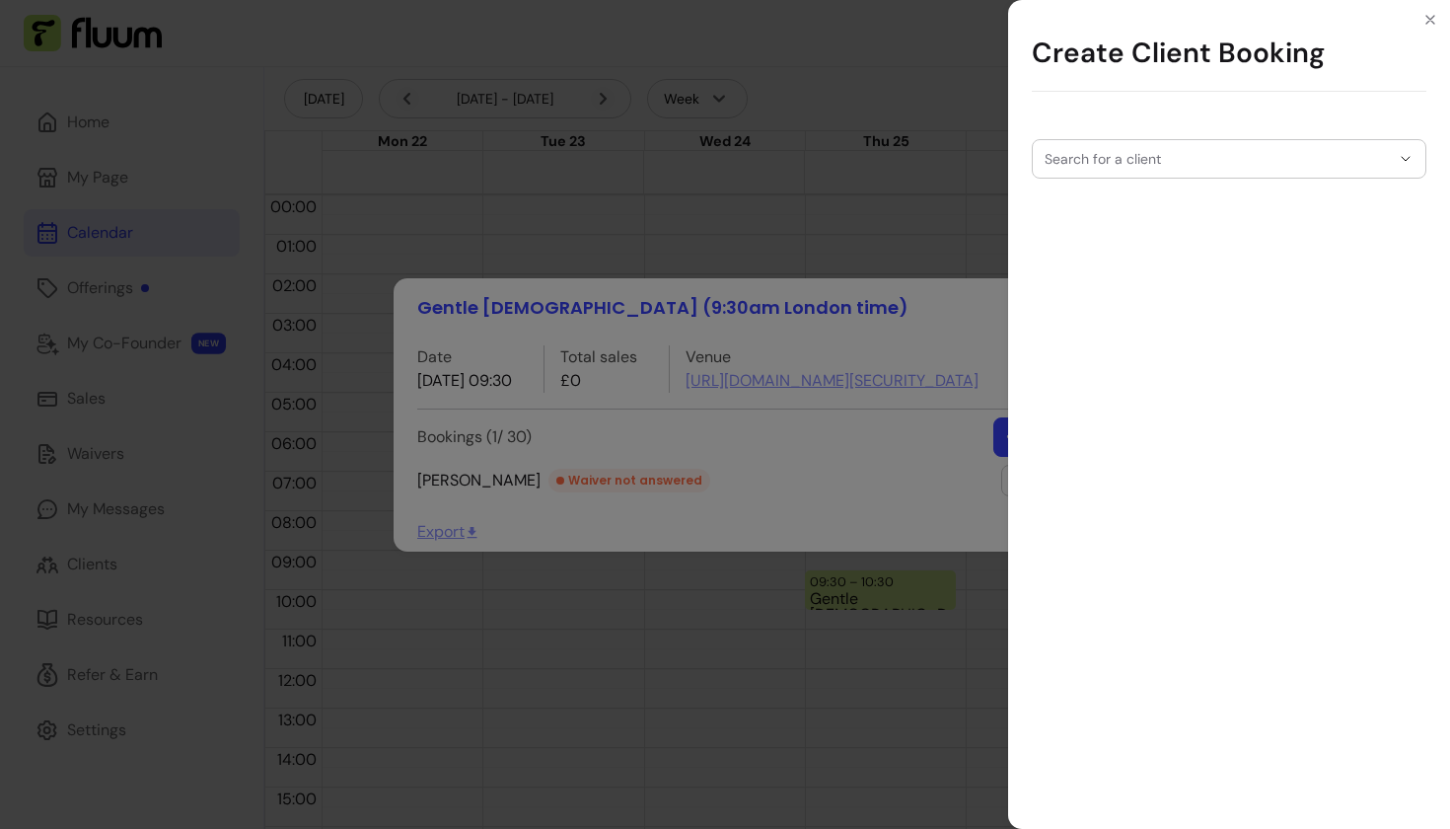
click at [1169, 142] on div at bounding box center [1229, 158] width 369 height 37
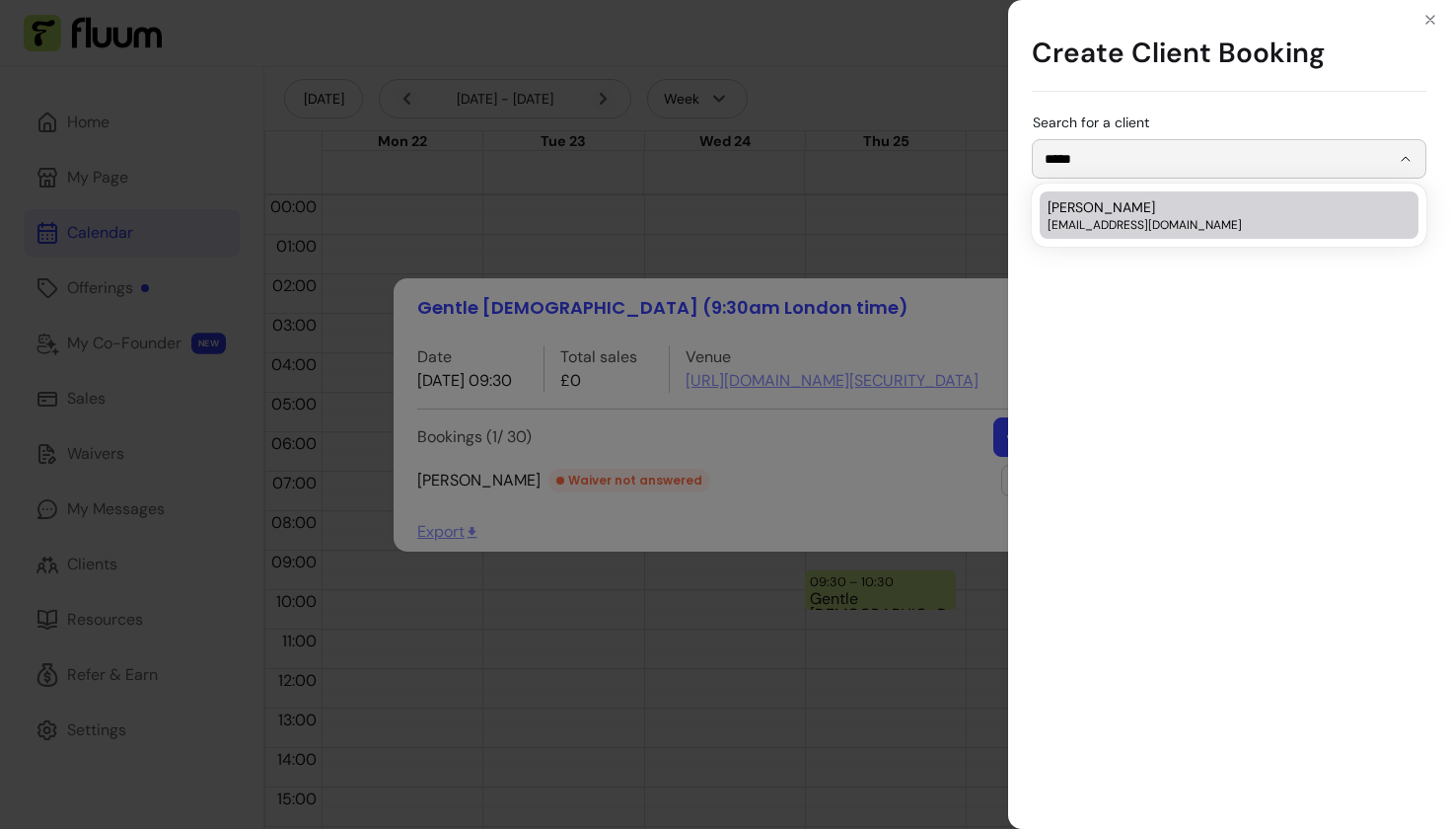
click at [1141, 209] on div "[PERSON_NAME] [EMAIL_ADDRESS][DOMAIN_NAME]" at bounding box center [1219, 215] width 343 height 36
type input "**********"
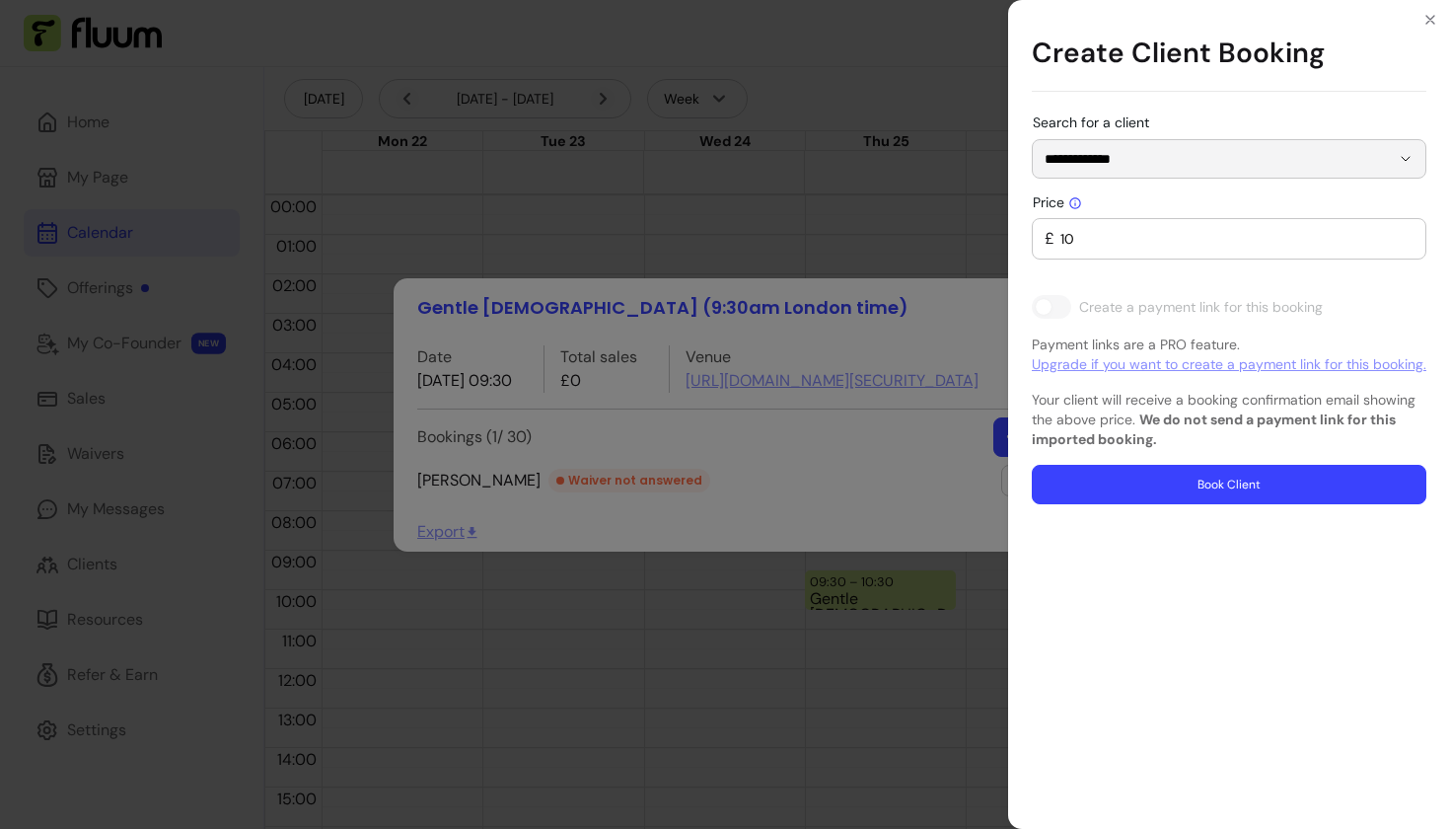
type input "0"
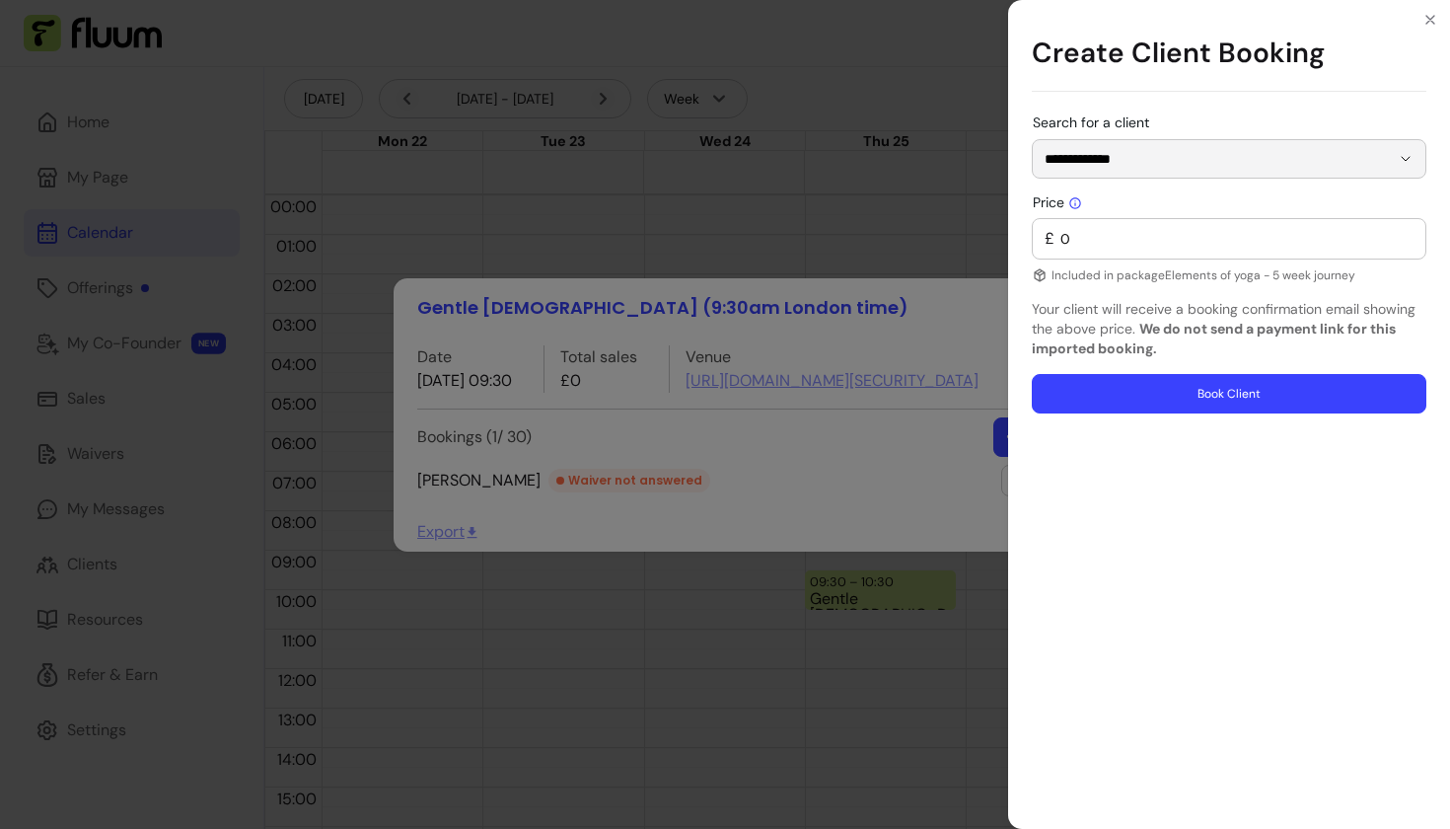
click at [1170, 397] on button "Book Client" at bounding box center [1229, 393] width 395 height 39
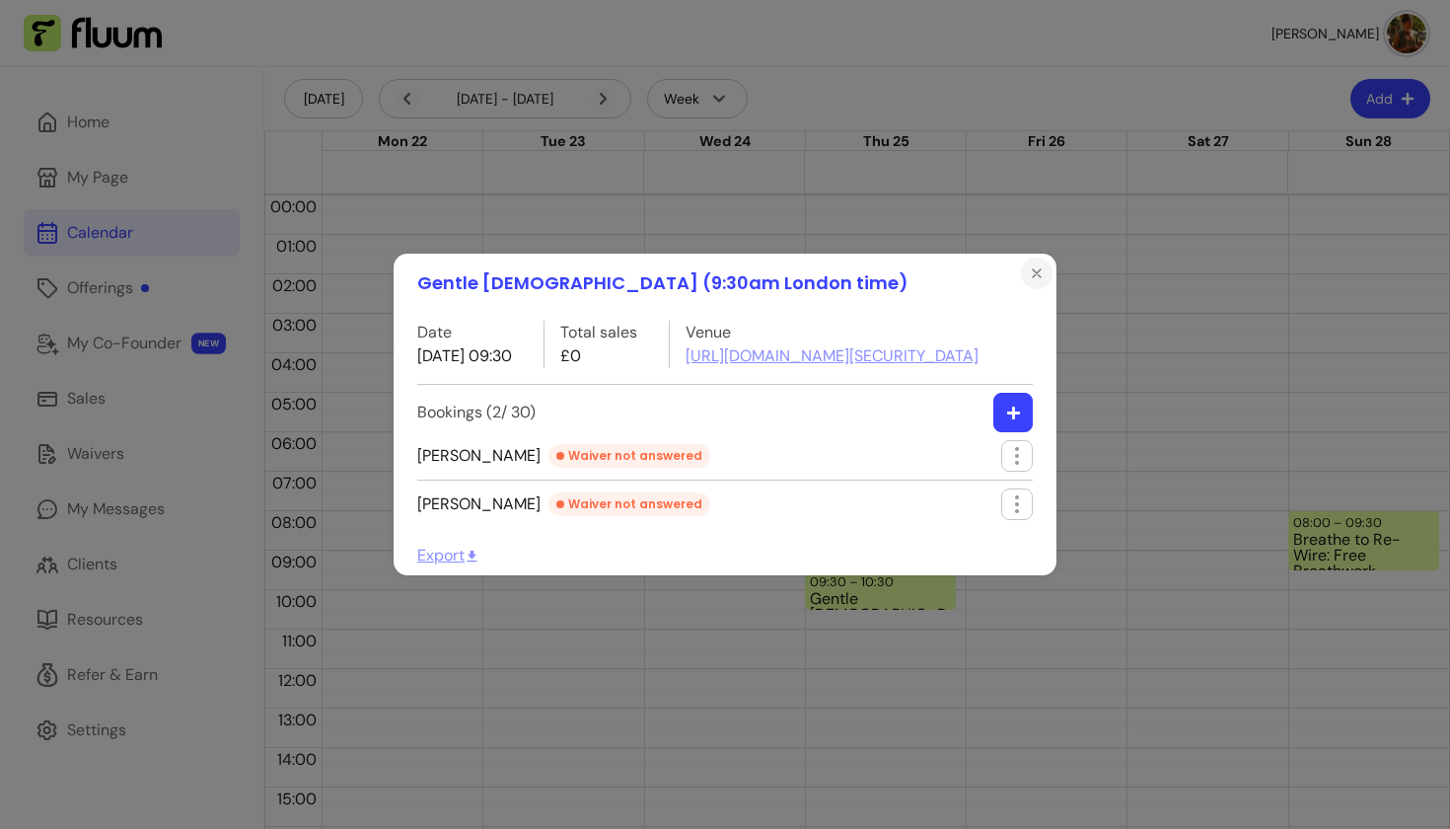
click at [1038, 265] on icon "Close" at bounding box center [1037, 273] width 16 height 16
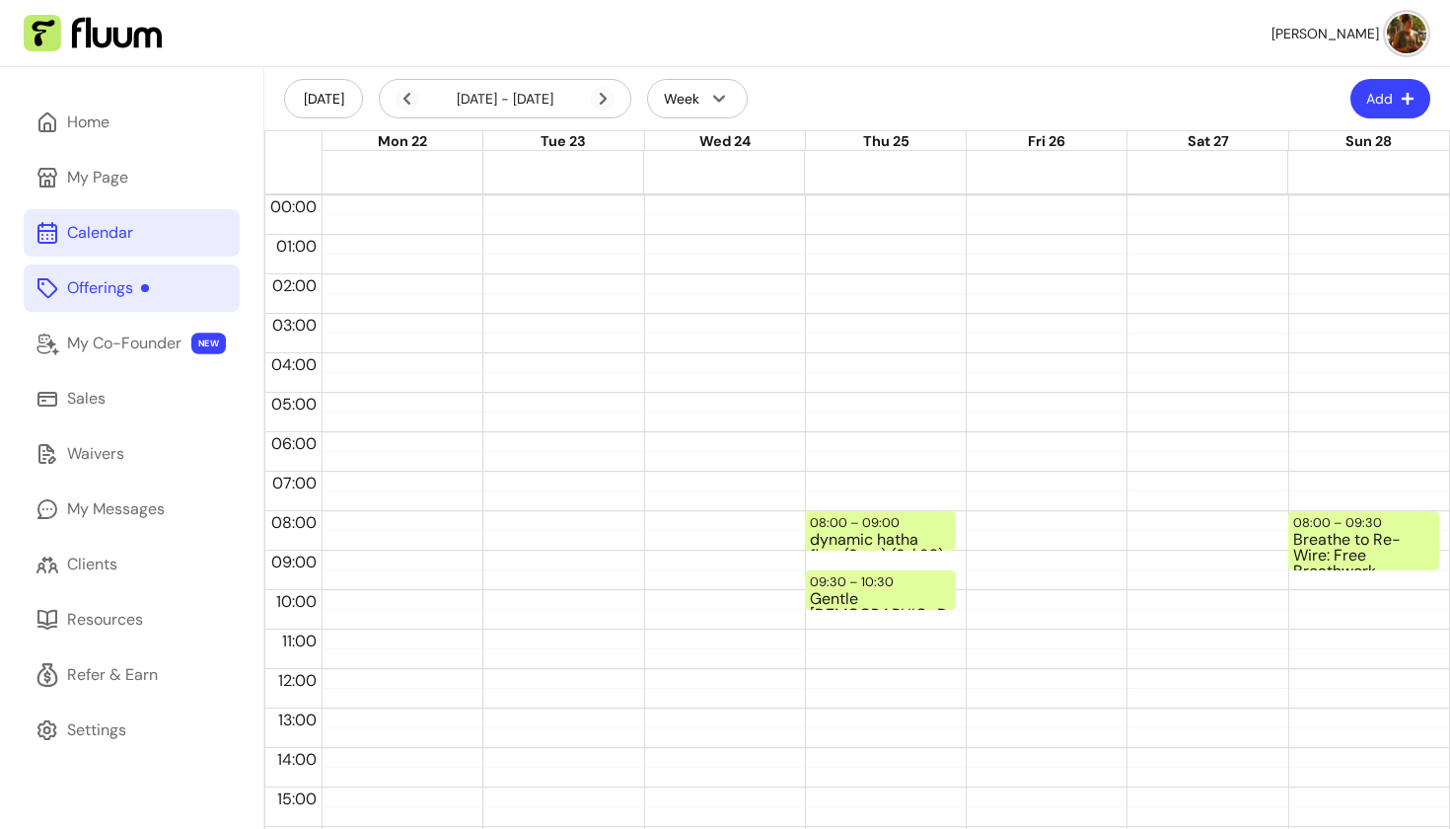
click at [78, 298] on div "Offerings" at bounding box center [108, 288] width 82 height 24
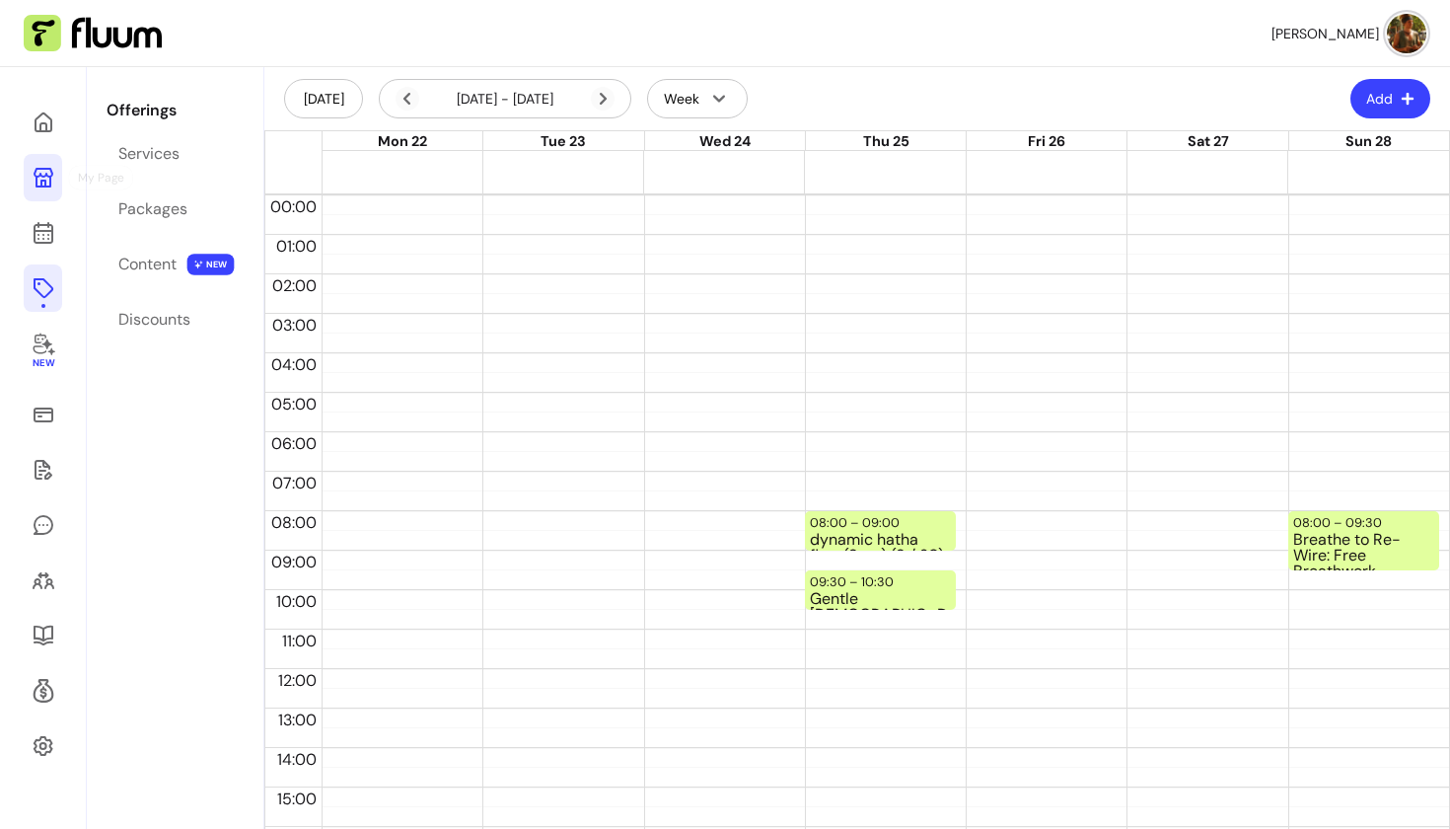
click at [38, 170] on icon at bounding box center [44, 178] width 20 height 20
click at [50, 104] on link at bounding box center [43, 122] width 38 height 47
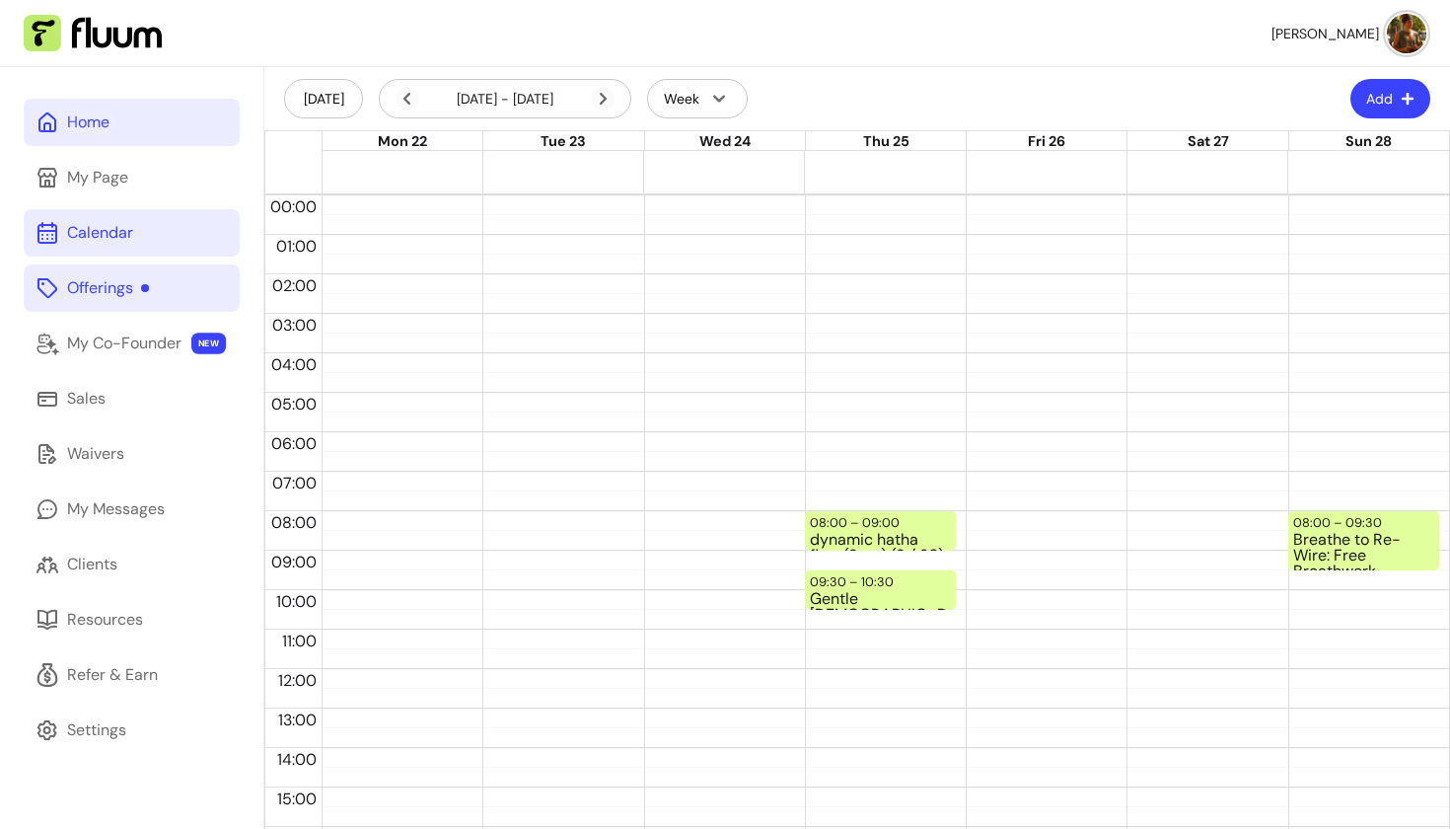
click at [111, 139] on link "Home" at bounding box center [132, 122] width 216 height 47
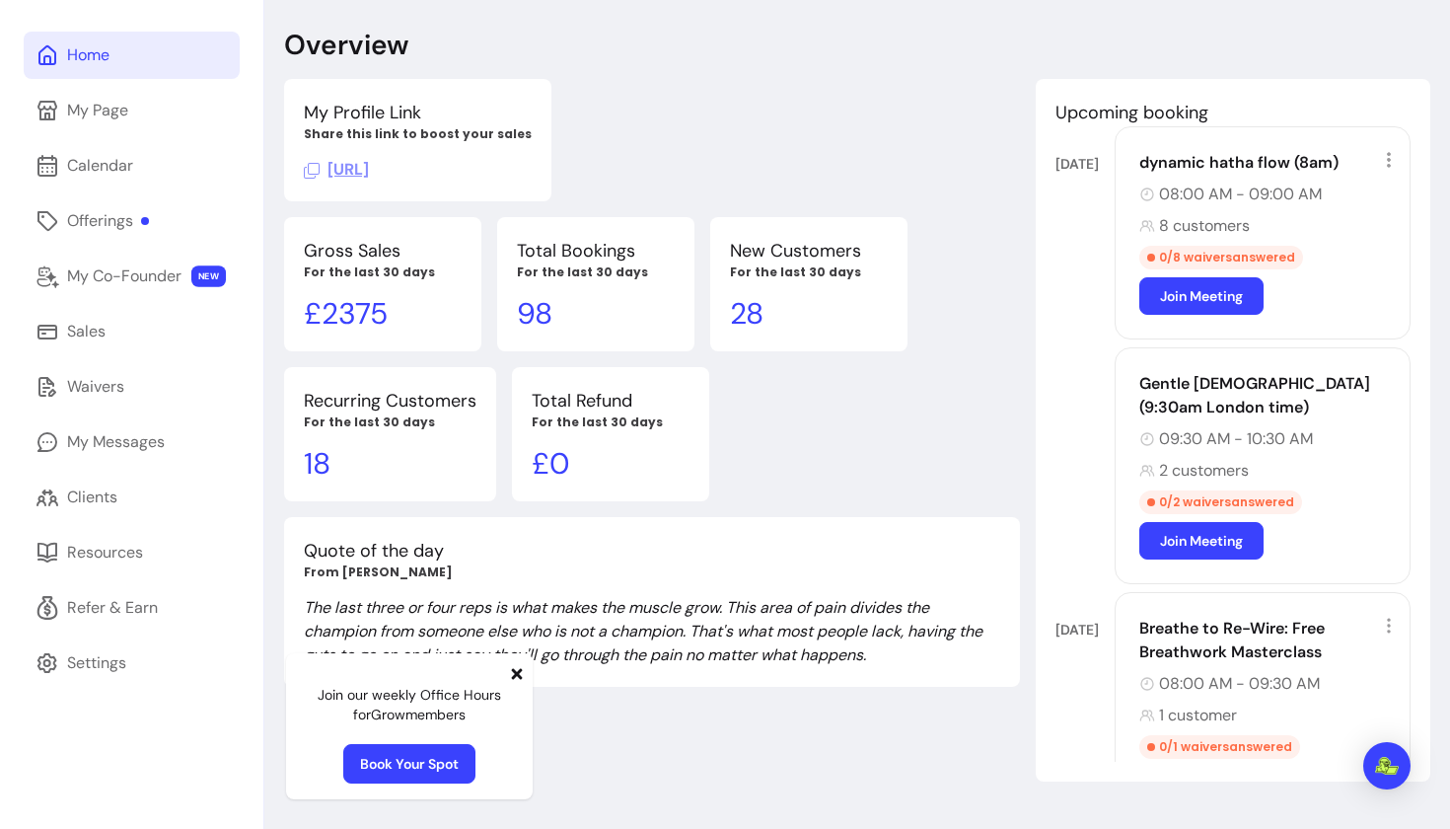
scroll to position [67, 0]
